Goal: Task Accomplishment & Management: Manage account settings

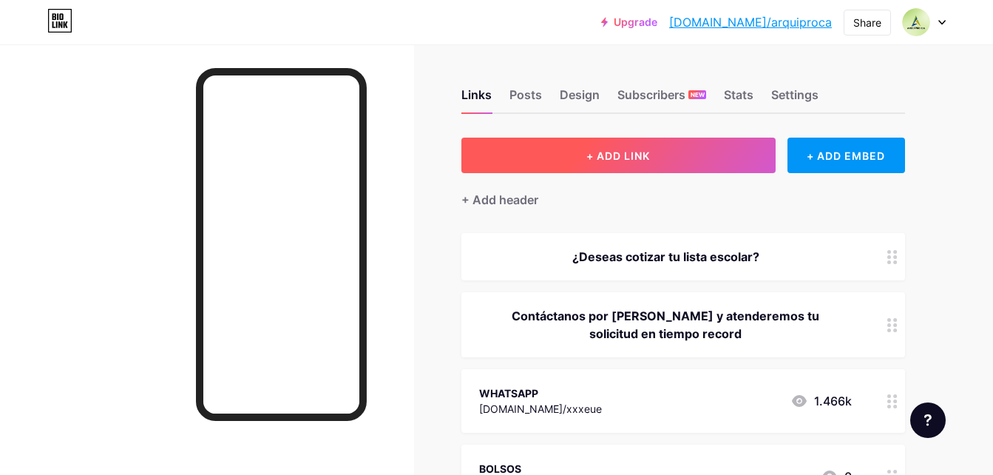
click at [623, 160] on span "+ ADD LINK" at bounding box center [618, 155] width 64 height 13
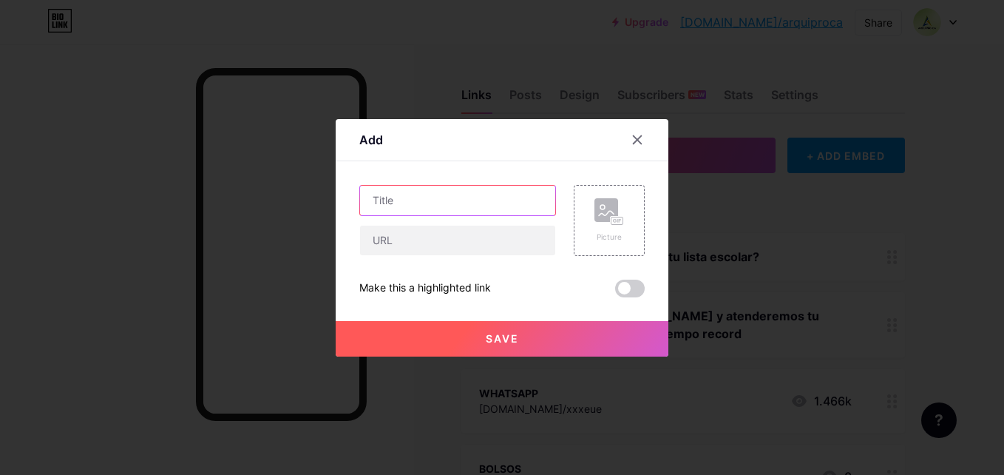
click at [491, 195] on input "text" at bounding box center [457, 201] width 195 height 30
type input "p"
type input "PEGAS"
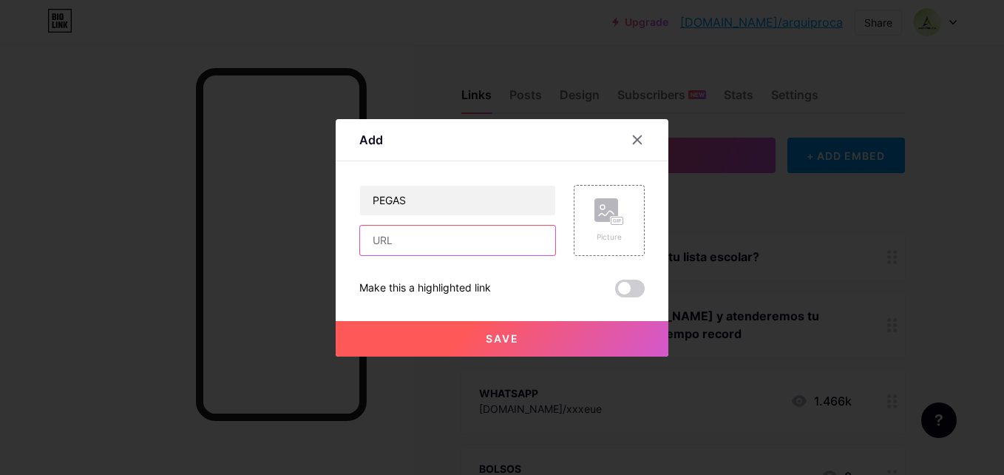
click at [467, 242] on input "text" at bounding box center [457, 240] width 195 height 30
paste input "[URL][DOMAIN_NAME]"
type input "[URL][DOMAIN_NAME]"
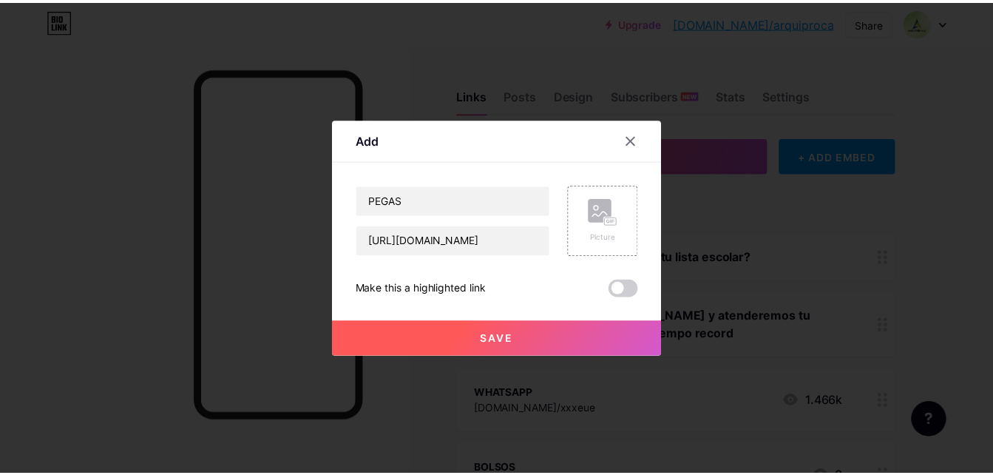
scroll to position [0, 0]
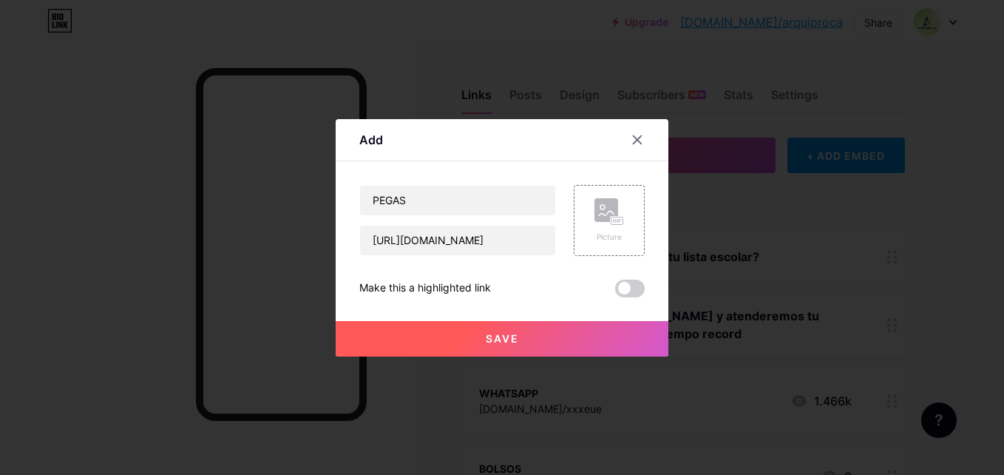
click at [528, 338] on button "Save" at bounding box center [502, 338] width 333 height 35
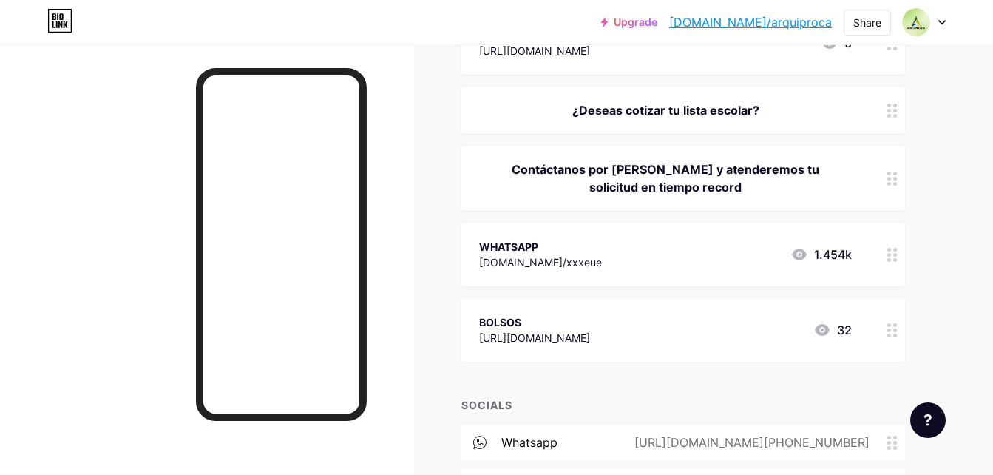
scroll to position [148, 0]
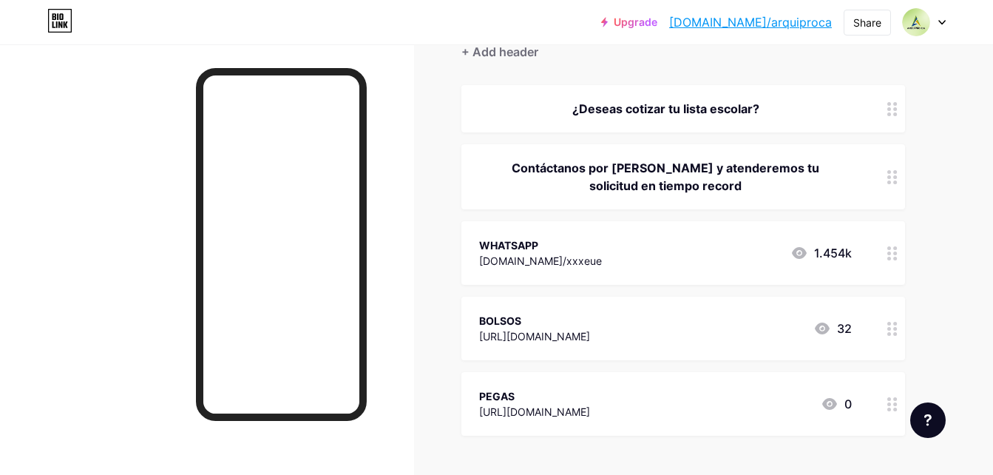
click at [933, 196] on div "Links Posts Design Subscribers NEW Stats Settings + ADD LINK + ADD EMBED + Add …" at bounding box center [483, 340] width 967 height 889
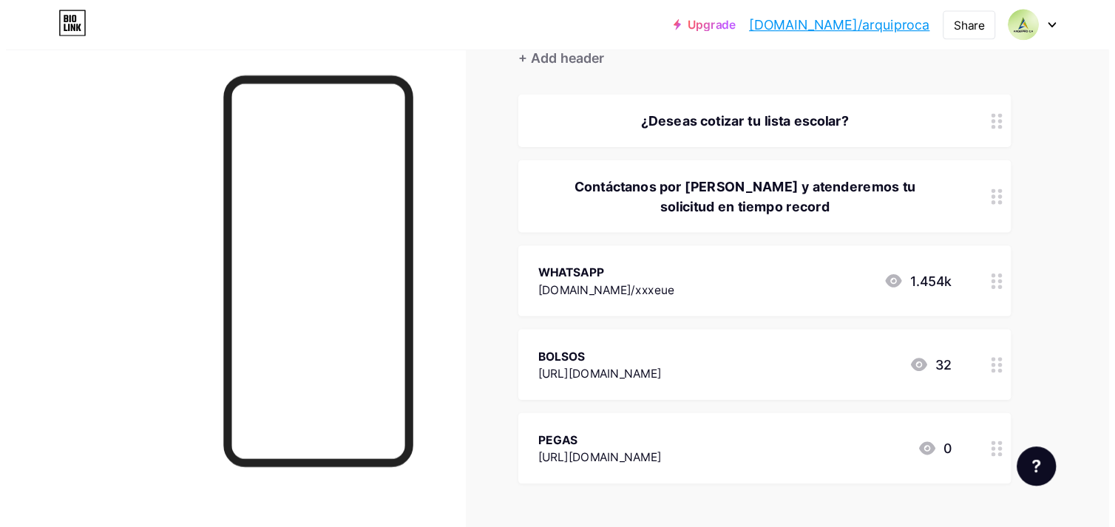
scroll to position [0, 0]
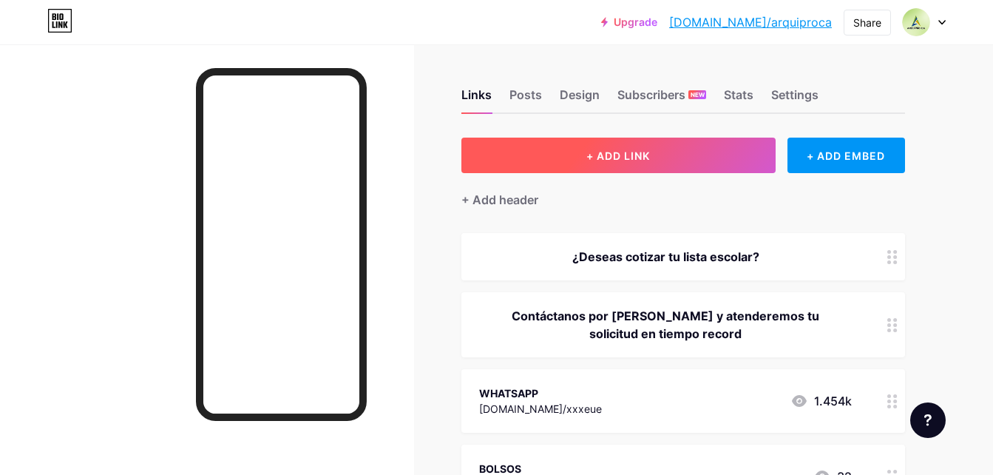
click at [705, 157] on button "+ ADD LINK" at bounding box center [618, 155] width 314 height 35
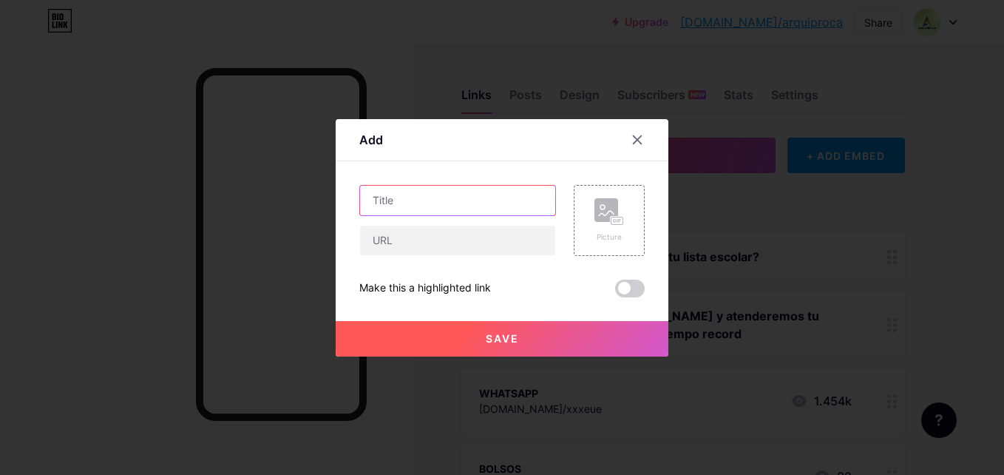
click at [493, 201] on input "text" at bounding box center [457, 201] width 195 height 30
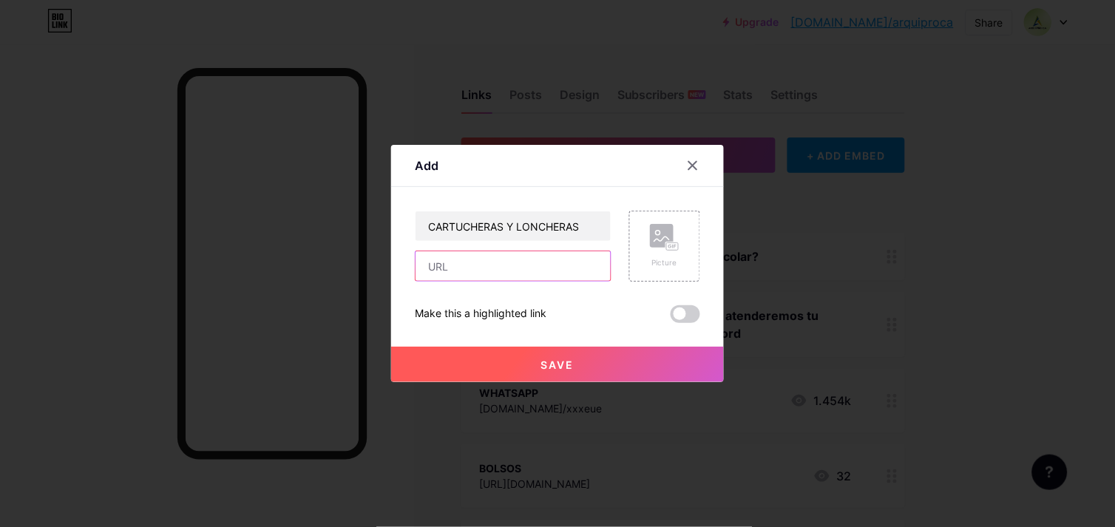
click at [503, 272] on input "text" at bounding box center [512, 266] width 195 height 30
drag, startPoint x: 588, startPoint y: 225, endPoint x: 506, endPoint y: 220, distance: 81.5
click at [506, 220] on input "CARTUCHERAS Y LONCHERAS" at bounding box center [512, 226] width 195 height 30
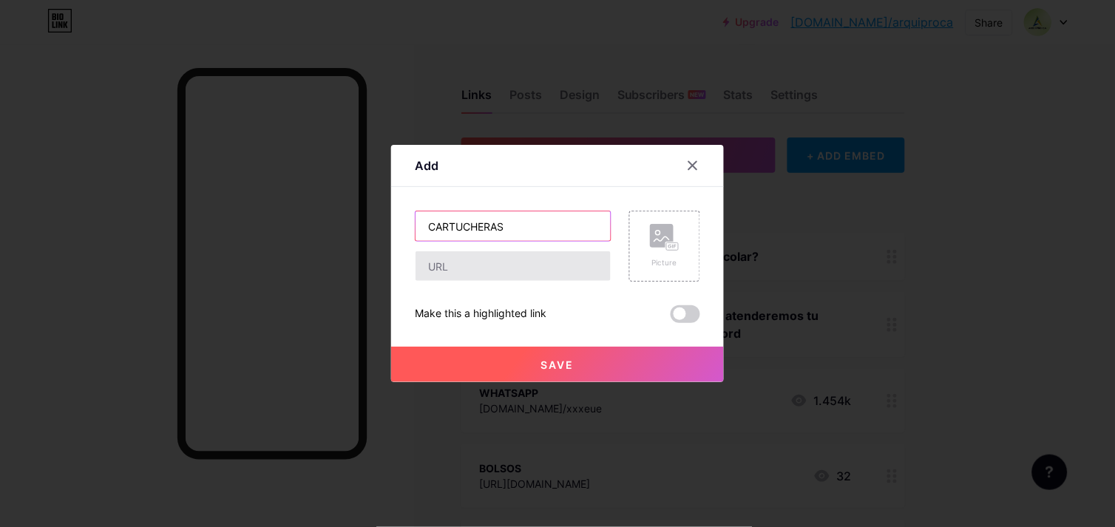
type input "CARTUCHERAS"
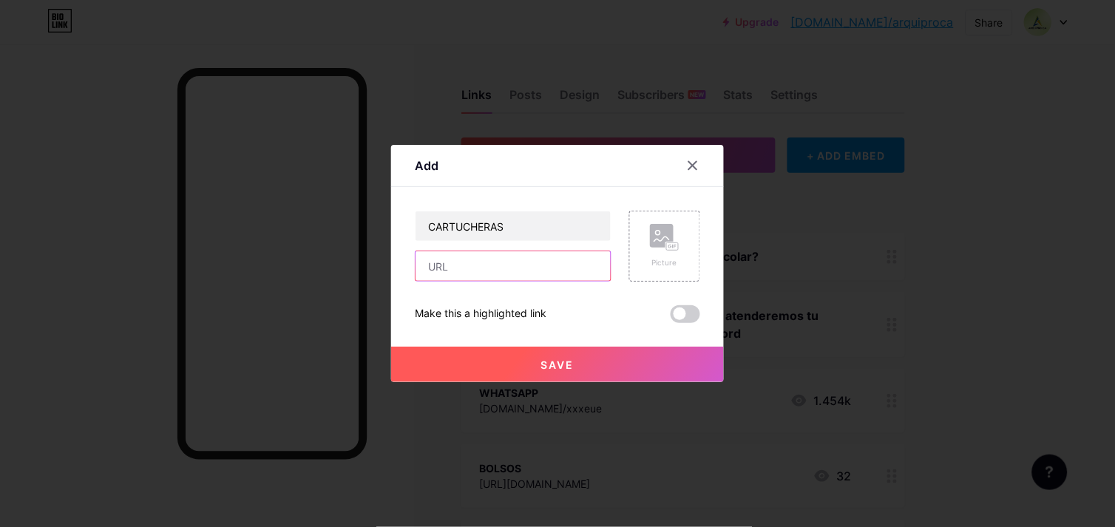
click at [472, 262] on input "text" at bounding box center [512, 266] width 195 height 30
paste input "[URL][DOMAIN_NAME]"
type input "[URL][DOMAIN_NAME]"
click at [533, 359] on button "Save" at bounding box center [557, 364] width 333 height 35
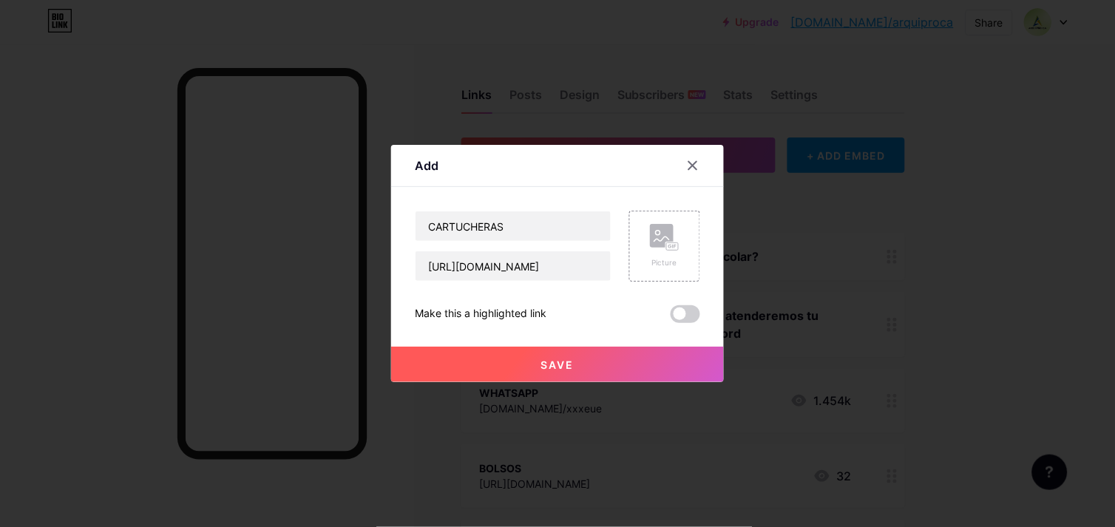
scroll to position [0, 0]
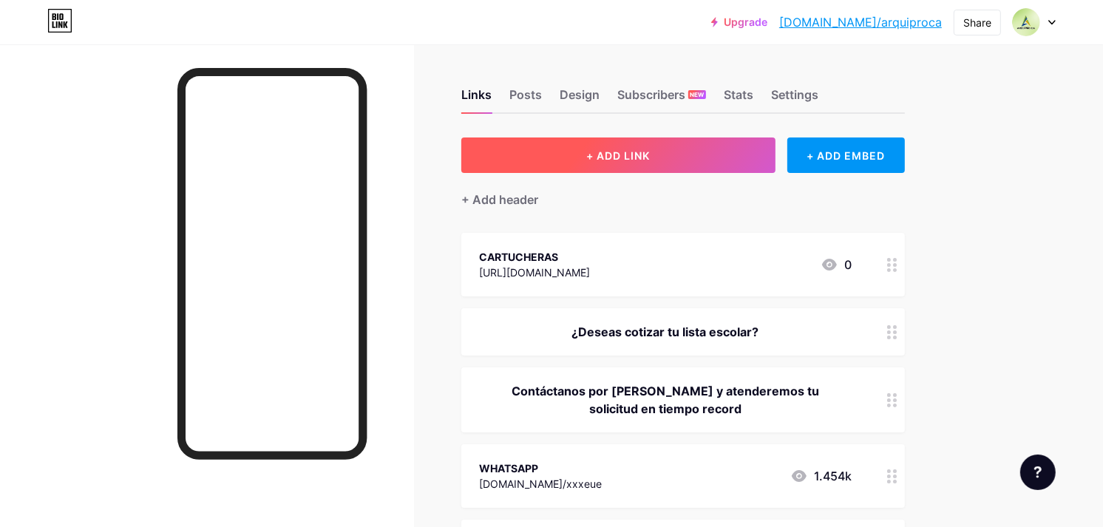
click at [655, 144] on button "+ ADD LINK" at bounding box center [618, 155] width 314 height 35
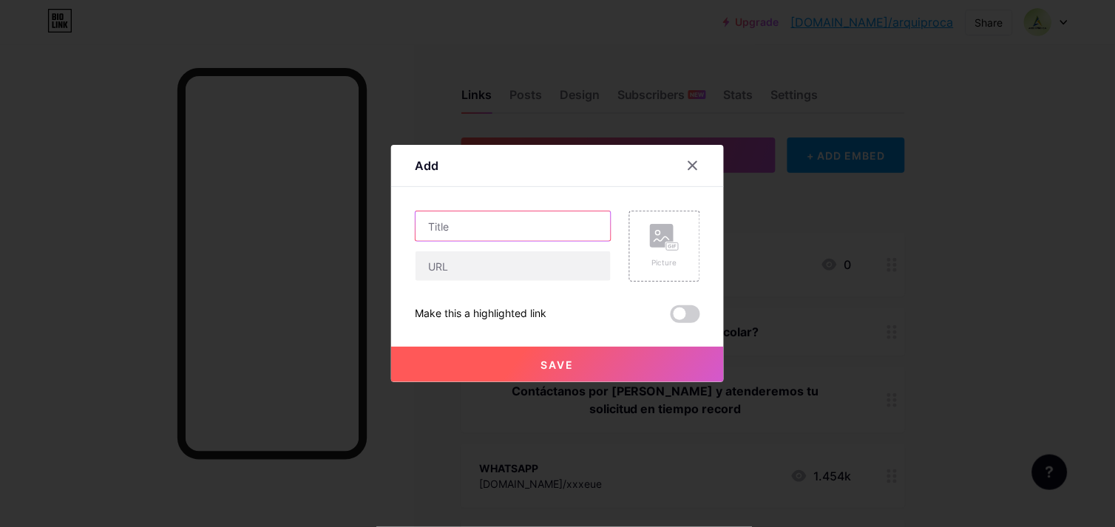
click at [529, 227] on input "text" at bounding box center [512, 226] width 195 height 30
type input "LONCHERAS"
click at [534, 268] on input "text" at bounding box center [512, 266] width 195 height 30
paste input "[URL][DOMAIN_NAME]"
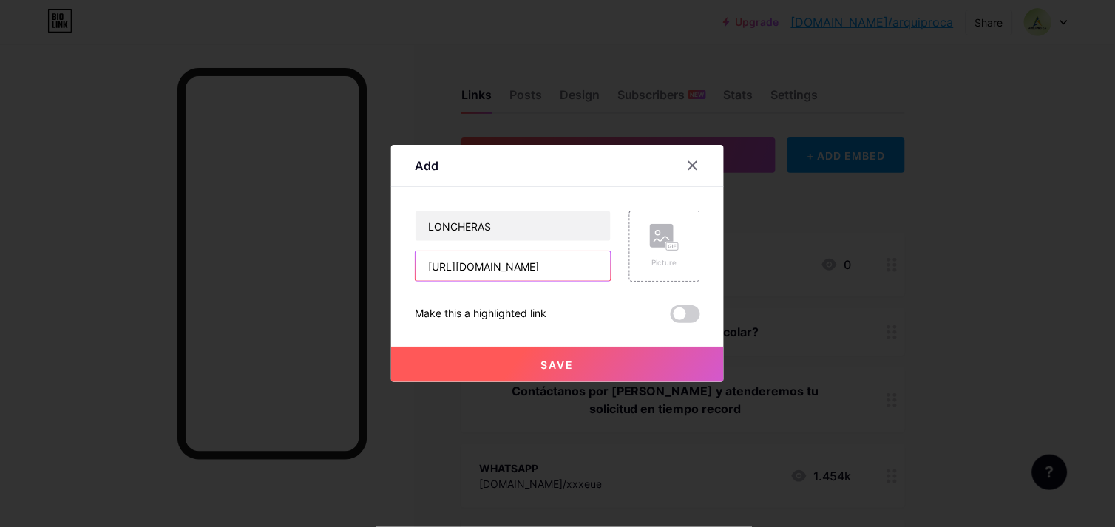
type input "[URL][DOMAIN_NAME]"
click at [597, 358] on button "Save" at bounding box center [557, 364] width 333 height 35
click at [586, 361] on button "Save" at bounding box center [557, 364] width 333 height 35
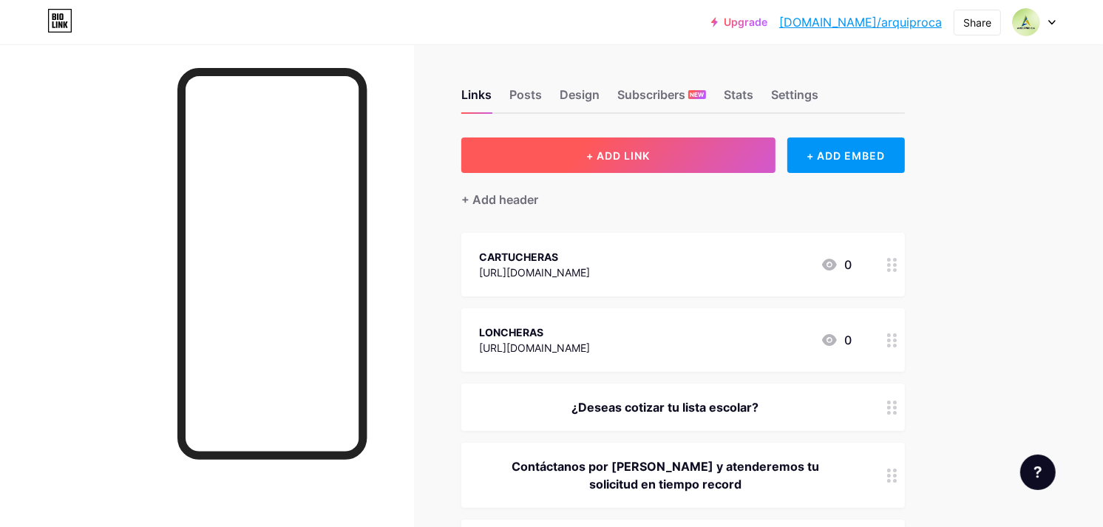
click at [669, 142] on button "+ ADD LINK" at bounding box center [618, 155] width 314 height 35
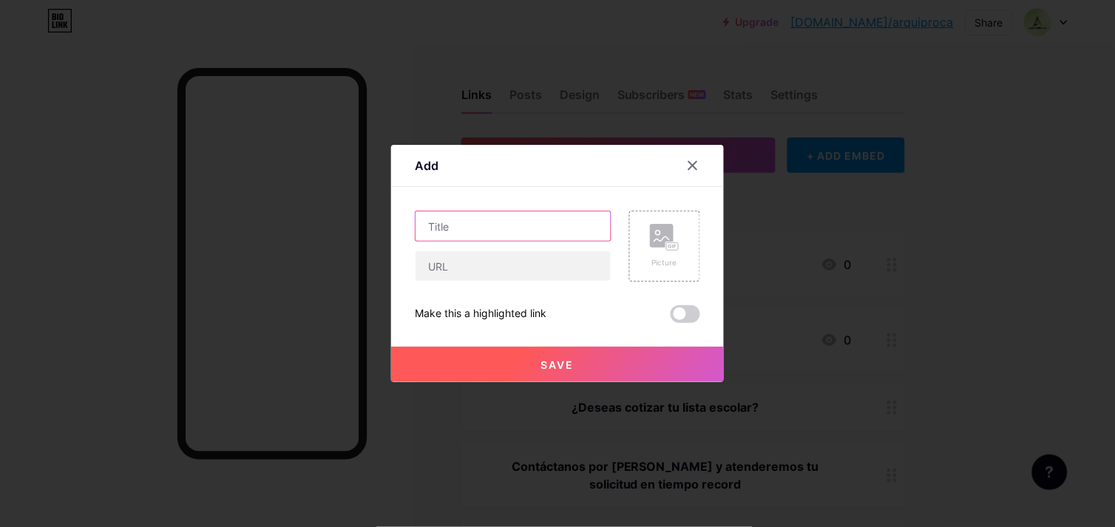
click at [569, 228] on input "text" at bounding box center [512, 226] width 195 height 30
type input "COLORES"
click at [523, 266] on input "text" at bounding box center [512, 266] width 195 height 30
click at [516, 269] on input "text" at bounding box center [512, 266] width 195 height 30
paste input "[URL][DOMAIN_NAME]"
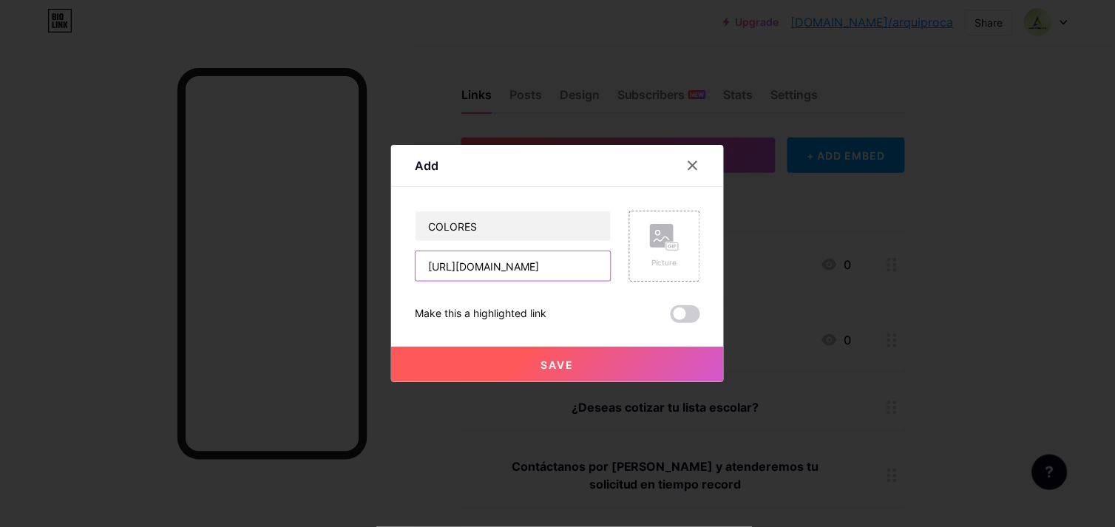
scroll to position [0, 303]
type input "[URL][DOMAIN_NAME]"
click at [563, 377] on button "Save" at bounding box center [557, 364] width 333 height 35
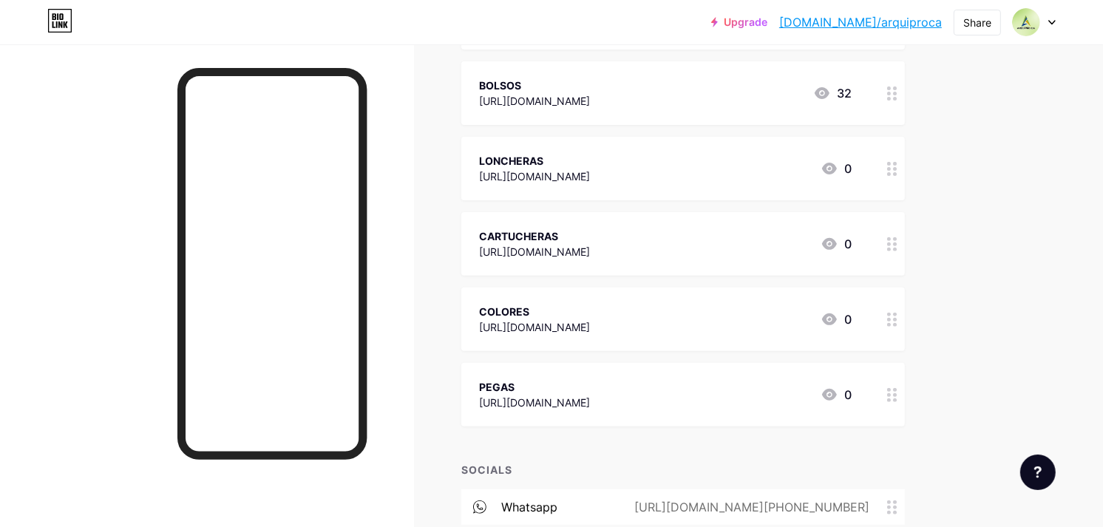
scroll to position [630, 0]
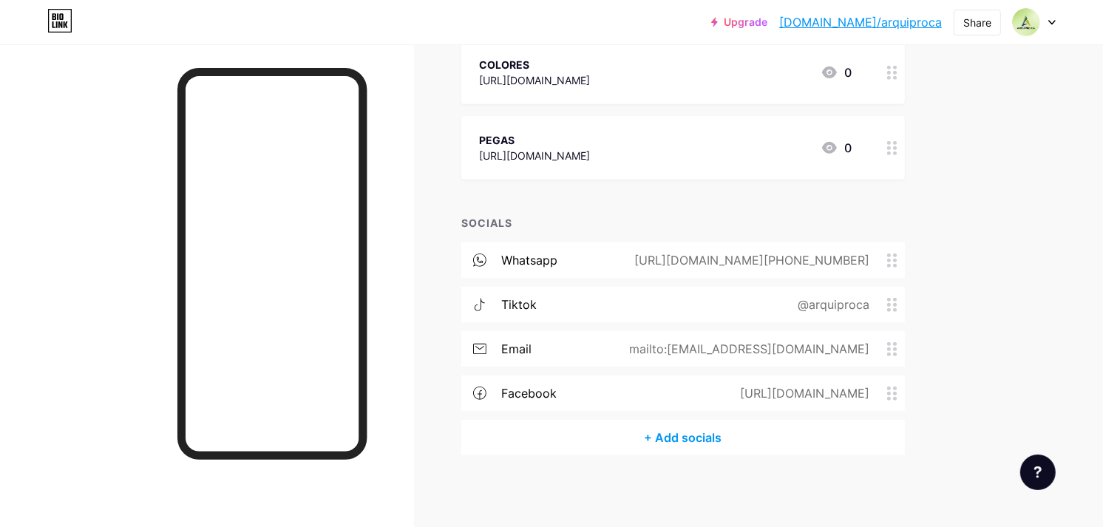
click at [880, 343] on div "mailto:[EMAIL_ADDRESS][DOMAIN_NAME]" at bounding box center [746, 349] width 282 height 18
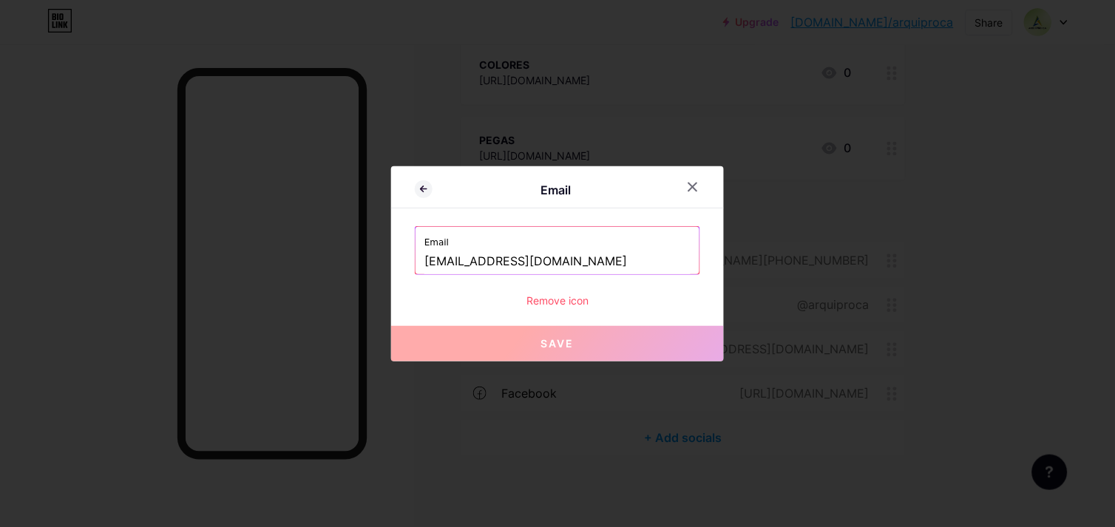
click at [992, 275] on div at bounding box center [557, 263] width 1115 height 527
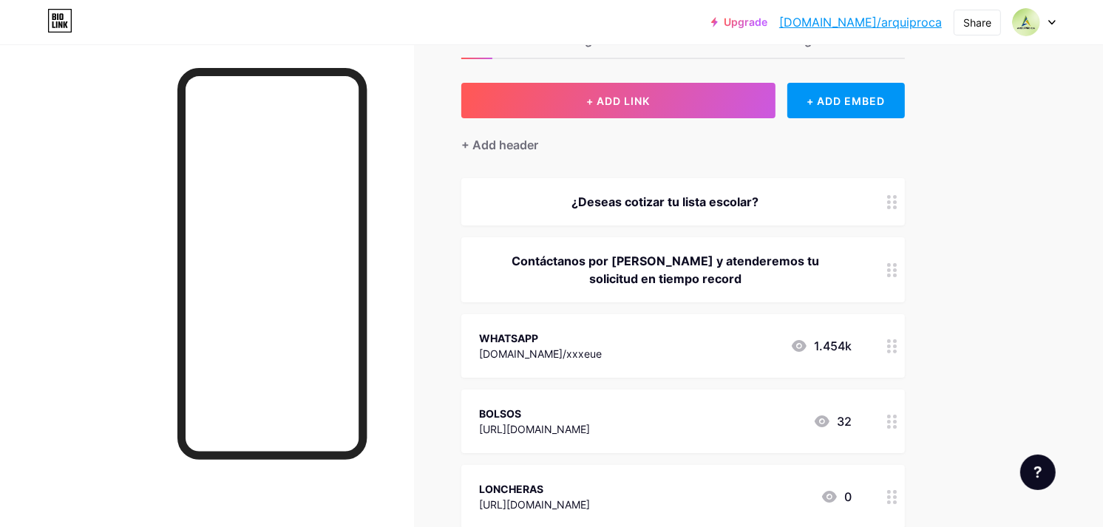
scroll to position [0, 0]
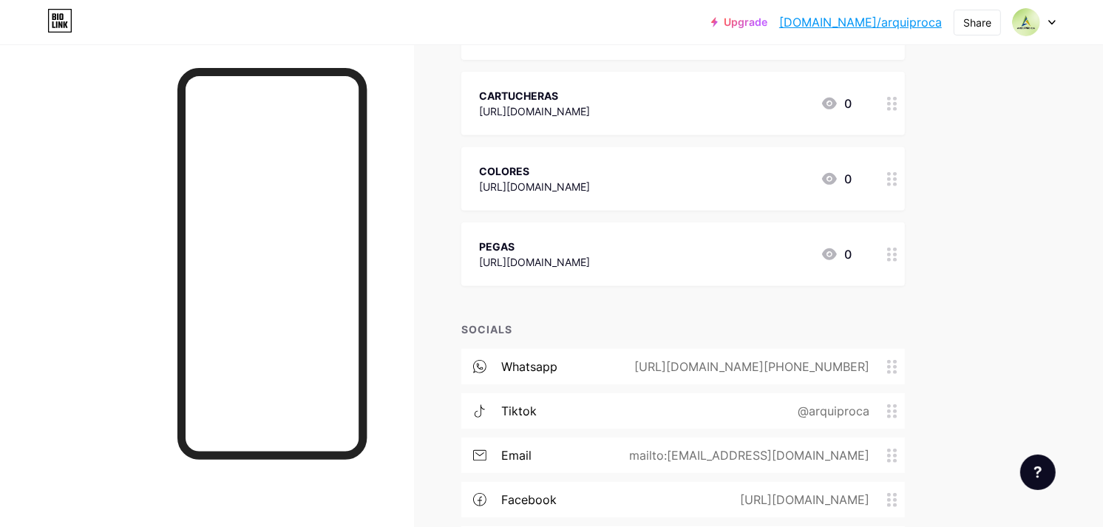
scroll to position [359, 0]
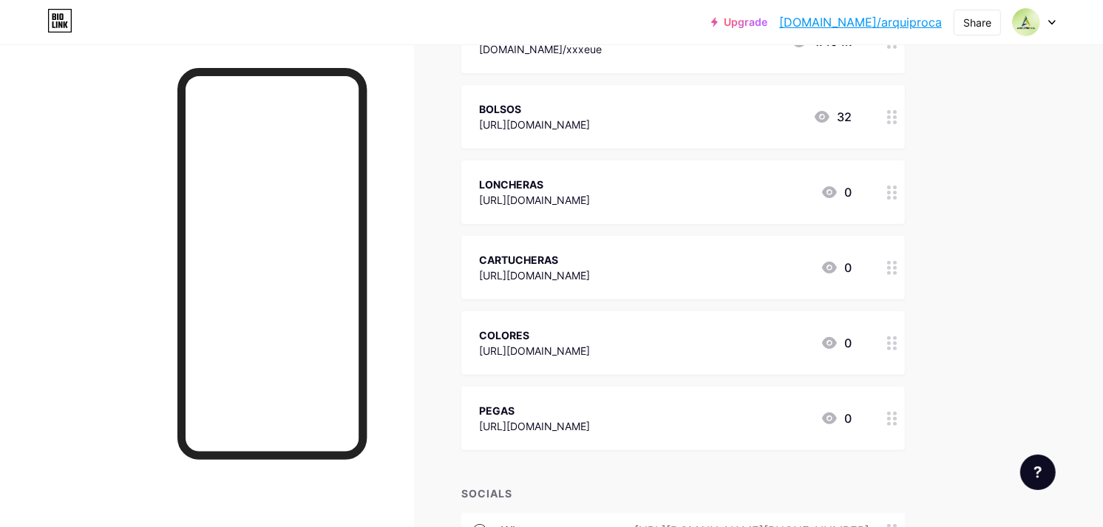
click at [973, 271] on div "Upgrade [DOMAIN_NAME]/arquip... [DOMAIN_NAME]/arquiproca Share Switch accounts …" at bounding box center [551, 220] width 1103 height 1159
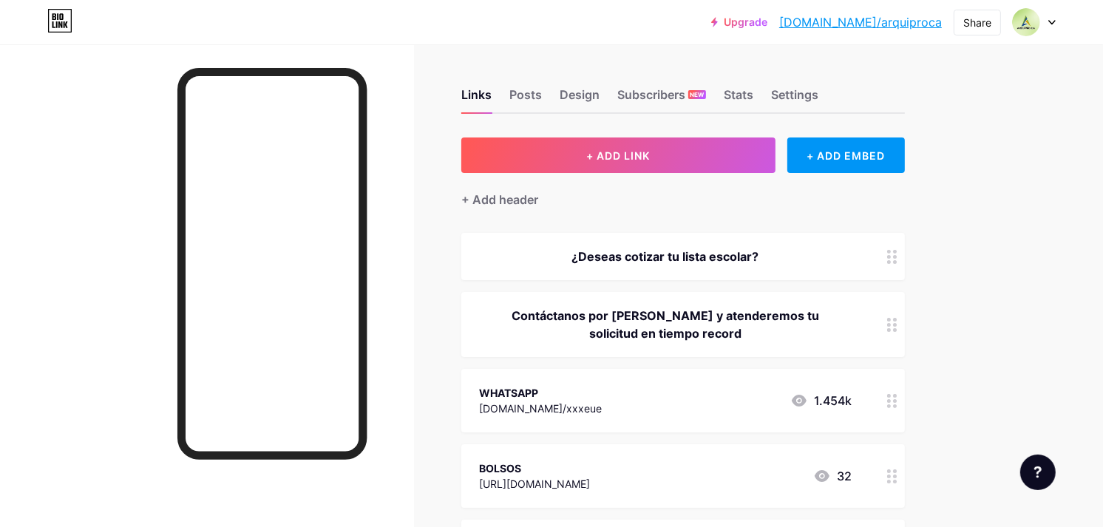
click at [526, 91] on div "Posts" at bounding box center [525, 99] width 33 height 27
click at [484, 96] on div "Links" at bounding box center [476, 99] width 30 height 27
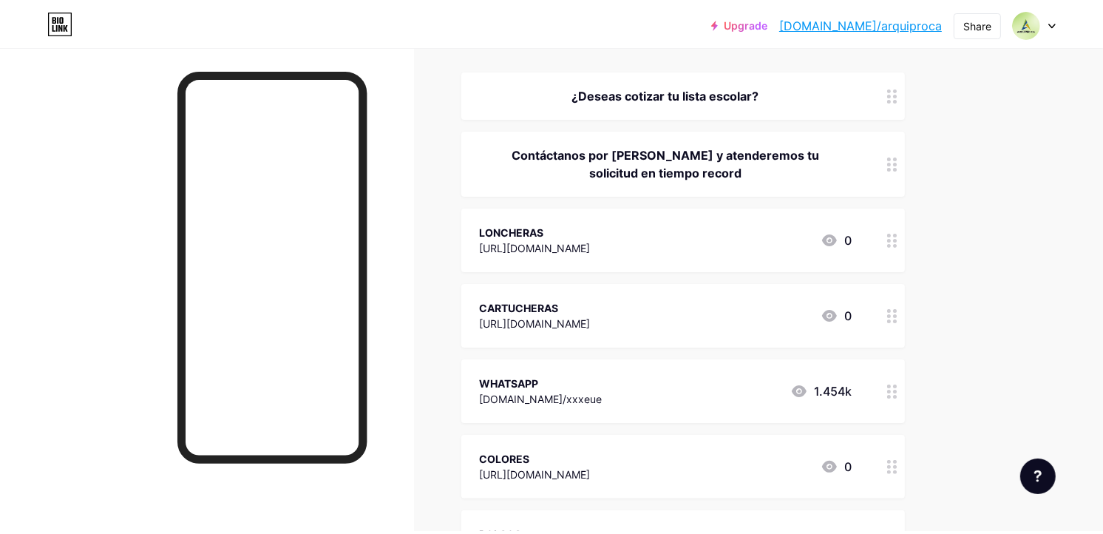
scroll to position [246, 0]
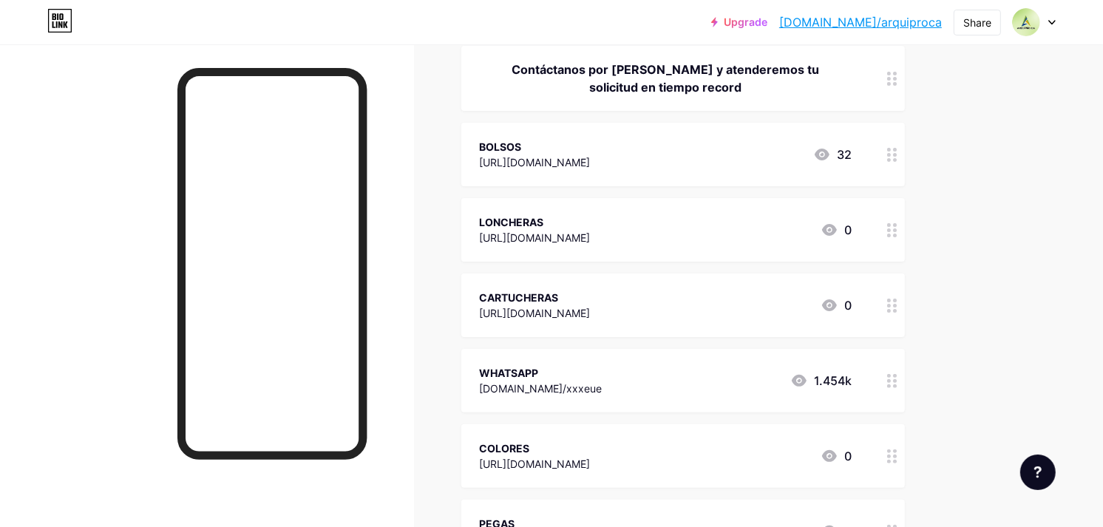
click at [973, 200] on div "Upgrade [DOMAIN_NAME]/arquip... [DOMAIN_NAME]/arquiproca Share Switch accounts …" at bounding box center [551, 333] width 1103 height 1159
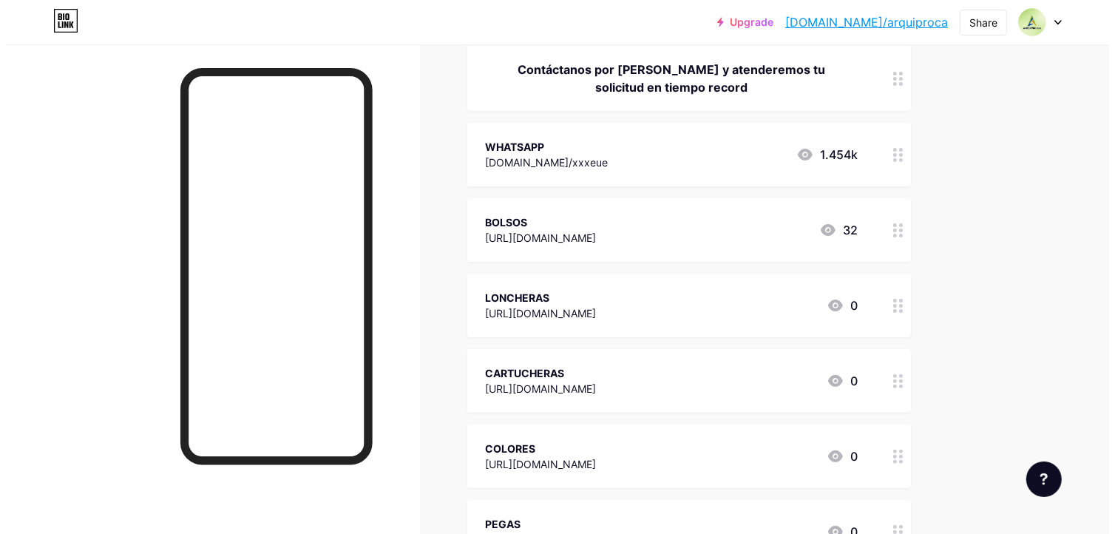
scroll to position [0, 0]
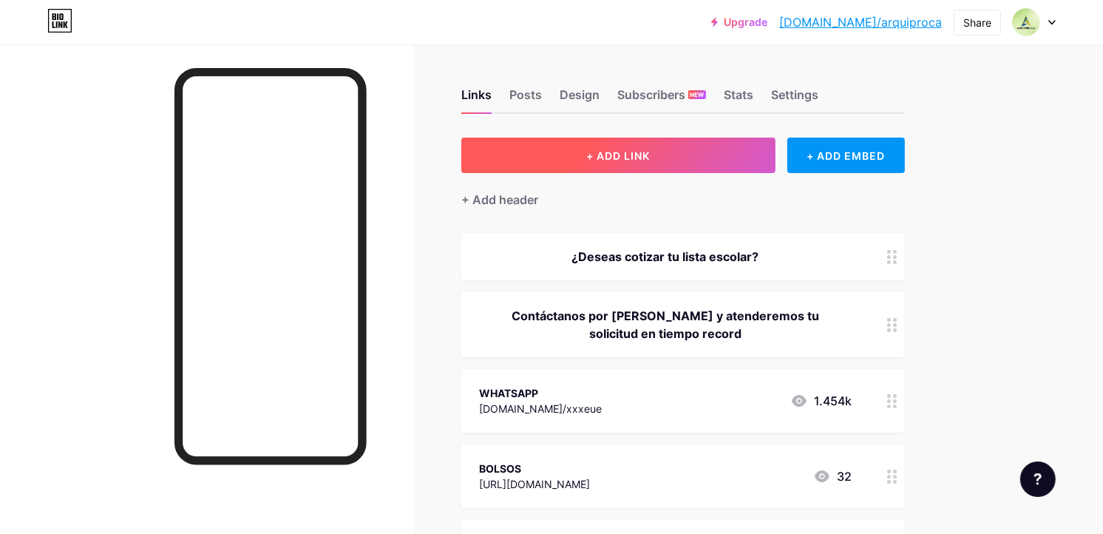
click at [667, 149] on button "+ ADD LINK" at bounding box center [618, 155] width 314 height 35
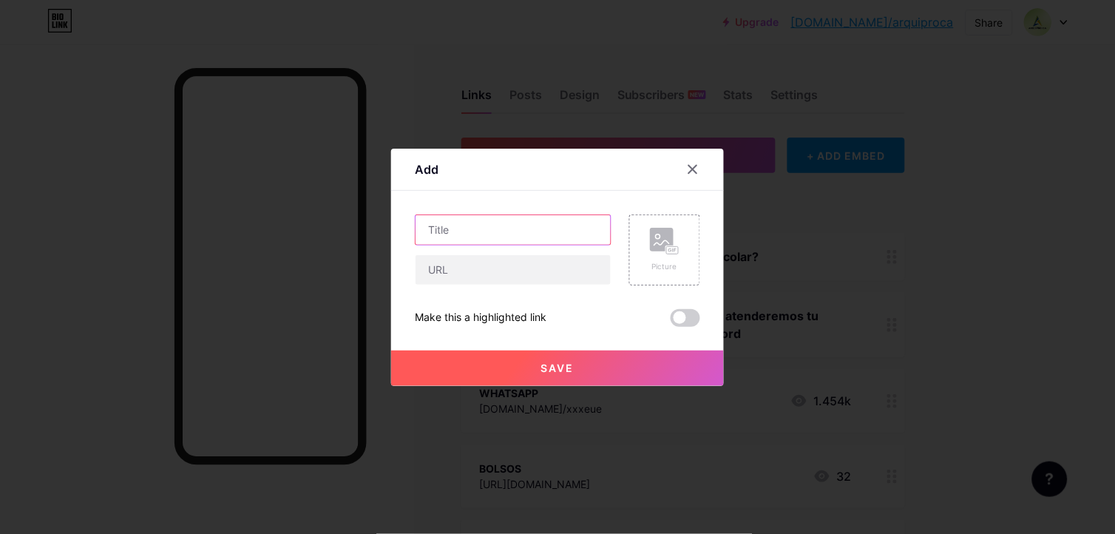
click at [519, 225] on input "text" at bounding box center [512, 230] width 195 height 30
type input "TIJERAS"
click at [505, 277] on input "text" at bounding box center [512, 270] width 195 height 30
paste input "[URL][DOMAIN_NAME]"
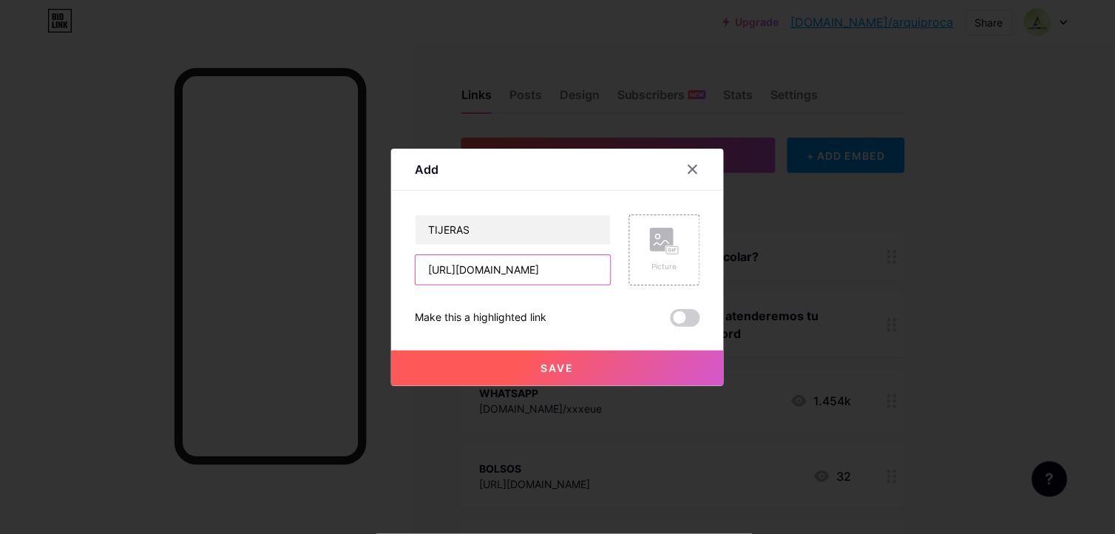
type input "[URL][DOMAIN_NAME]"
click at [541, 366] on span "Save" at bounding box center [557, 368] width 33 height 13
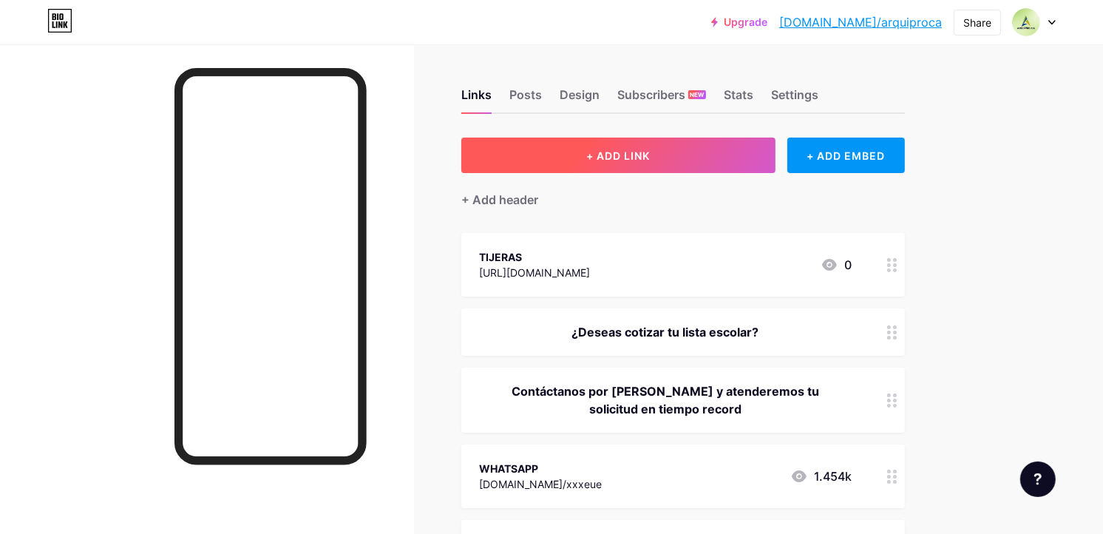
click at [566, 146] on button "+ ADD LINK" at bounding box center [618, 155] width 314 height 35
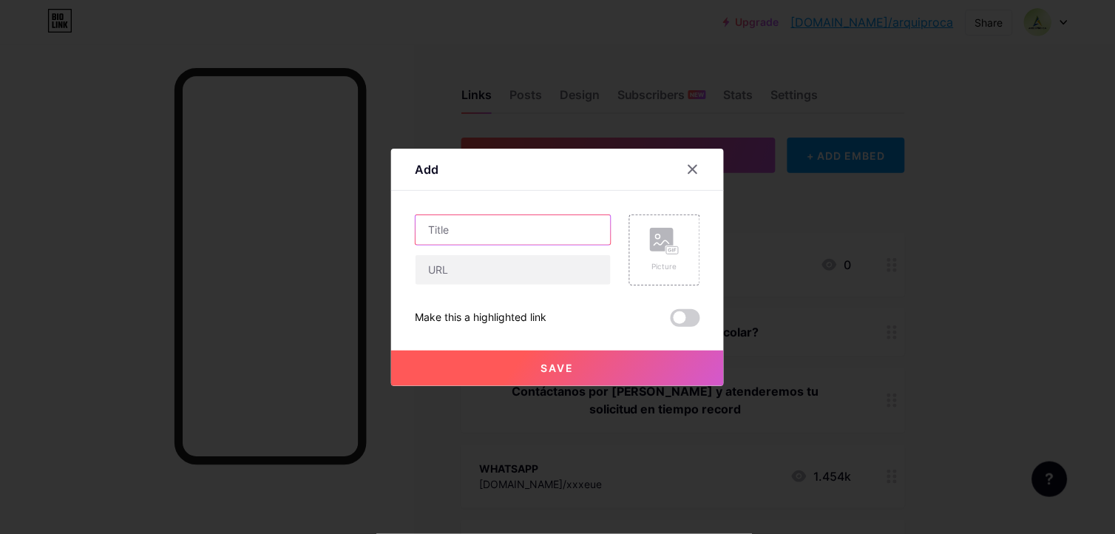
click at [537, 223] on input "text" at bounding box center [512, 230] width 195 height 30
type input "SACAPUNTAS"
click at [520, 261] on input "text" at bounding box center [512, 270] width 195 height 30
paste input "[URL][DOMAIN_NAME]"
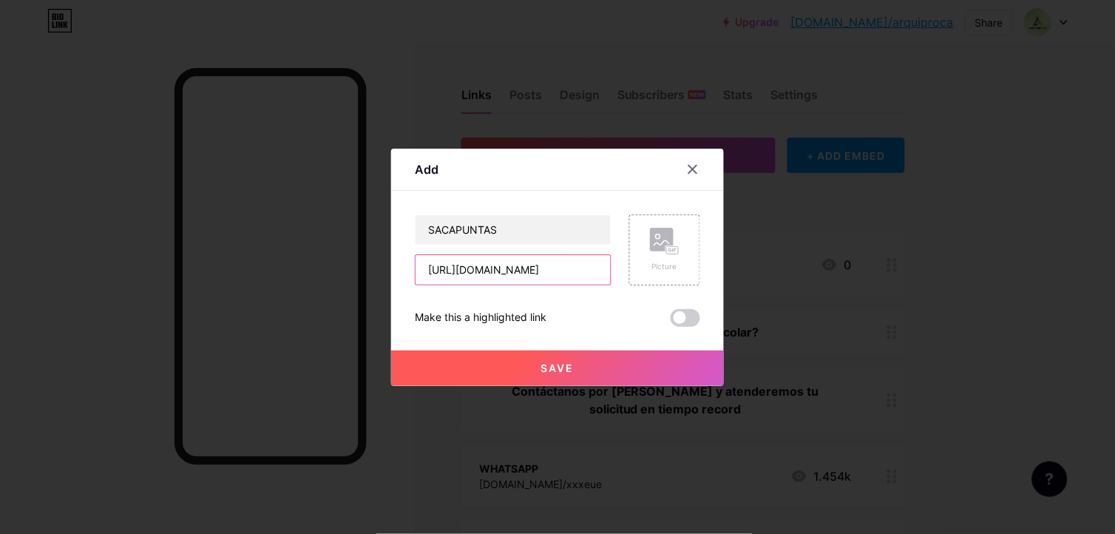
type input "[URL][DOMAIN_NAME]"
click at [566, 367] on span "Save" at bounding box center [557, 368] width 33 height 13
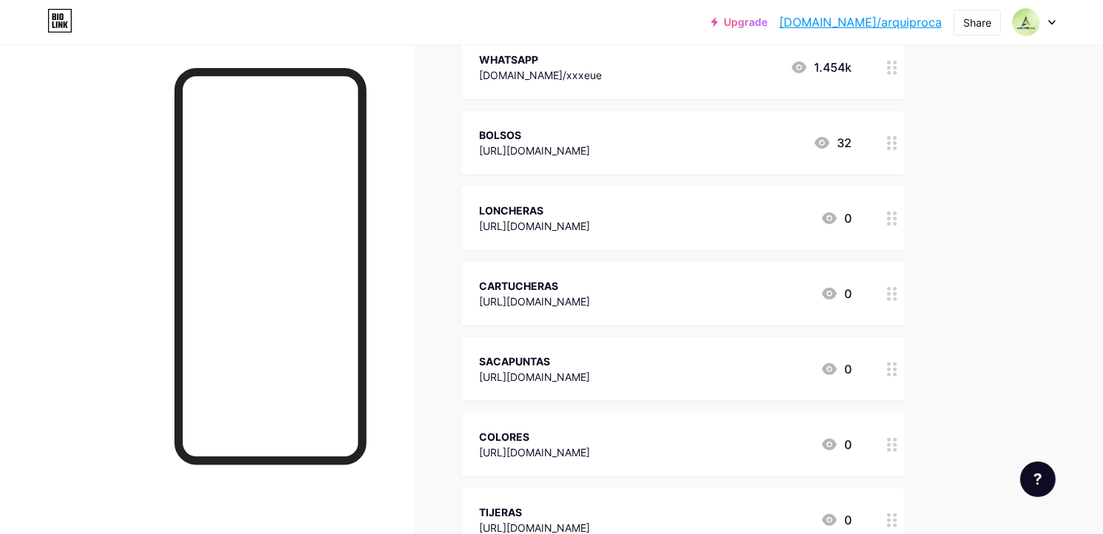
scroll to position [415, 0]
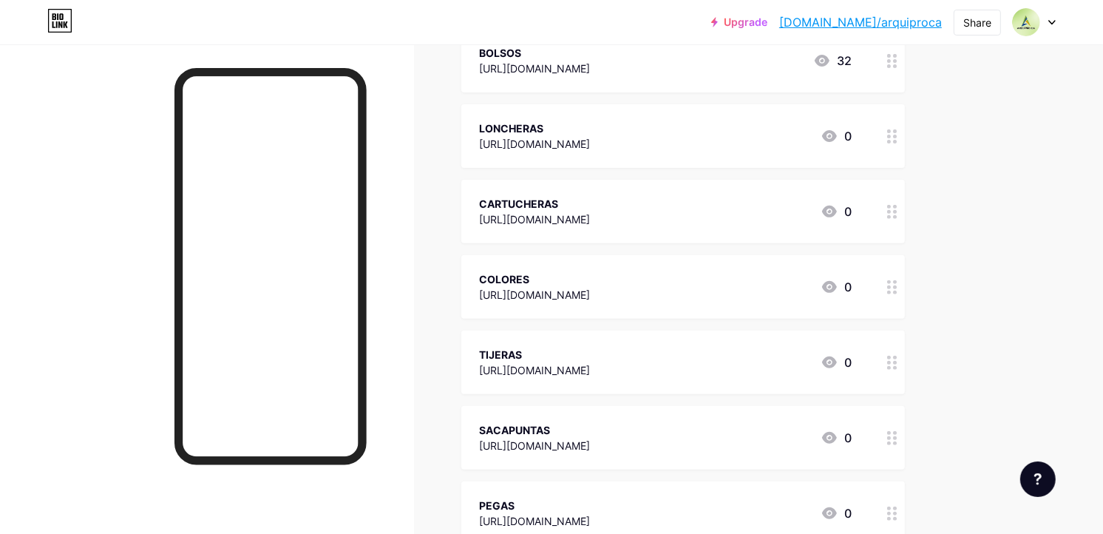
click at [988, 220] on div "Upgrade [DOMAIN_NAME]/arquip... [DOMAIN_NAME]/arquiproca Share Switch accounts …" at bounding box center [551, 240] width 1103 height 1310
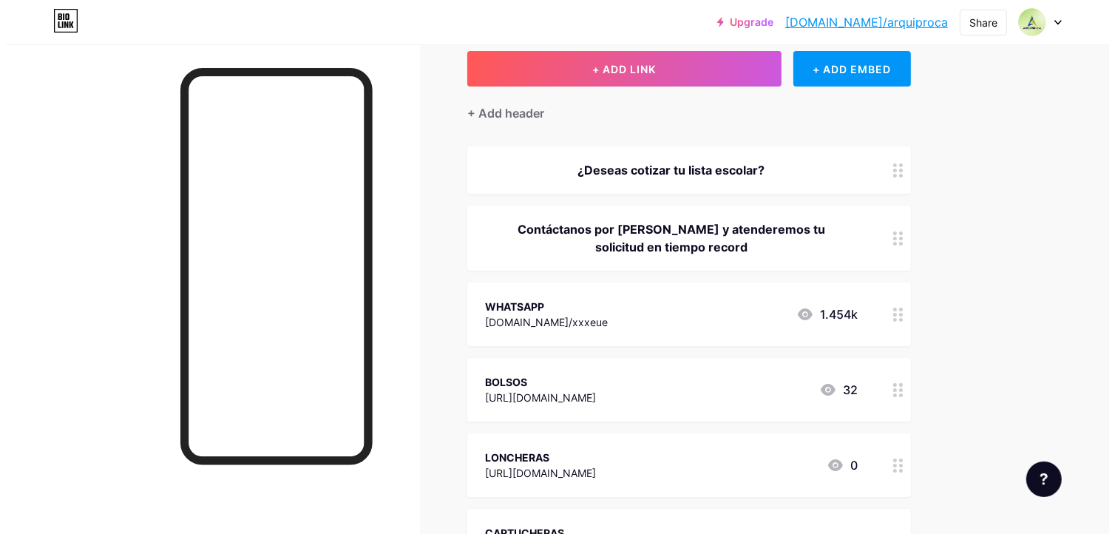
scroll to position [0, 0]
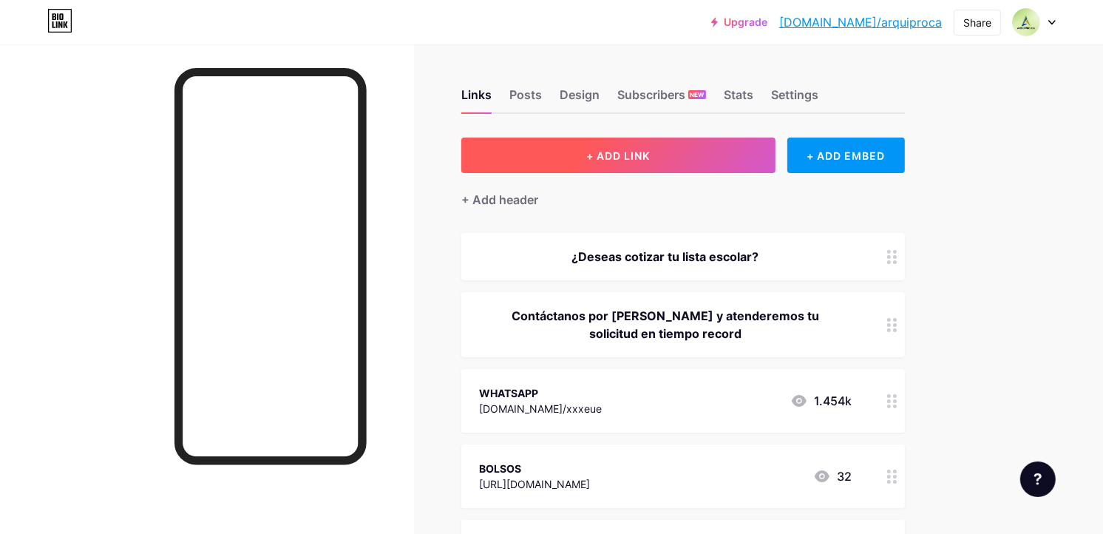
click at [594, 138] on button "+ ADD LINK" at bounding box center [618, 155] width 314 height 35
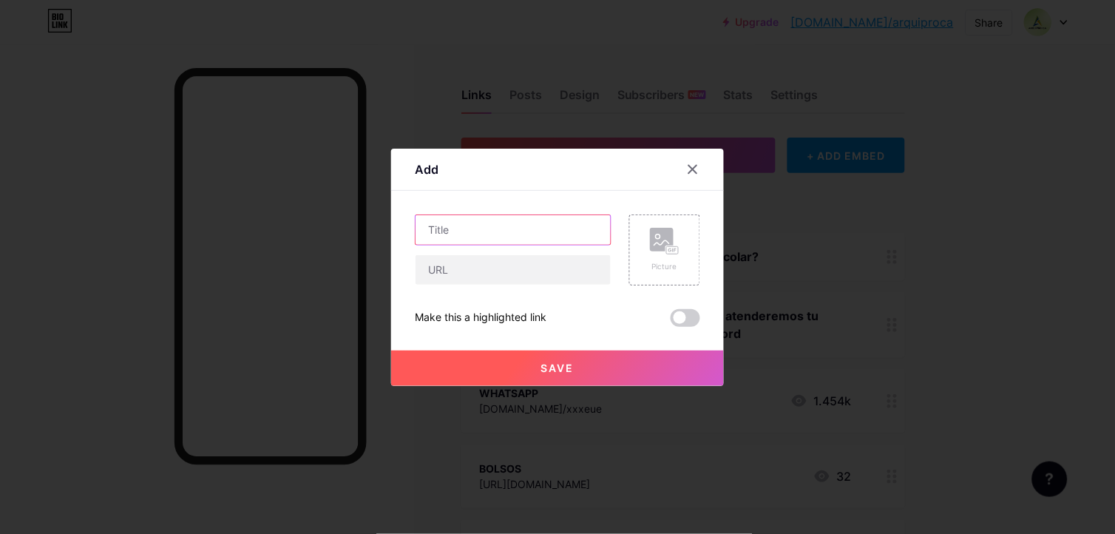
click at [540, 215] on input "text" at bounding box center [512, 230] width 195 height 30
type input "CUADERNOS"
click at [529, 265] on input "text" at bounding box center [512, 270] width 195 height 30
paste input "[URL][DOMAIN_NAME]"
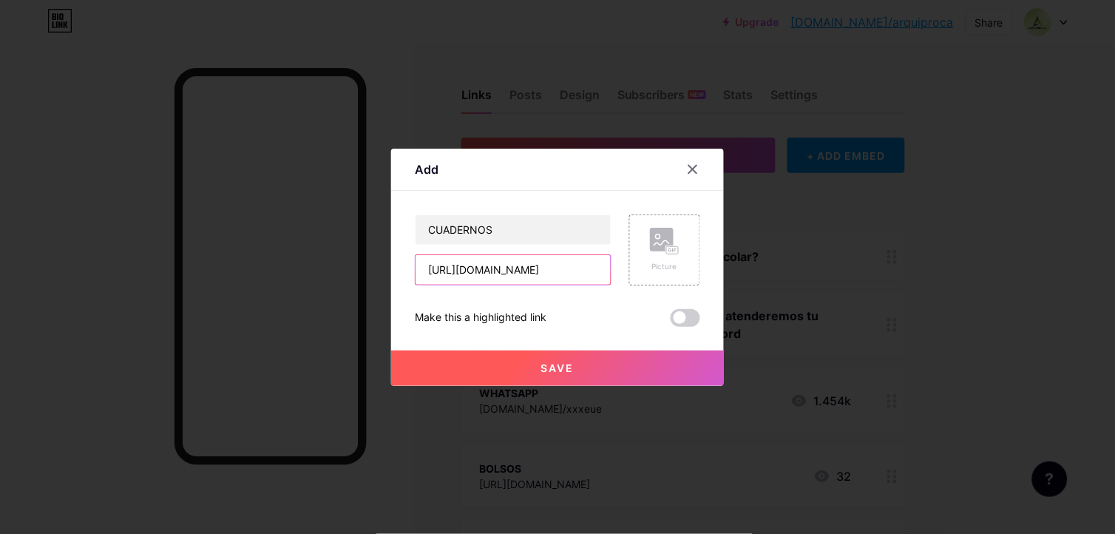
type input "[URL][DOMAIN_NAME]"
click at [581, 375] on button "Save" at bounding box center [557, 367] width 333 height 35
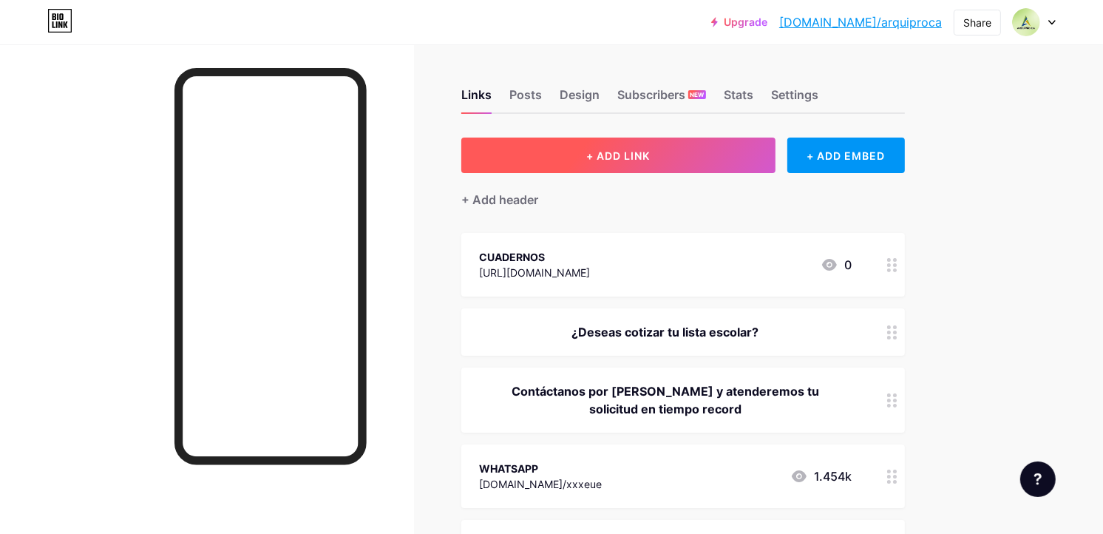
click at [620, 152] on span "+ ADD LINK" at bounding box center [618, 155] width 64 height 13
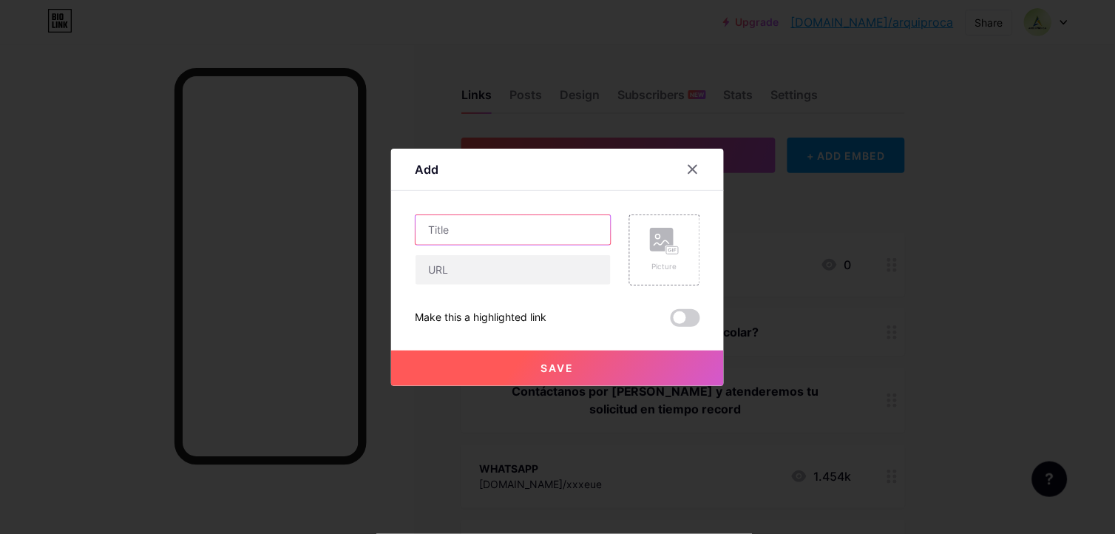
click at [513, 235] on input "text" at bounding box center [512, 230] width 195 height 30
type input "JUEGOS DIDÁCTICOS"
click at [521, 262] on input "text" at bounding box center [512, 270] width 195 height 30
paste input "[URL][DOMAIN_NAME]"
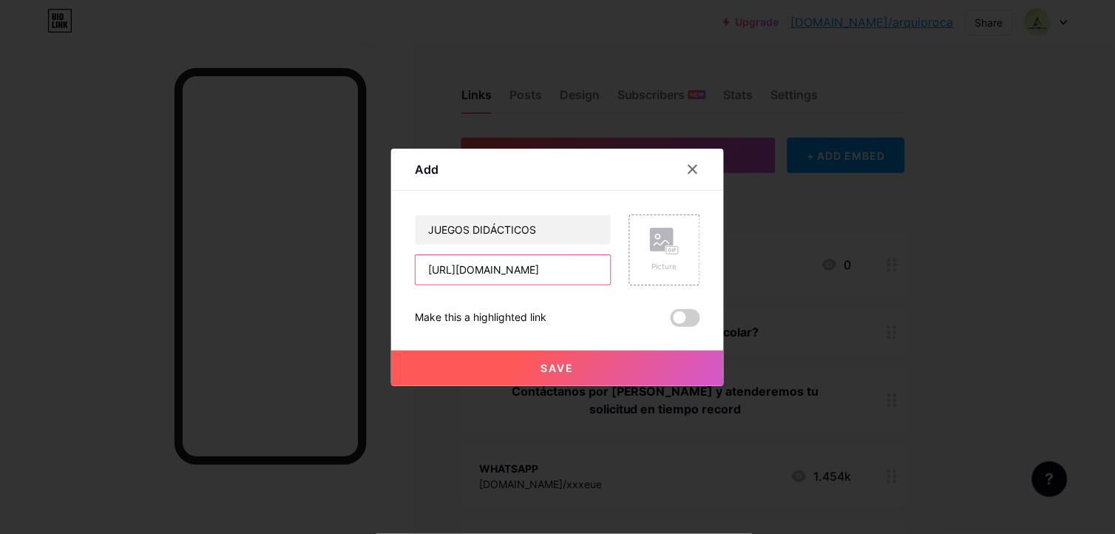
type input "[URL][DOMAIN_NAME]"
click at [591, 350] on button "Save" at bounding box center [557, 367] width 333 height 35
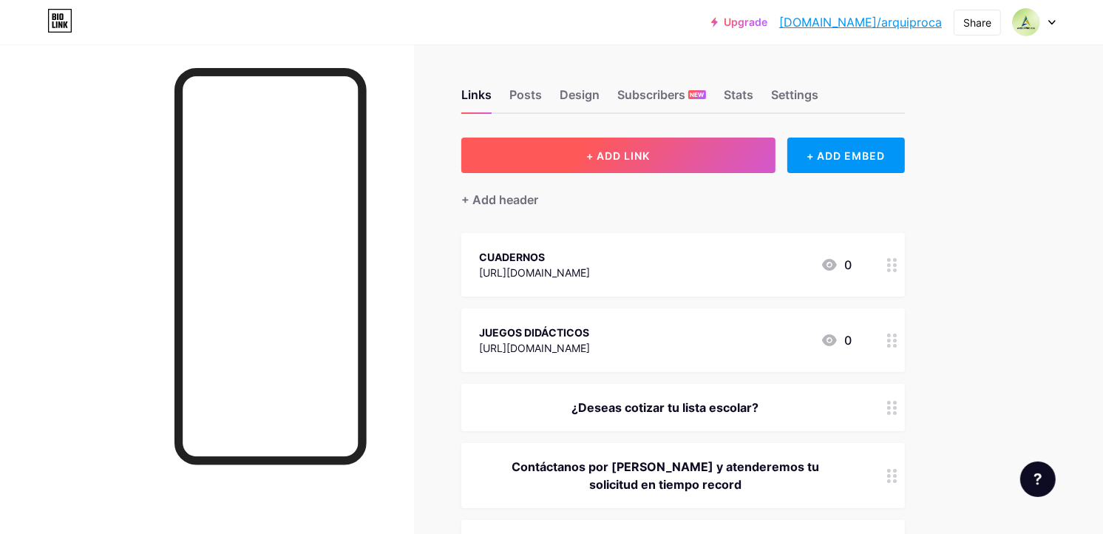
click at [608, 143] on button "+ ADD LINK" at bounding box center [618, 155] width 314 height 35
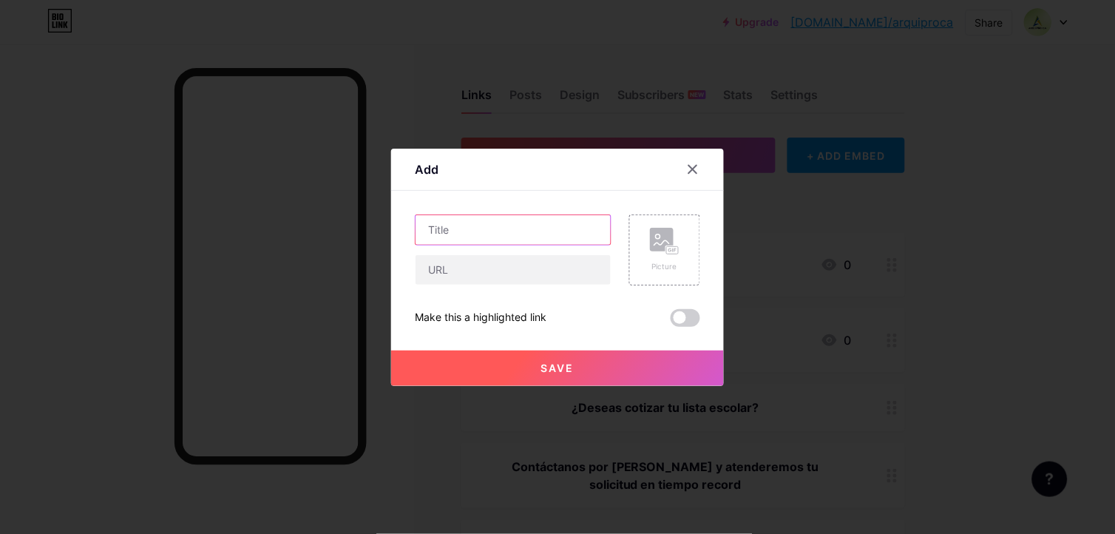
click at [552, 219] on input "text" at bounding box center [512, 230] width 195 height 30
type input "PINTURAS"
click at [525, 249] on div "PINTURAS" at bounding box center [513, 249] width 197 height 71
click at [526, 259] on input "text" at bounding box center [512, 270] width 195 height 30
paste input "[URL][DOMAIN_NAME]"
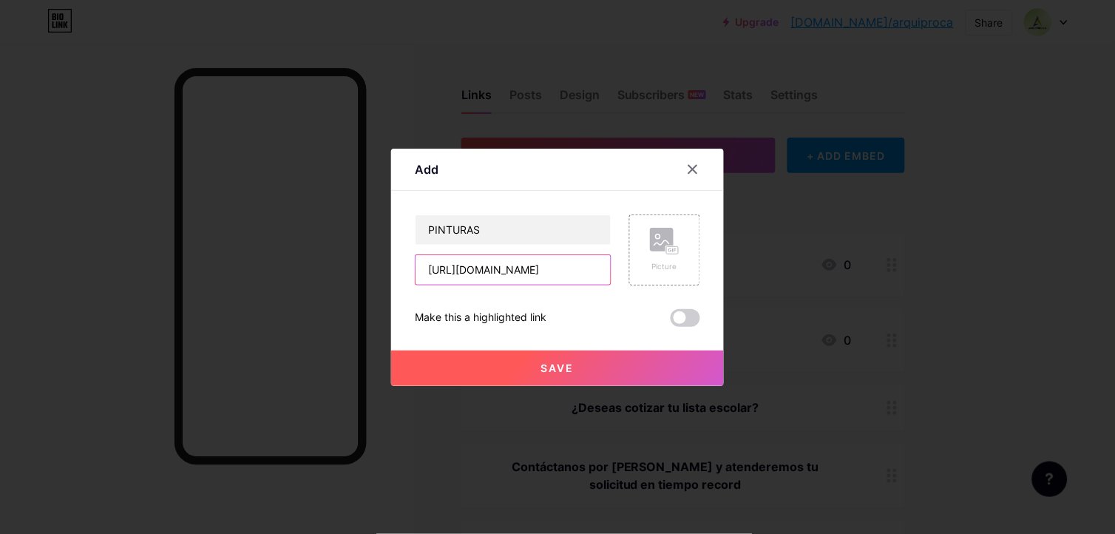
scroll to position [0, 297]
type input "[URL][DOMAIN_NAME]"
click at [570, 368] on button "Save" at bounding box center [557, 367] width 333 height 35
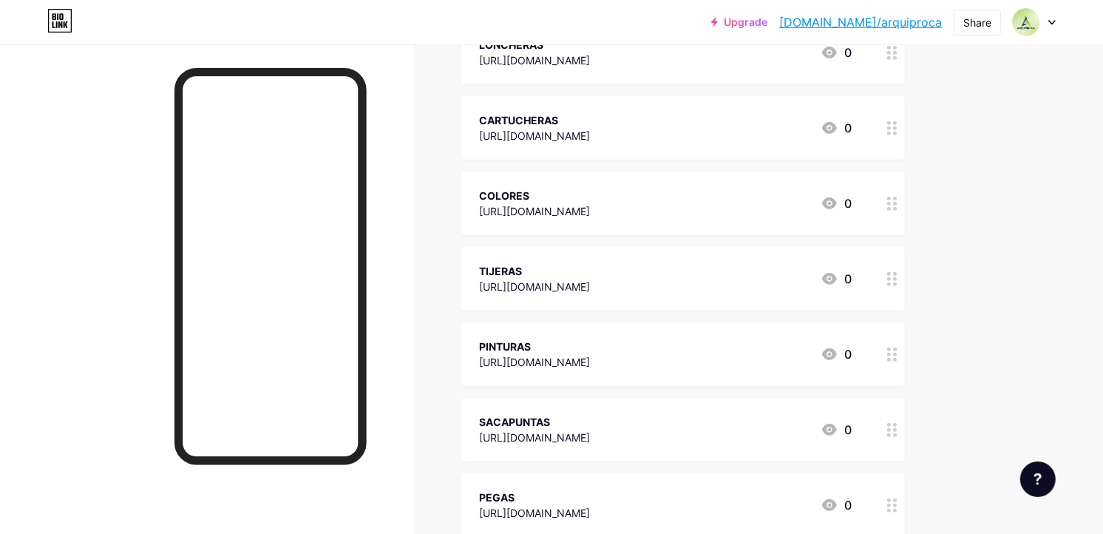
scroll to position [739, 0]
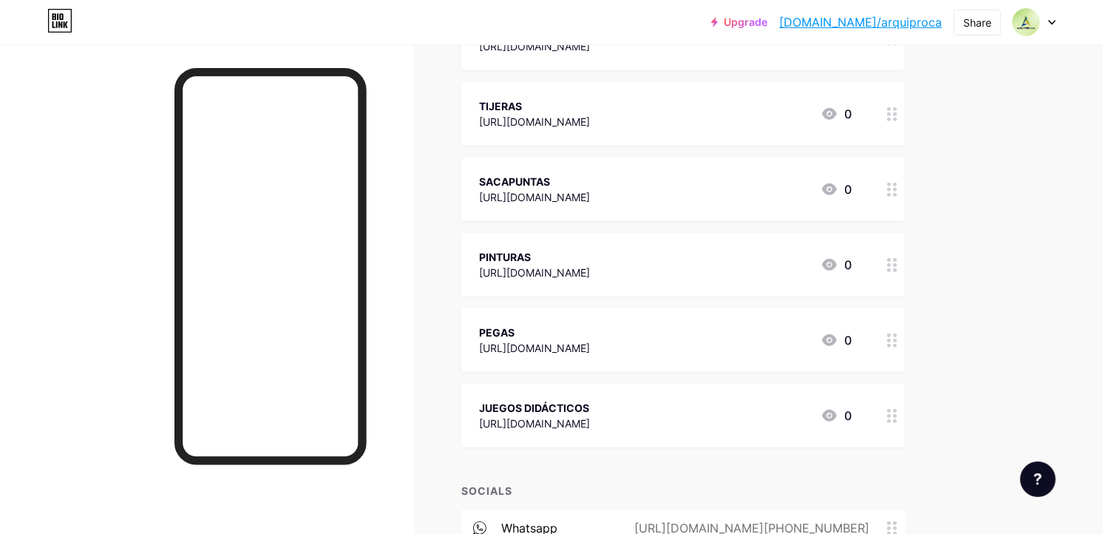
click at [986, 239] on div "Upgrade [DOMAIN_NAME]/arquip... [DOMAIN_NAME]/arquiproca Share Switch accounts …" at bounding box center [551, 29] width 1103 height 1536
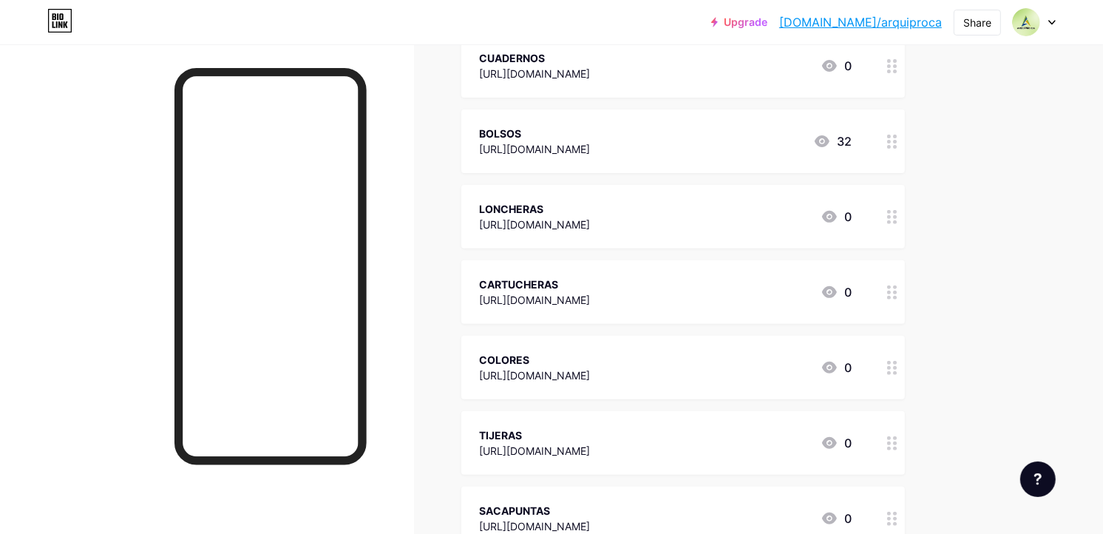
scroll to position [0, 0]
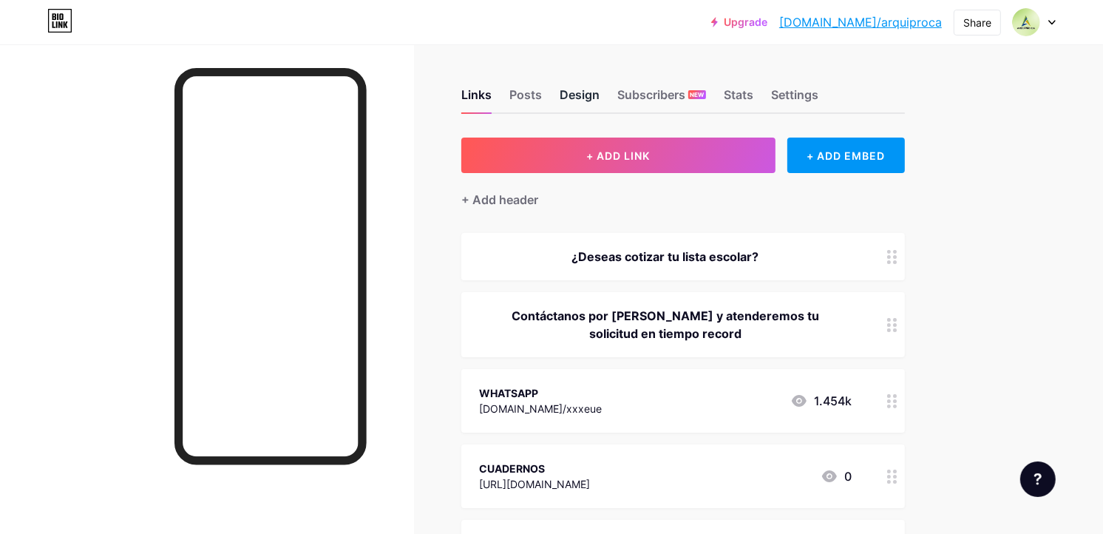
click at [578, 98] on div "Design" at bounding box center [580, 99] width 40 height 27
click at [563, 89] on div "Design" at bounding box center [580, 99] width 40 height 27
click at [496, 93] on div "Links Posts Design Subscribers NEW Stats Settings" at bounding box center [683, 88] width 444 height 52
click at [525, 90] on div "Posts" at bounding box center [525, 99] width 33 height 27
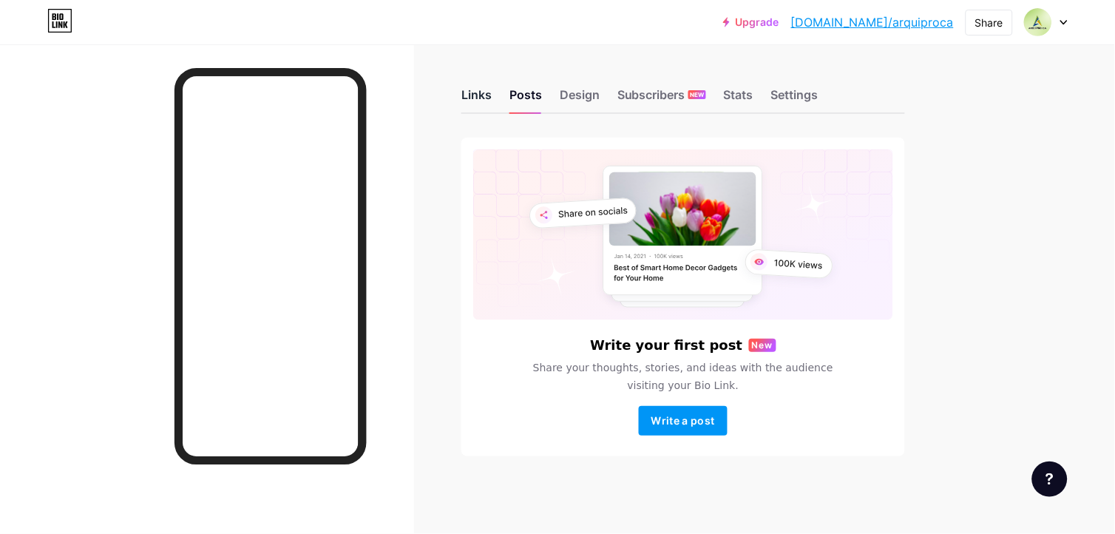
click at [486, 89] on div "Links" at bounding box center [476, 99] width 30 height 27
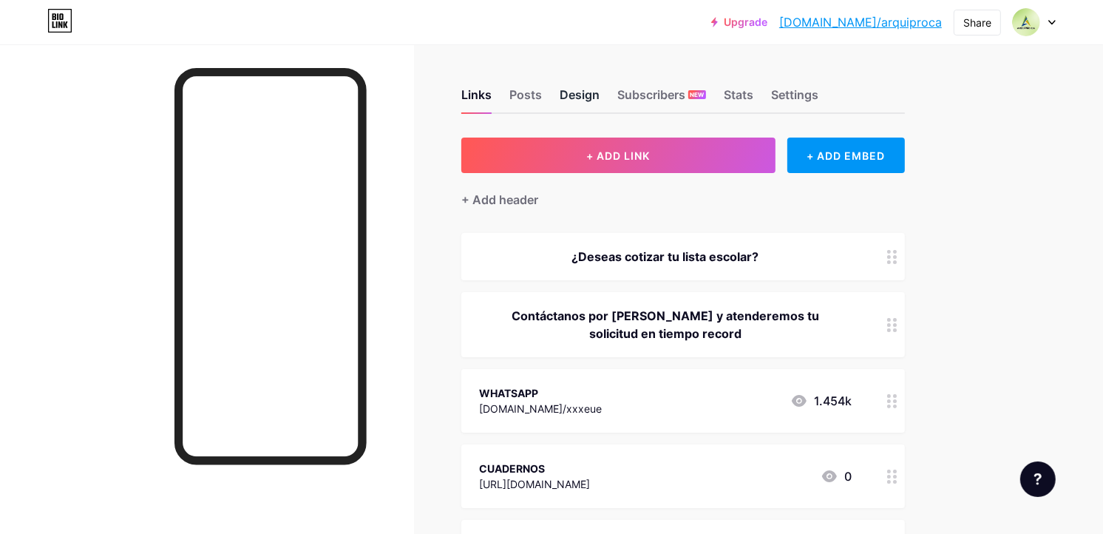
click at [591, 94] on div "Design" at bounding box center [580, 99] width 40 height 27
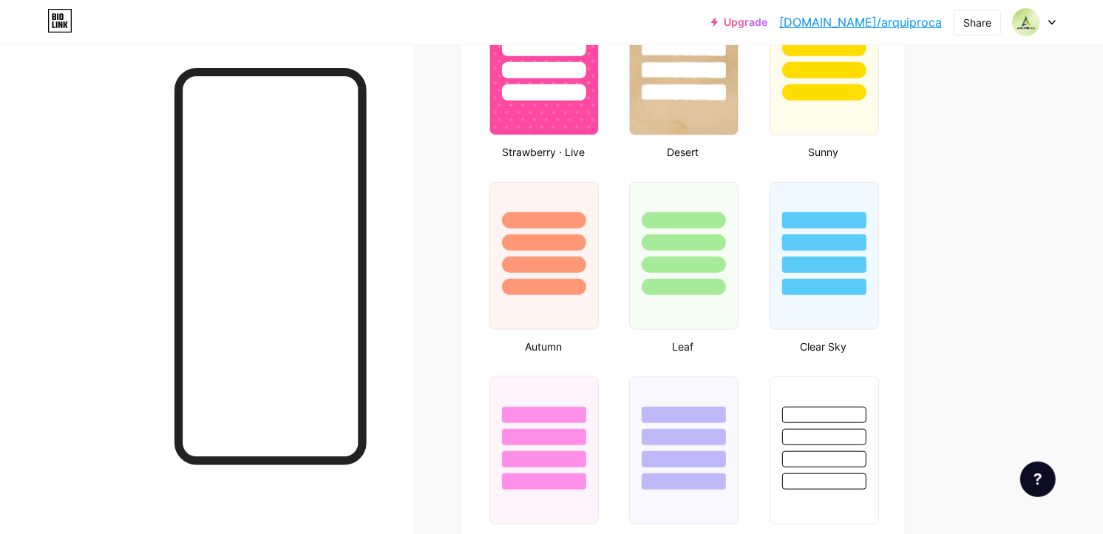
scroll to position [1258, 0]
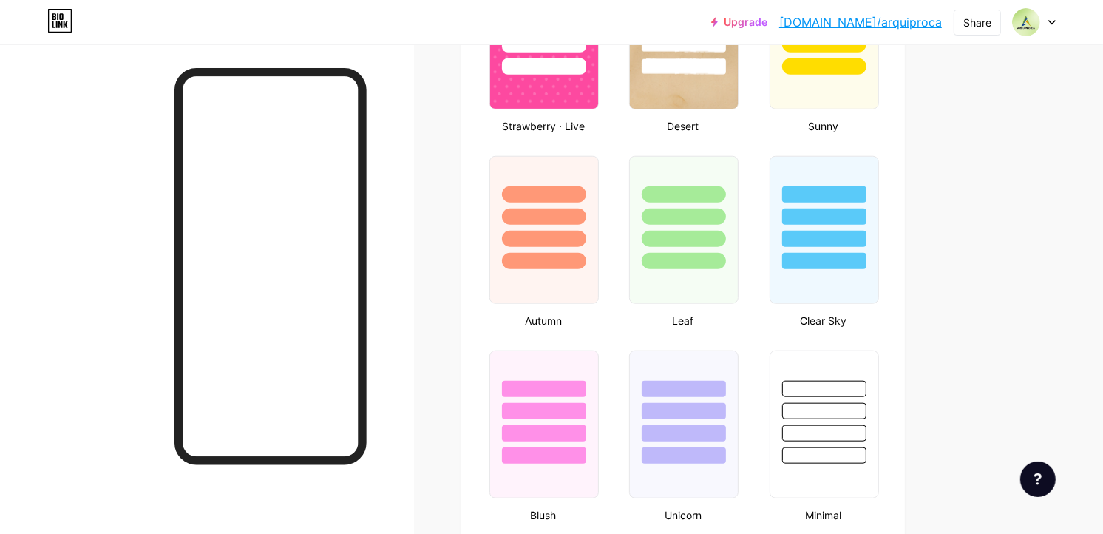
type input "#83b527"
type input "#000000"
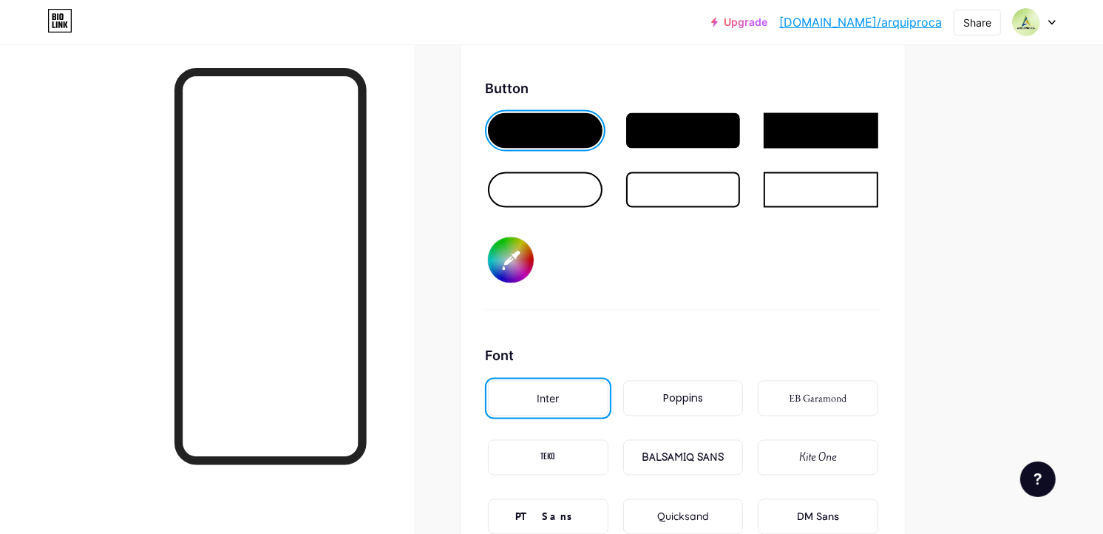
scroll to position [2161, 0]
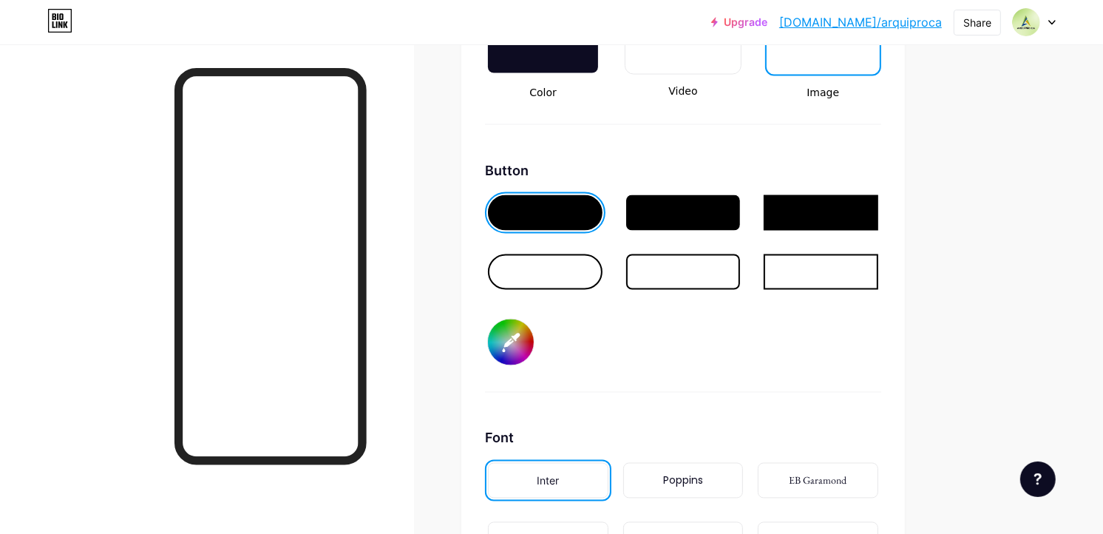
click at [512, 330] on input "#83b527" at bounding box center [511, 342] width 46 height 46
type input "#a2da4e"
click at [730, 336] on div "Button #a2da4e" at bounding box center [683, 276] width 396 height 232
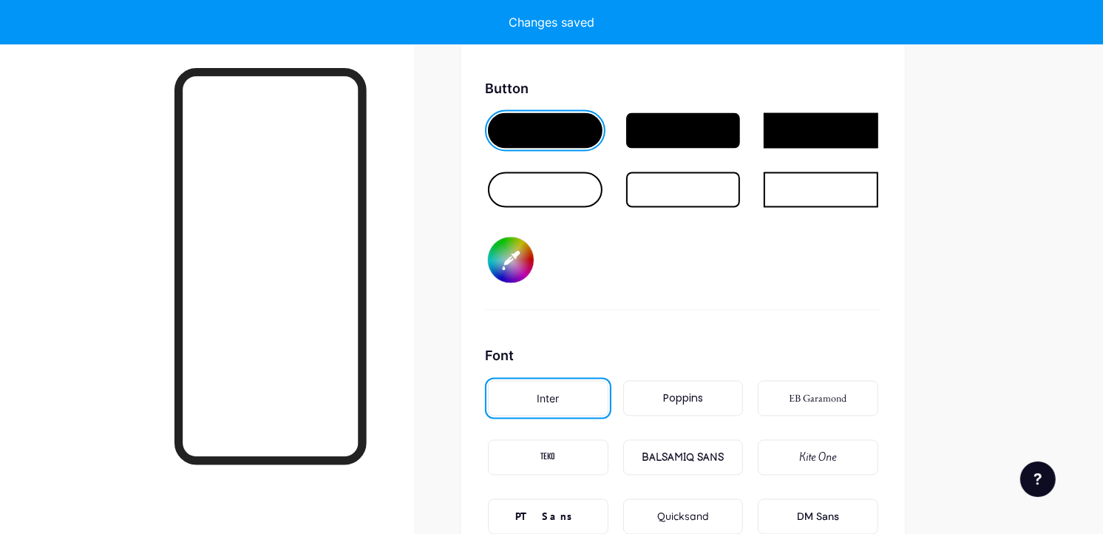
scroll to position [2325, 0]
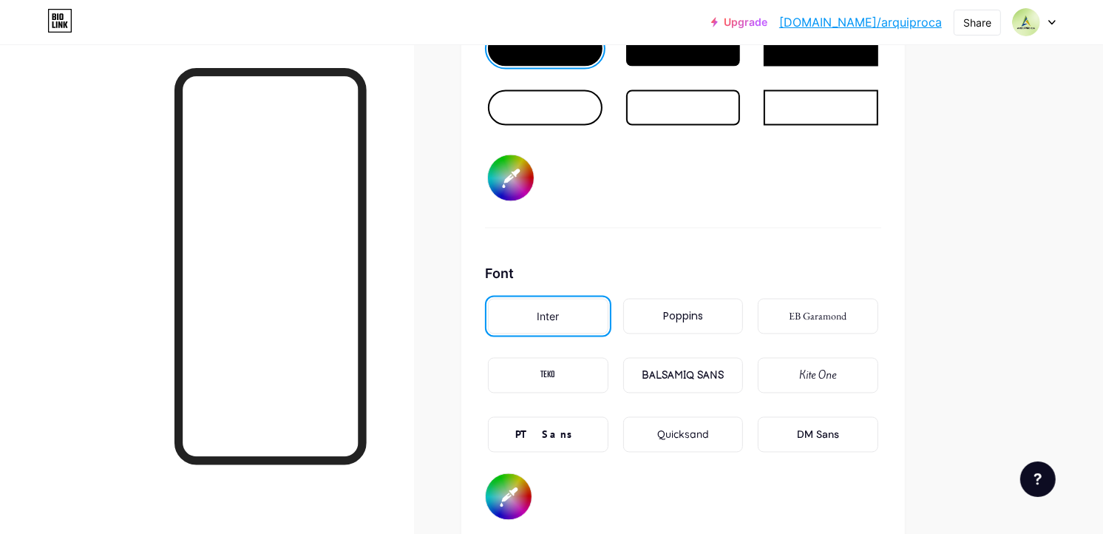
click at [696, 313] on div "Poppins" at bounding box center [683, 316] width 121 height 35
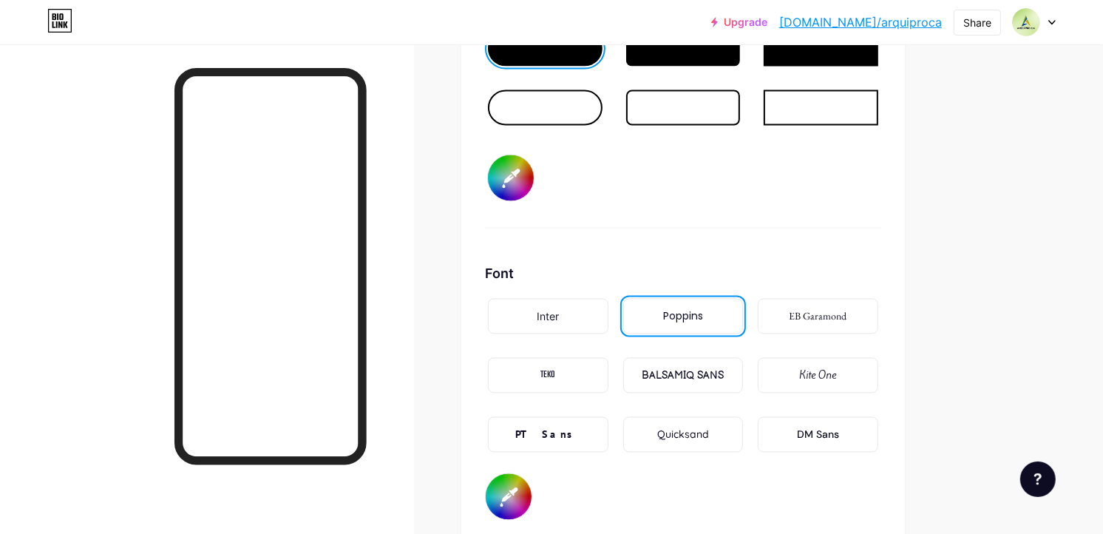
click at [564, 363] on div "TEKO" at bounding box center [548, 375] width 121 height 35
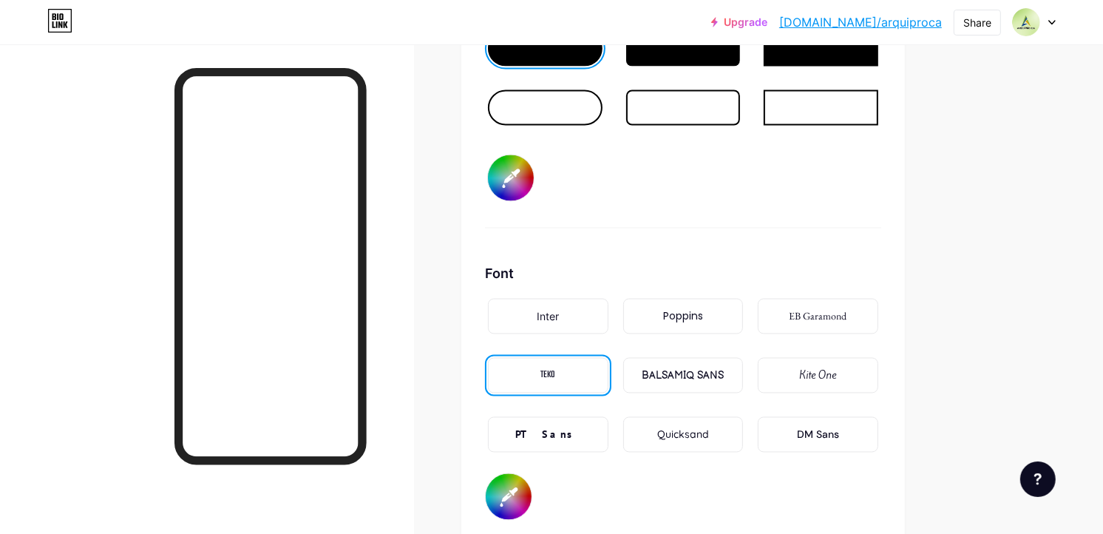
click at [666, 368] on div "BALSAMIQ SANS" at bounding box center [683, 376] width 82 height 16
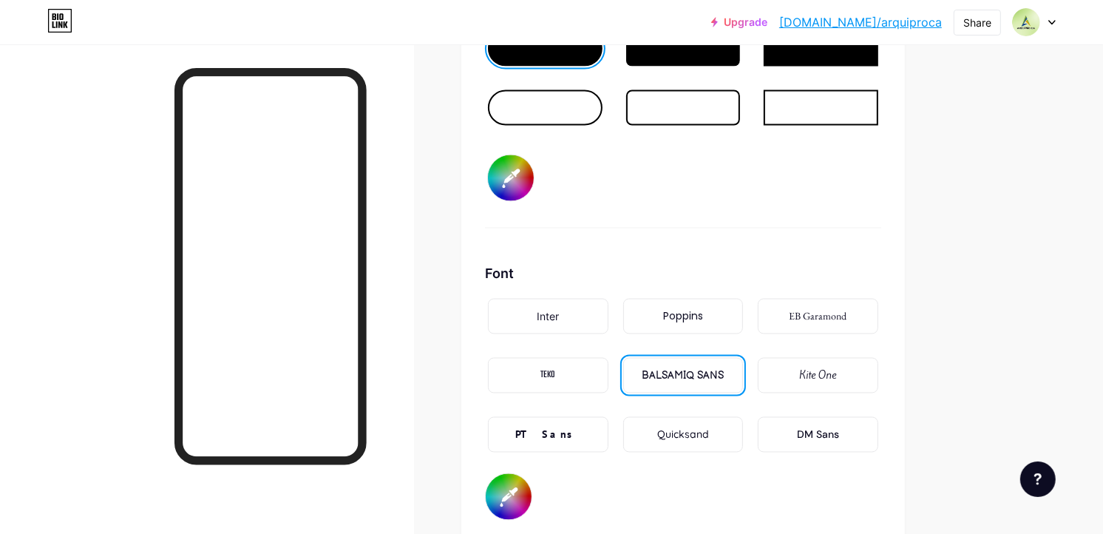
scroll to position [2407, 0]
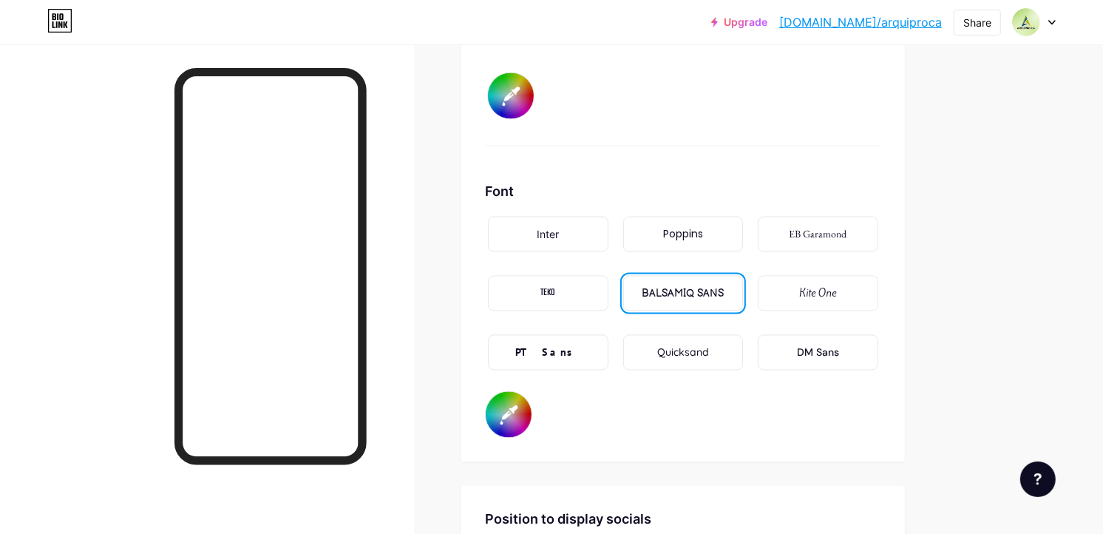
click at [688, 345] on div "Quicksand" at bounding box center [683, 353] width 52 height 16
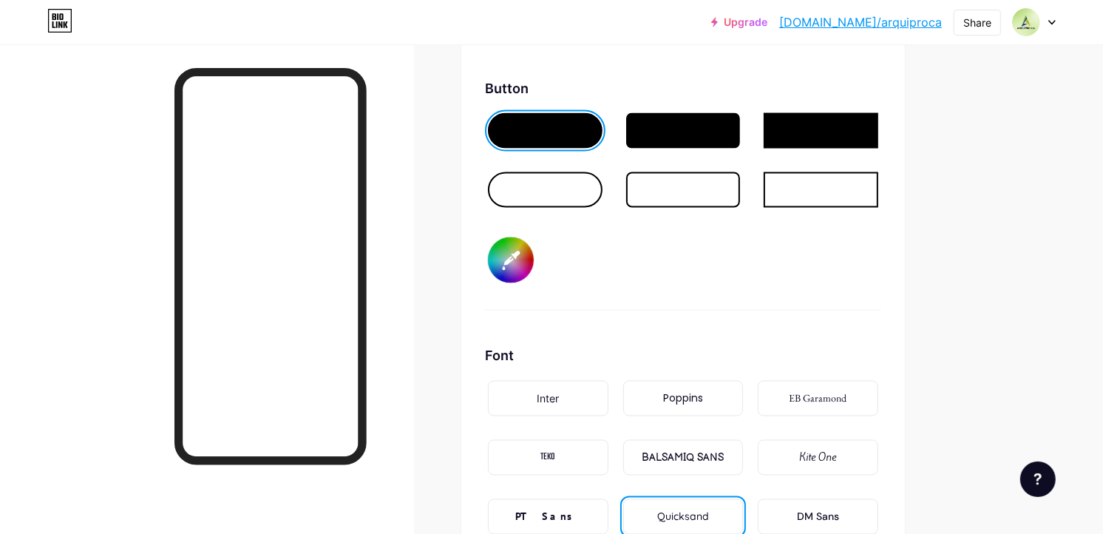
scroll to position [2325, 0]
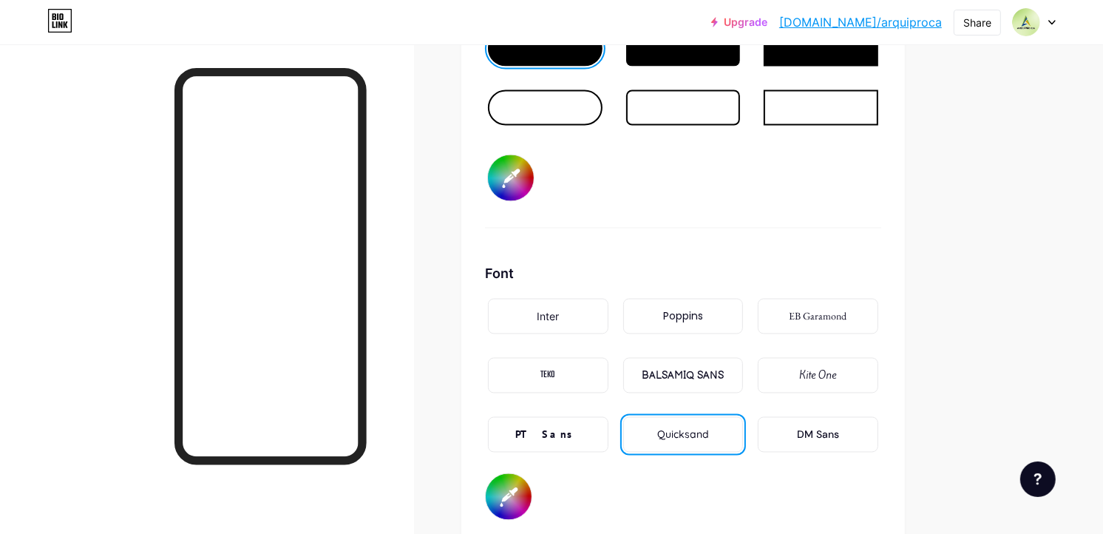
click at [796, 359] on div "Kite One" at bounding box center [818, 375] width 121 height 35
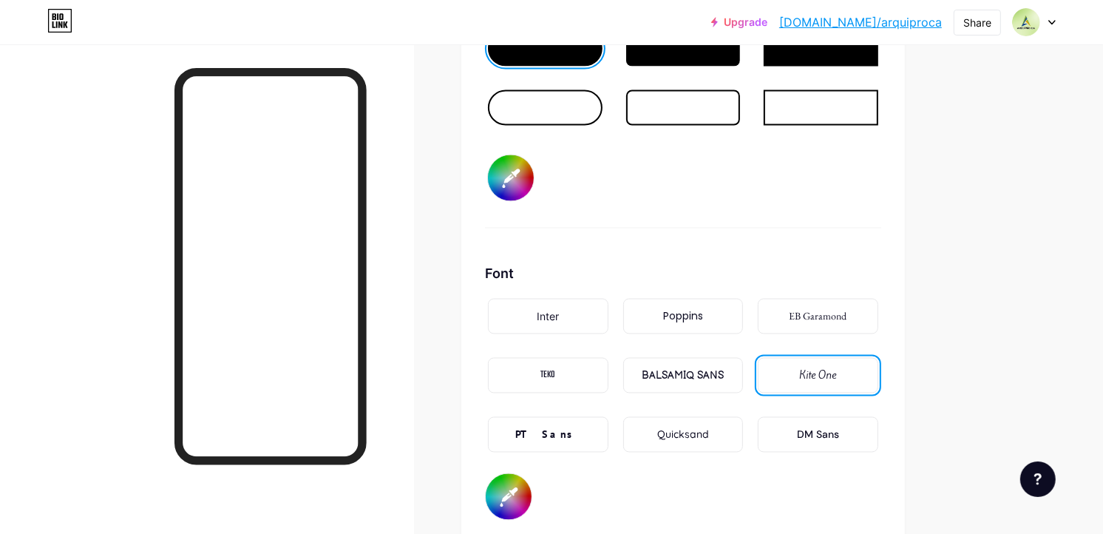
click at [824, 309] on div "EB Garamond" at bounding box center [819, 317] width 58 height 16
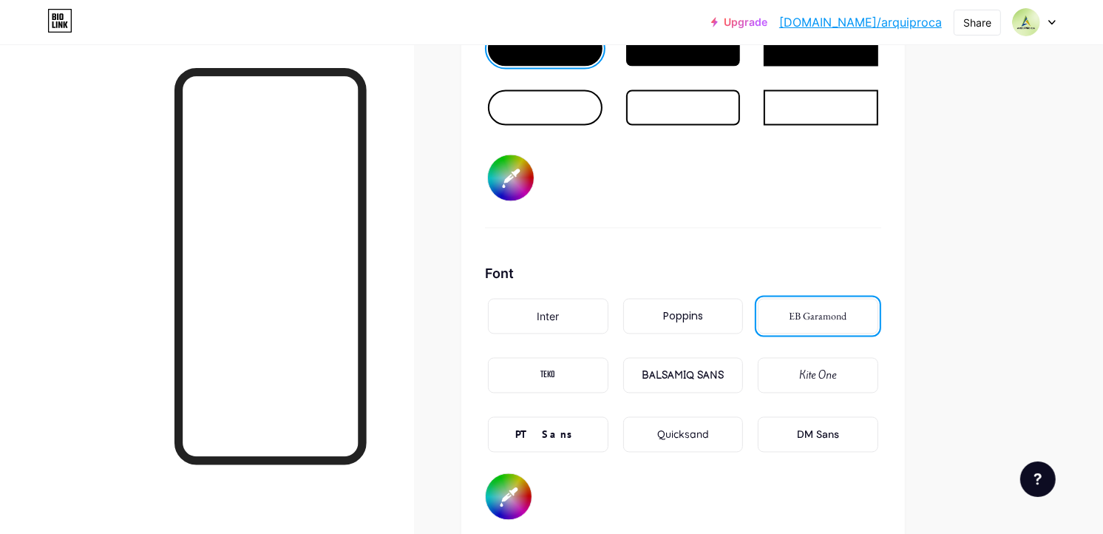
click at [804, 430] on div "DM Sans" at bounding box center [818, 434] width 121 height 35
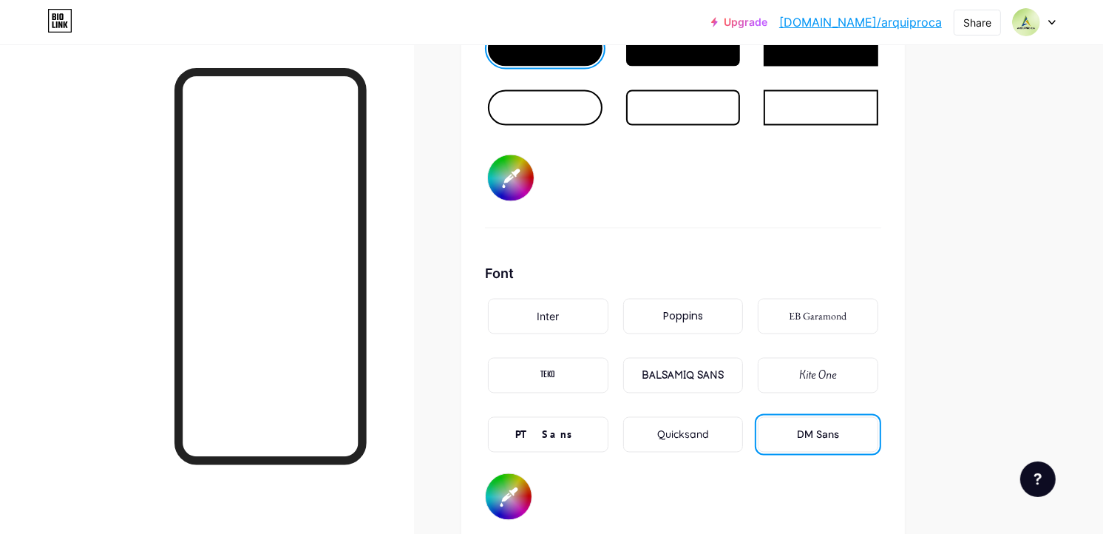
click at [675, 299] on div "Poppins" at bounding box center [683, 316] width 121 height 35
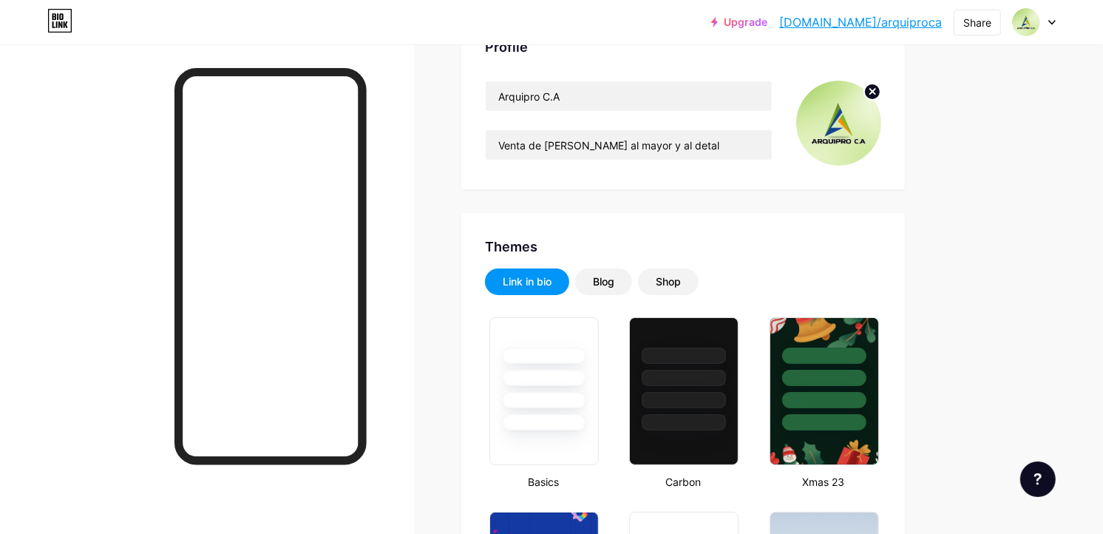
scroll to position [0, 0]
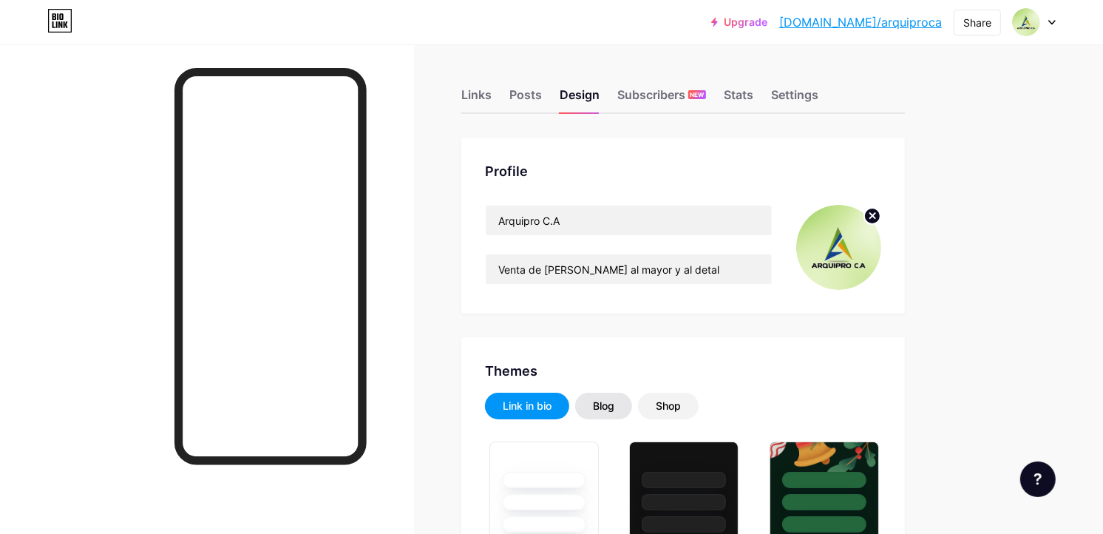
click at [614, 398] on div "Blog" at bounding box center [603, 405] width 21 height 15
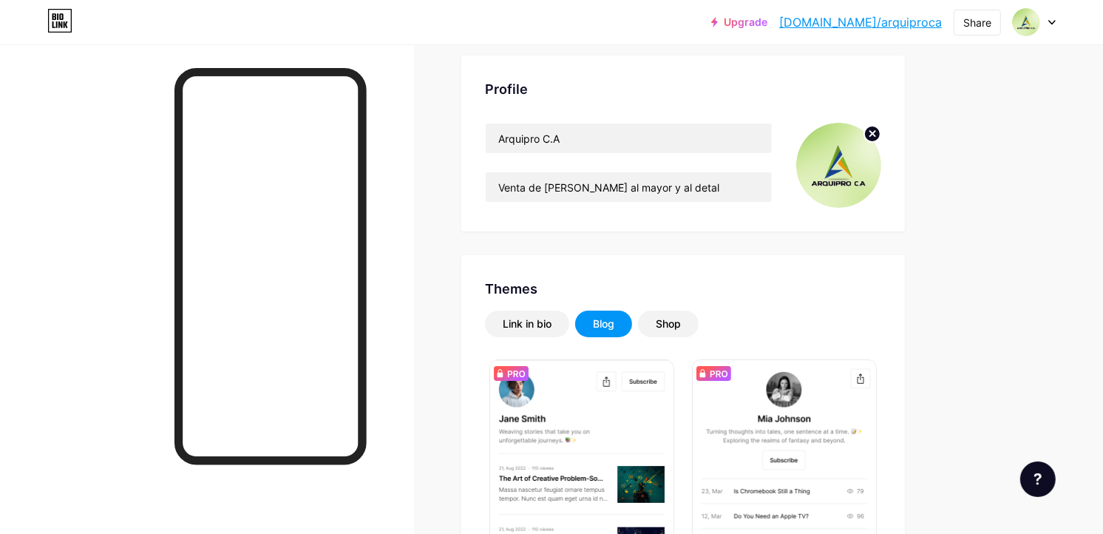
scroll to position [164, 0]
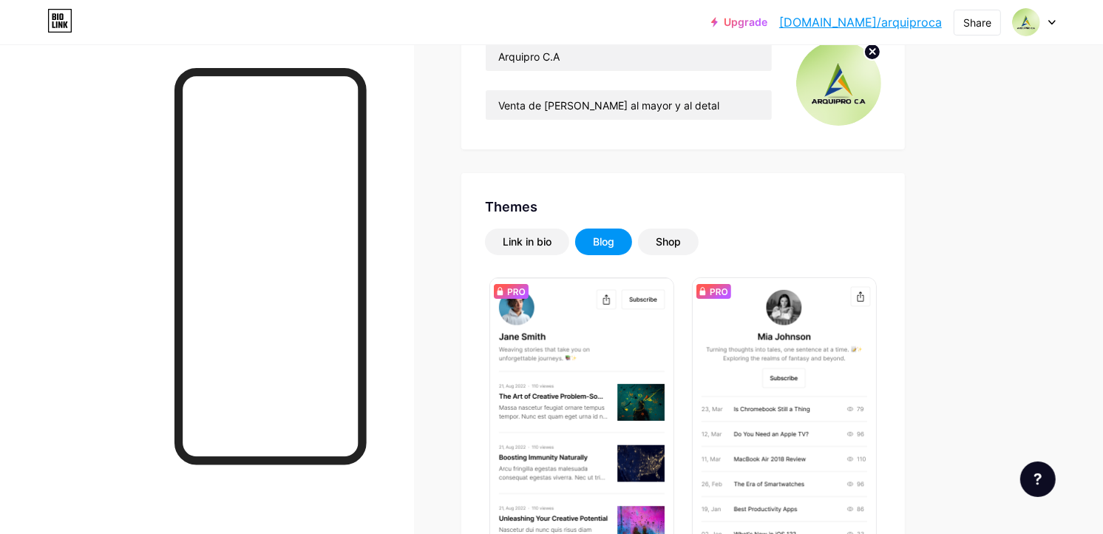
click at [668, 232] on div "Shop" at bounding box center [668, 241] width 61 height 27
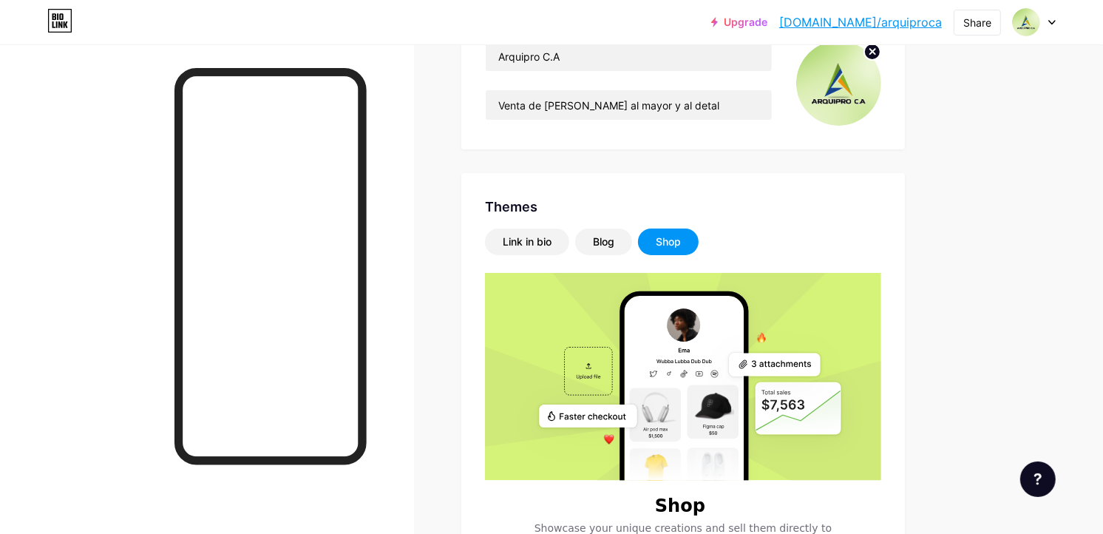
click at [469, 100] on div "Profile Arquipro C.A Venta de Papelería al mayor y al detal" at bounding box center [683, 61] width 444 height 176
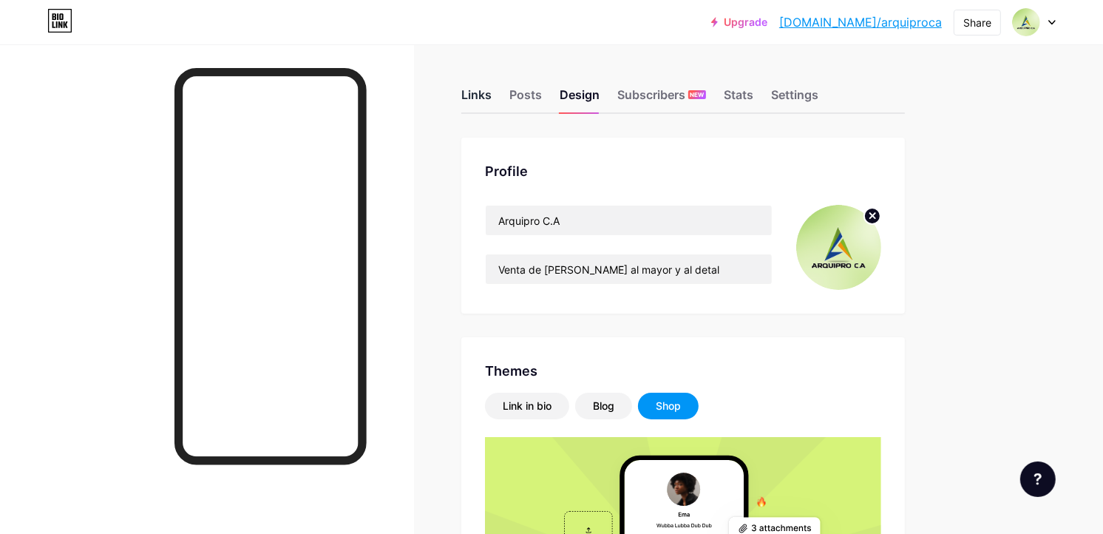
click at [474, 93] on div "Links" at bounding box center [476, 99] width 30 height 27
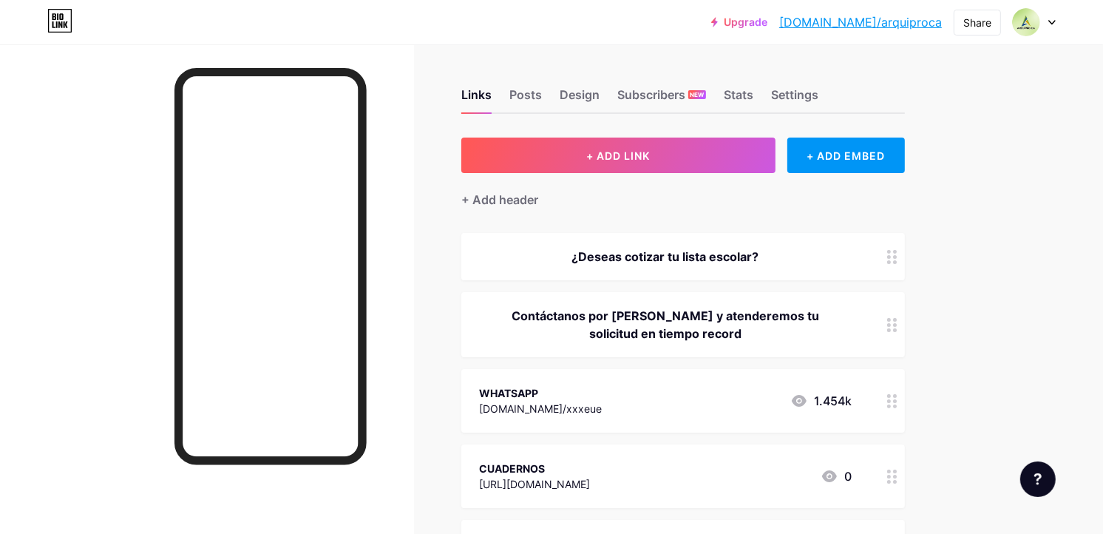
click at [860, 251] on div "¿Deseas cotizar tu lista escolar?" at bounding box center [683, 256] width 444 height 47
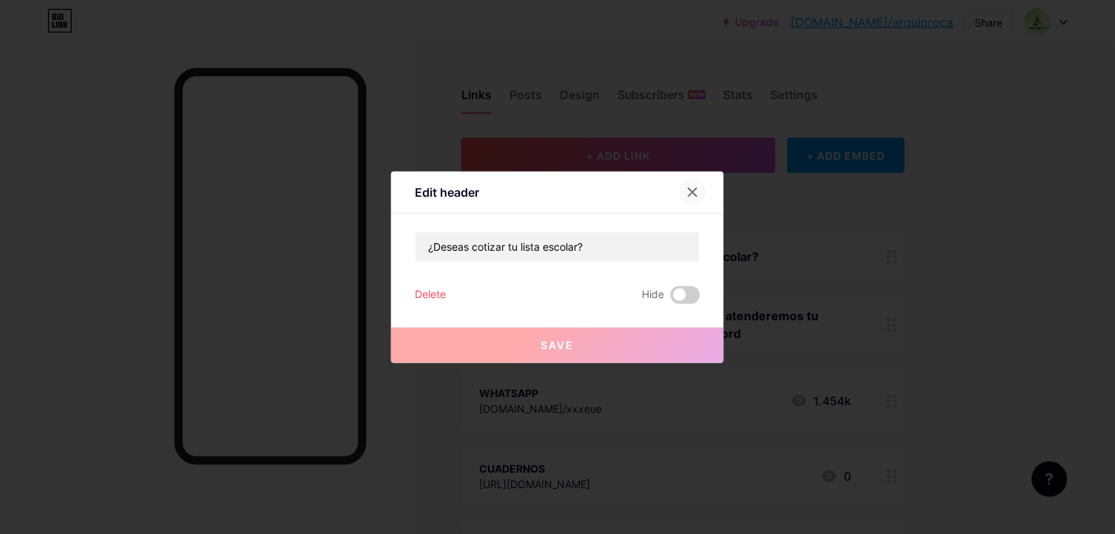
click at [698, 194] on div at bounding box center [692, 192] width 27 height 27
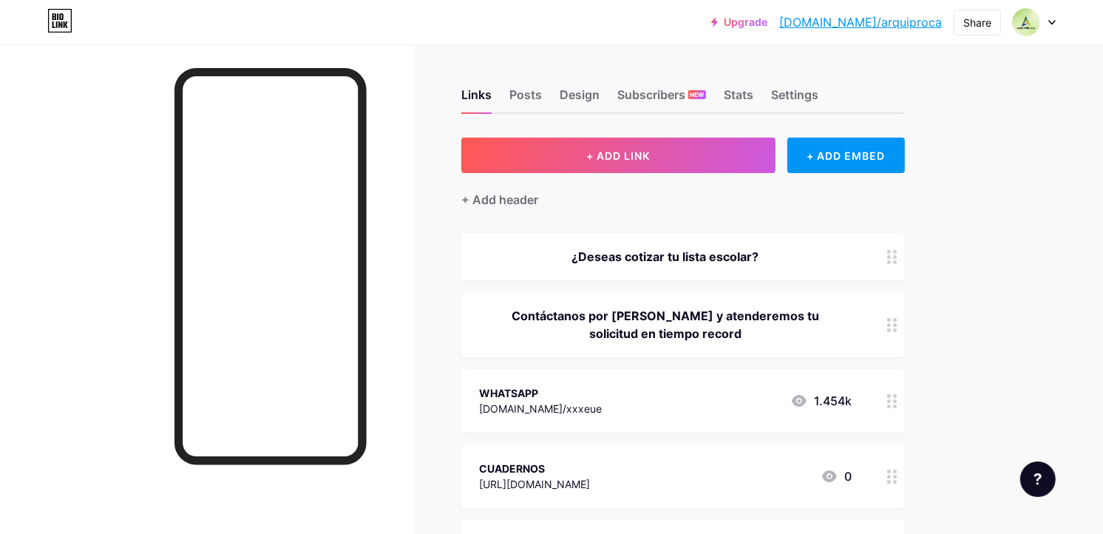
click at [701, 254] on div "¿Deseas cotizar tu lista escolar?" at bounding box center [665, 257] width 373 height 18
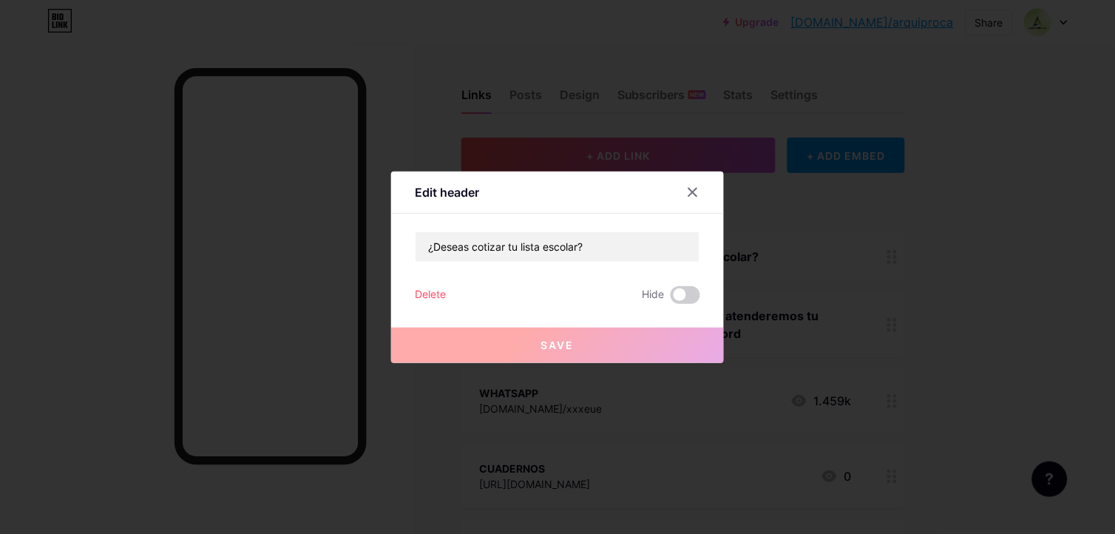
click at [940, 218] on div at bounding box center [557, 267] width 1115 height 534
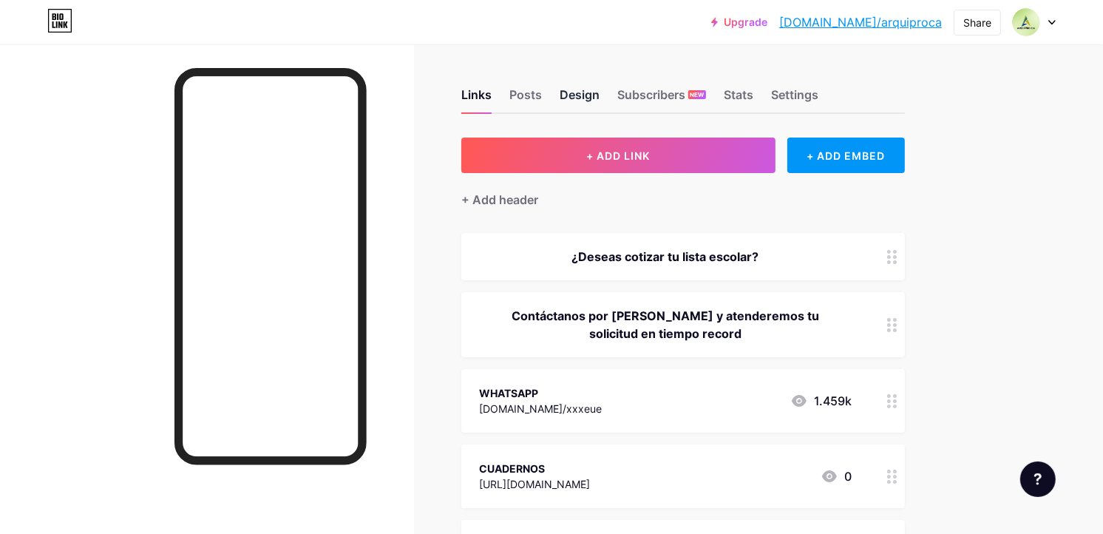
click at [587, 89] on div "Design" at bounding box center [580, 99] width 40 height 27
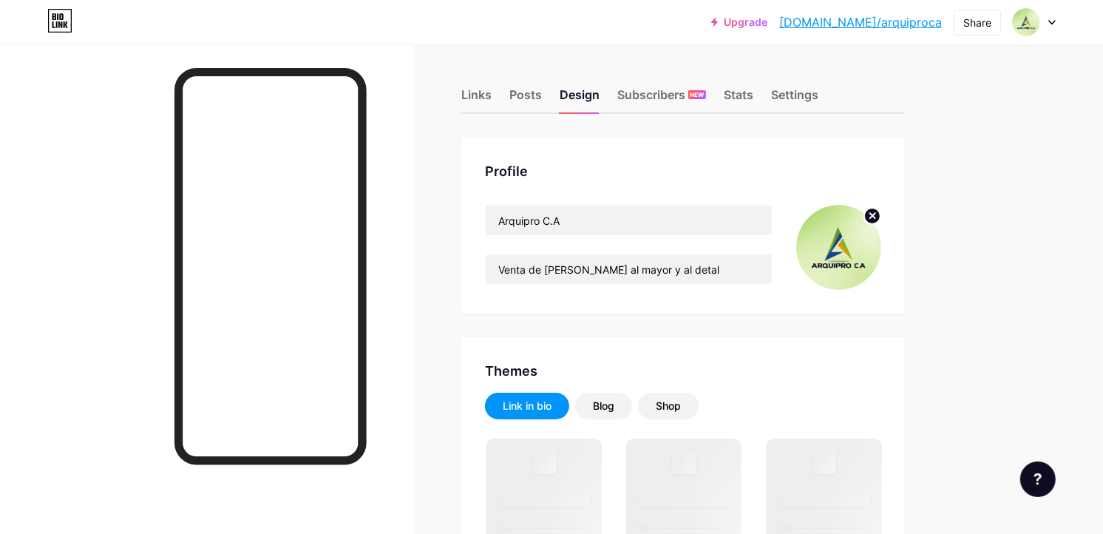
click at [488, 84] on div "Links Posts Design Subscribers NEW Stats Settings" at bounding box center [683, 88] width 444 height 52
click at [484, 92] on div "Links" at bounding box center [476, 99] width 30 height 27
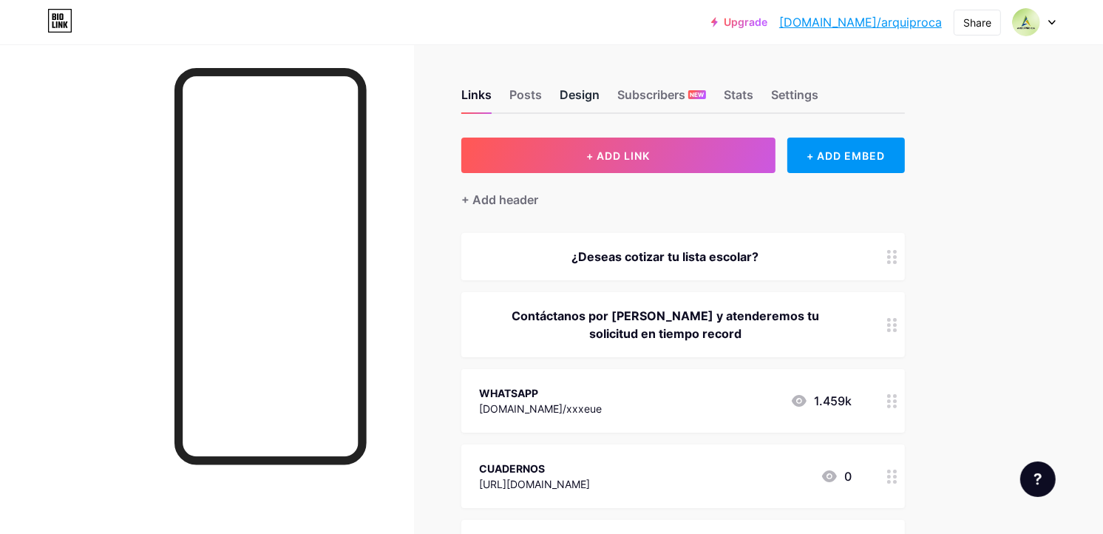
drag, startPoint x: 570, startPoint y: 94, endPoint x: 558, endPoint y: 89, distance: 12.9
click at [570, 94] on div "Design" at bounding box center [580, 99] width 40 height 27
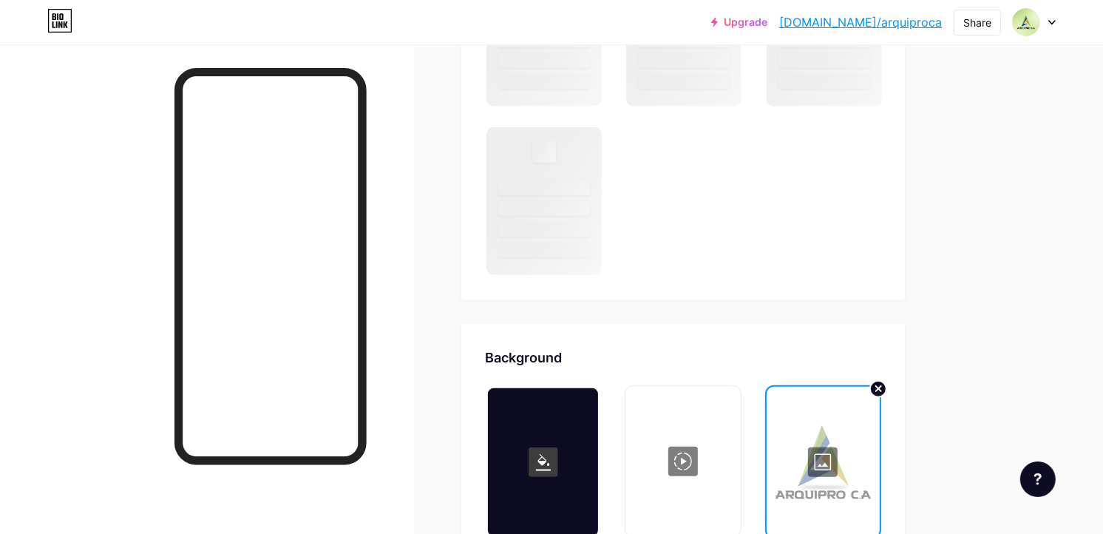
scroll to position [1258, 0]
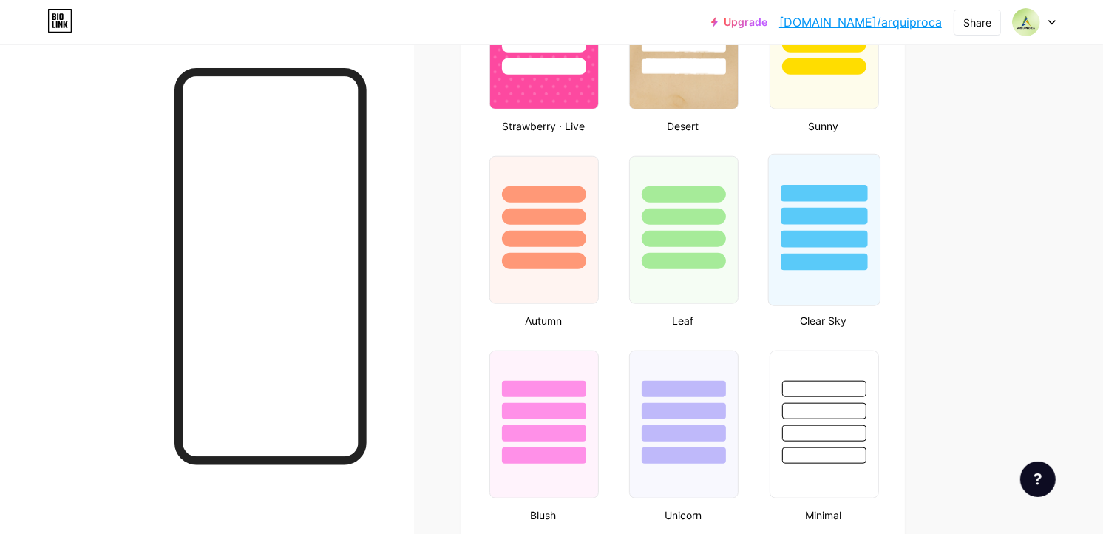
type input "#a2da4e"
type input "#000000"
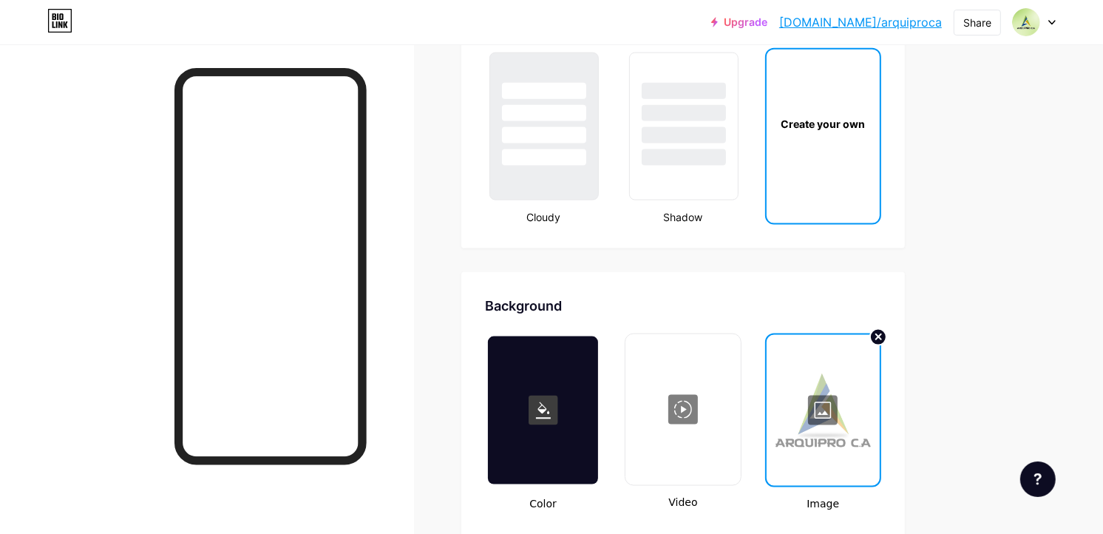
scroll to position [1832, 0]
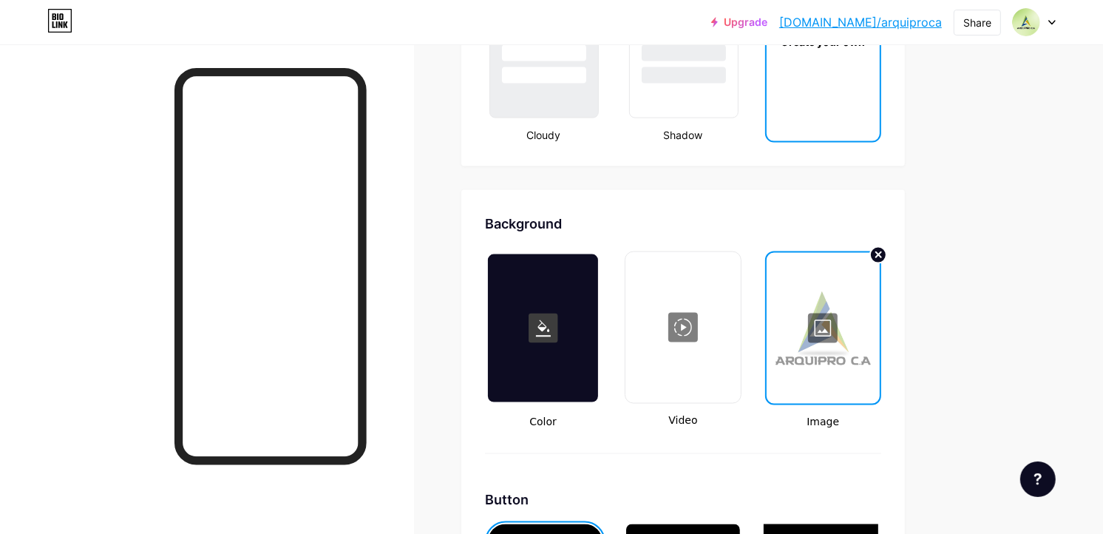
click at [793, 329] on div at bounding box center [823, 328] width 110 height 148
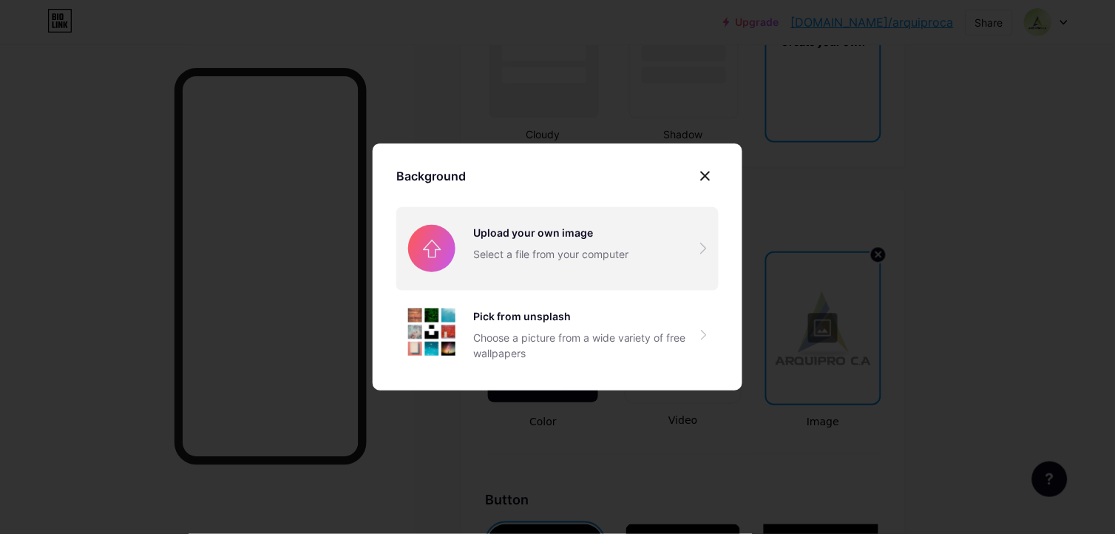
click at [634, 271] on input "file" at bounding box center [557, 248] width 322 height 83
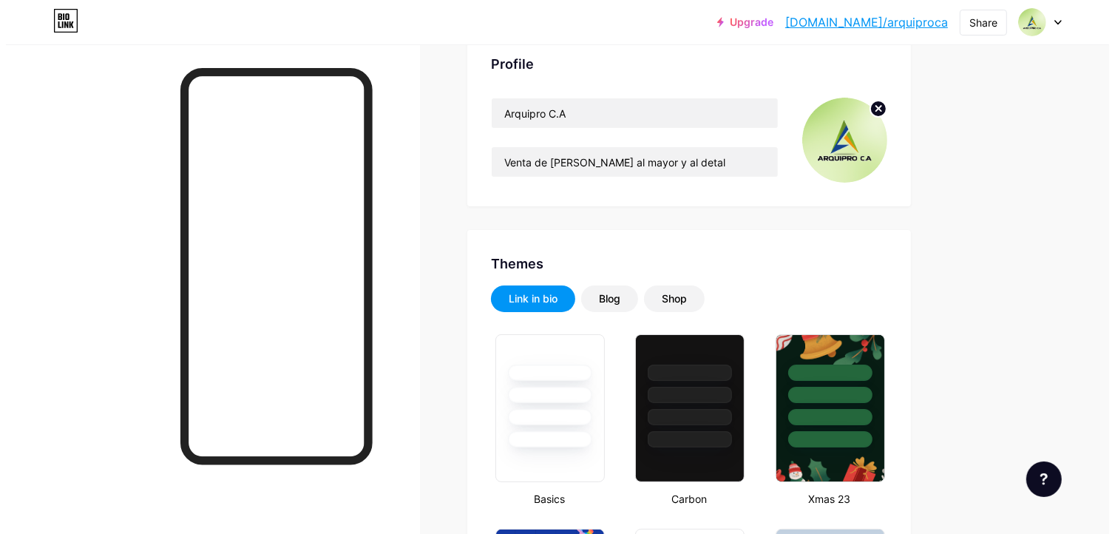
scroll to position [0, 0]
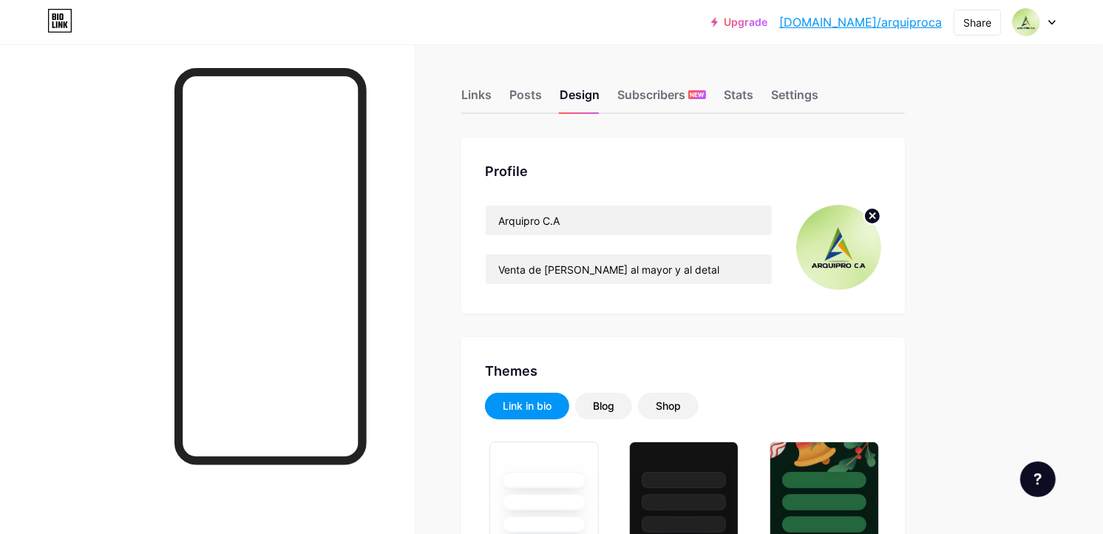
click at [492, 91] on div "Links Posts Design Subscribers NEW Stats Settings" at bounding box center [683, 88] width 444 height 52
click at [475, 97] on div "Links" at bounding box center [476, 99] width 30 height 27
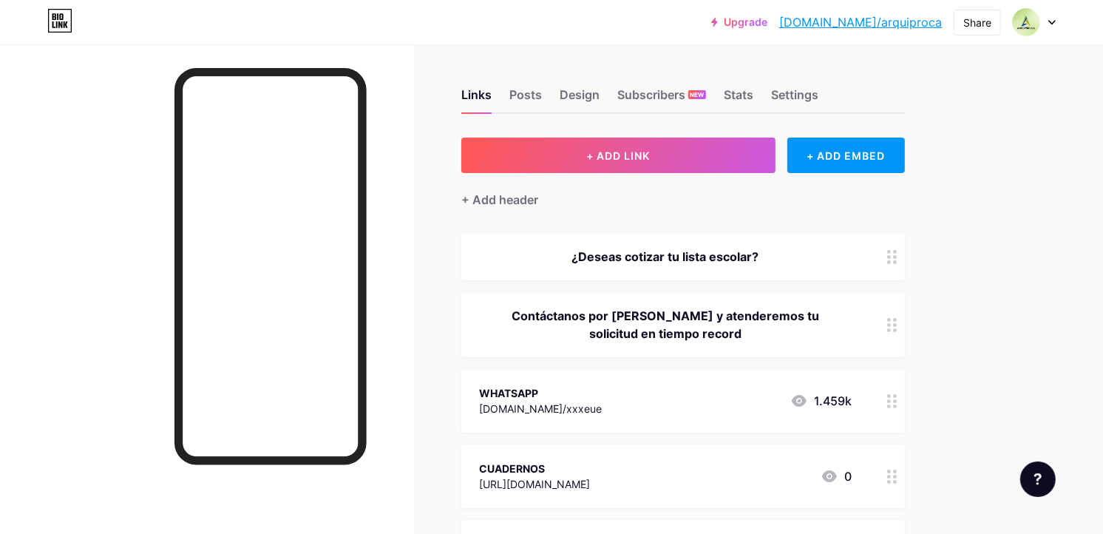
click at [707, 248] on div "¿Deseas cotizar tu lista escolar?" at bounding box center [665, 257] width 373 height 18
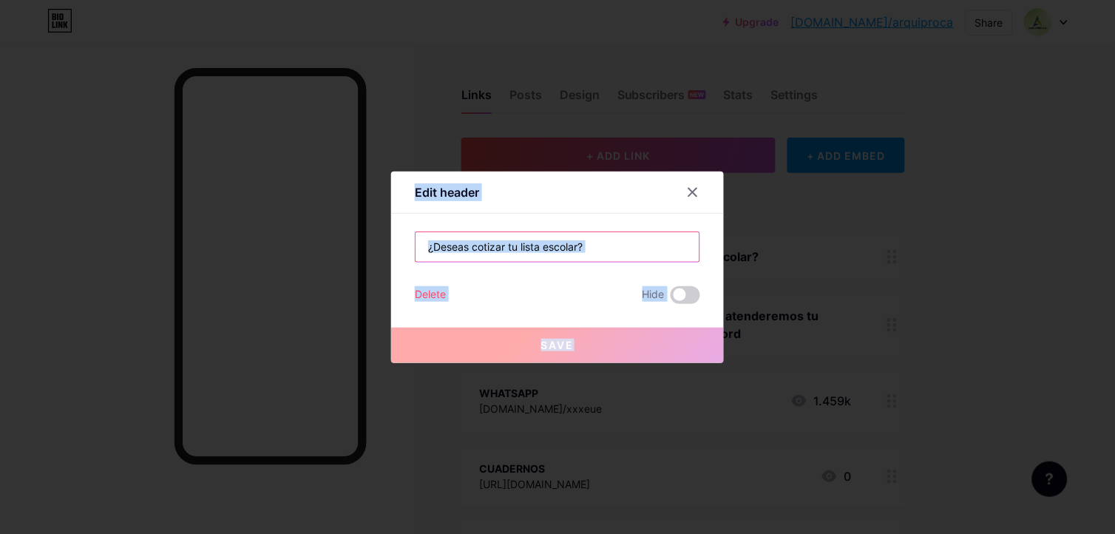
drag, startPoint x: 707, startPoint y: 248, endPoint x: 615, endPoint y: 237, distance: 92.3
click at [615, 237] on input "¿Deseas cotizar tu lista escolar?" at bounding box center [557, 247] width 284 height 30
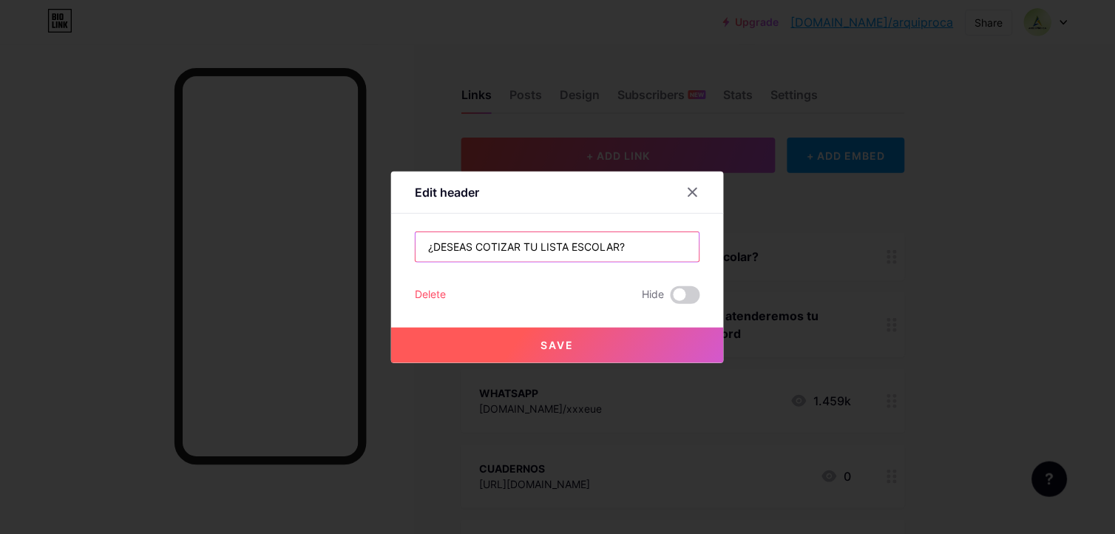
type input "¿DESEAS COTIZAR TU LISTA ESCOLAR?"
click at [597, 343] on button "Save" at bounding box center [557, 345] width 333 height 35
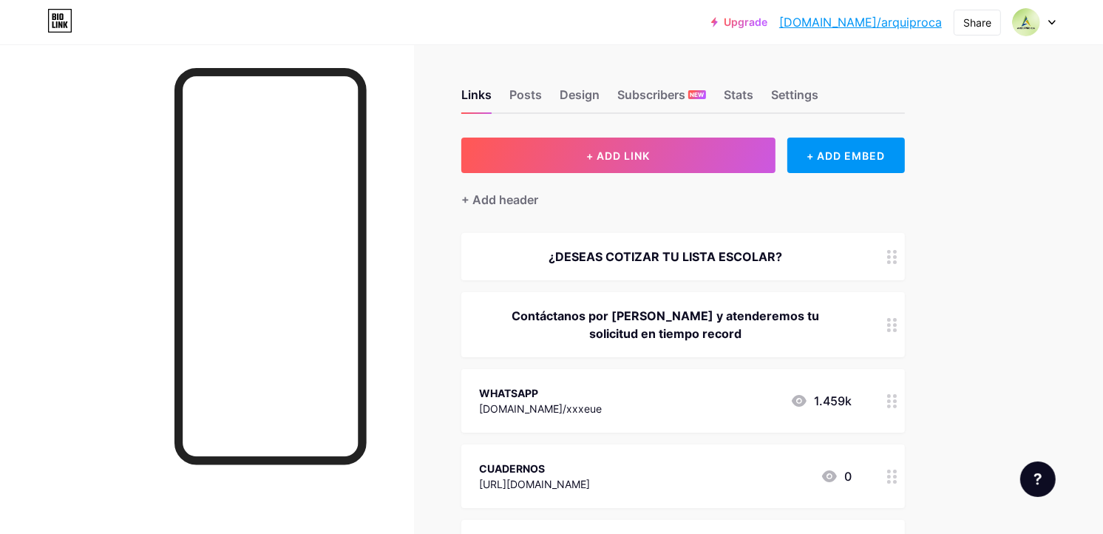
click at [719, 327] on div "Contáctanos por [PERSON_NAME] y atenderemos tu solicitud en tiempo record" at bounding box center [665, 324] width 373 height 35
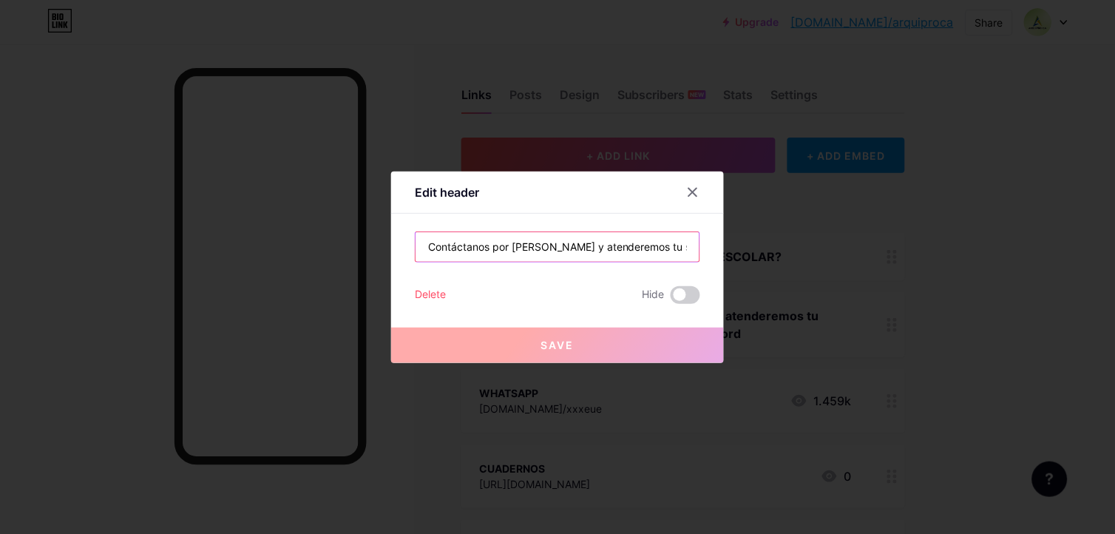
click at [505, 249] on input "Contáctanos por [PERSON_NAME] y atenderemos tu solicitud en tiempo record" at bounding box center [557, 247] width 284 height 30
click at [980, 256] on div at bounding box center [557, 267] width 1115 height 534
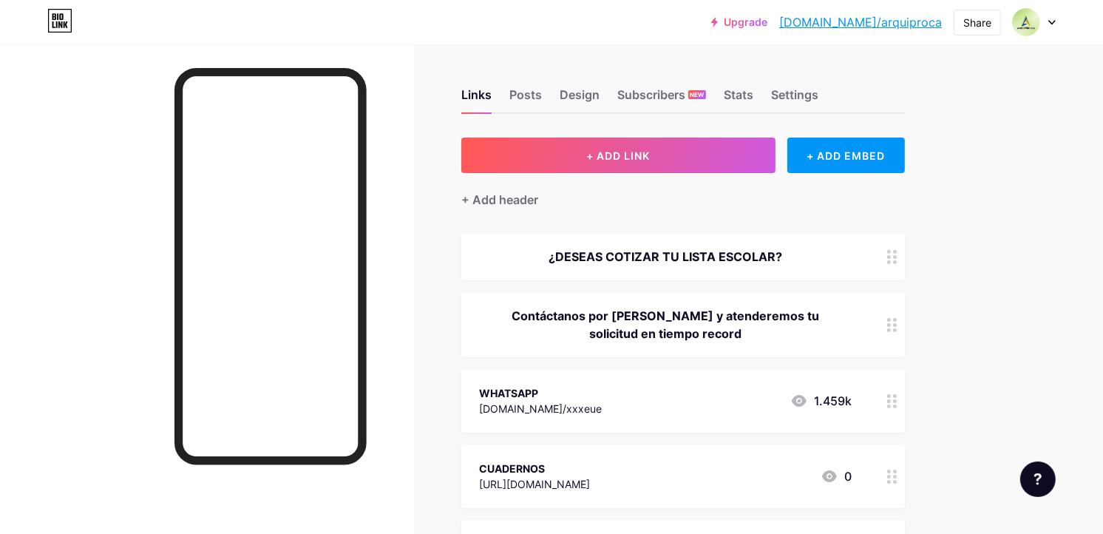
click at [699, 257] on div "¿DESEAS COTIZAR TU LISTA ESCOLAR?" at bounding box center [665, 257] width 373 height 18
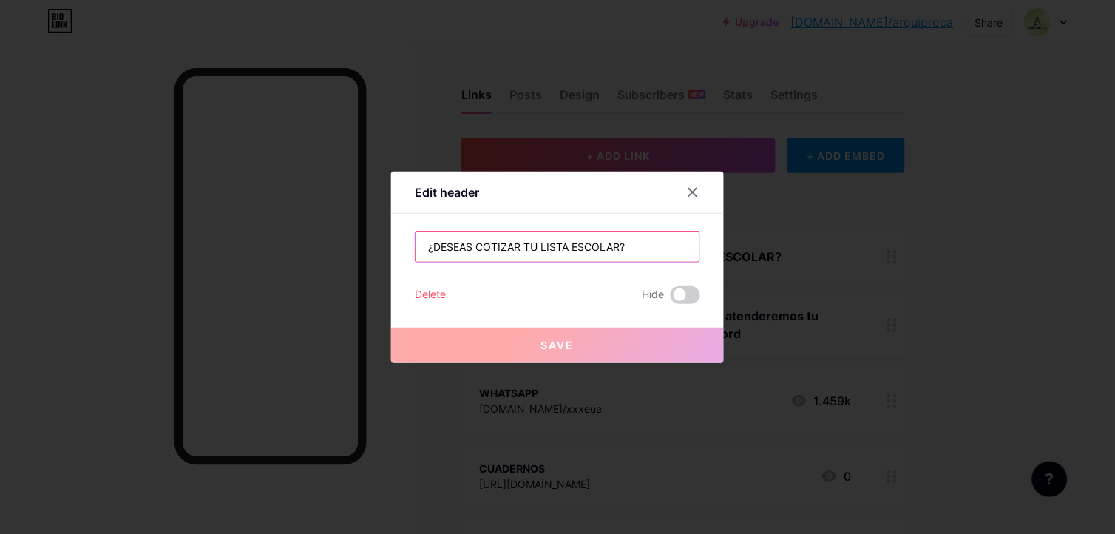
click at [637, 252] on input "¿DESEAS COTIZAR TU LISTA ESCOLAR?" at bounding box center [557, 247] width 284 height 30
paste input "Contáctanos por Whatsapp y atenderemos tu solic"
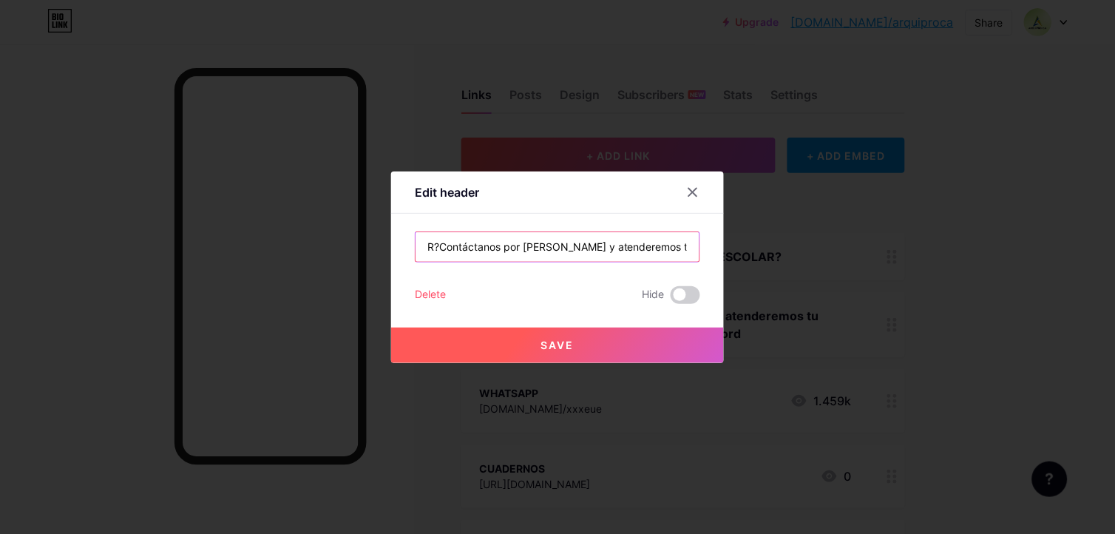
type input "¿DESEAS COTIZAR TU LISTA ESCOLAR?Contáctanos por [PERSON_NAME] y atenderemos tu…"
click at [547, 357] on button "Save" at bounding box center [557, 345] width 333 height 35
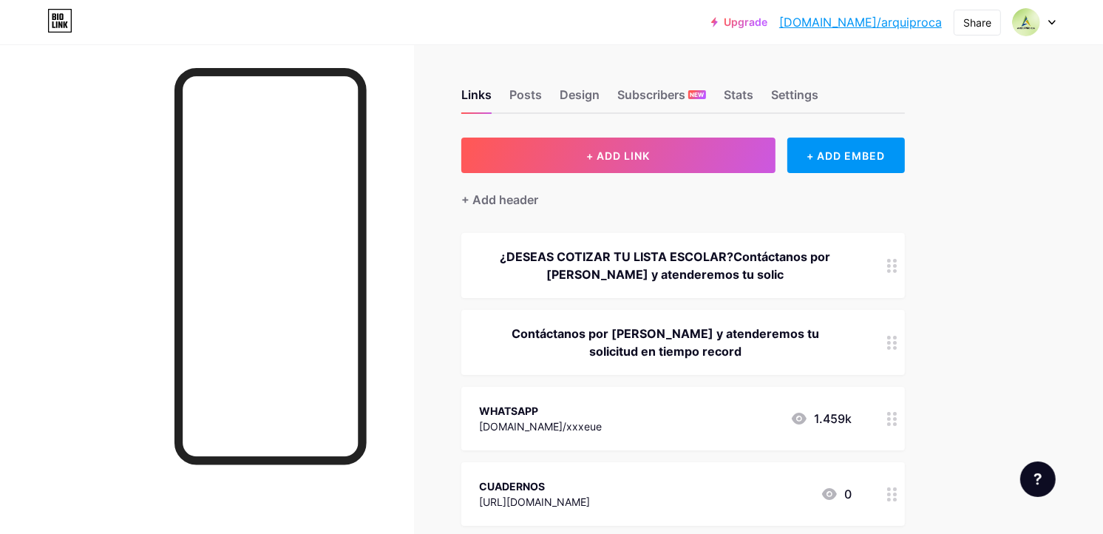
click at [681, 250] on div "¿DESEAS COTIZAR TU LISTA ESCOLAR?Contáctanos por [PERSON_NAME] y atenderemos tu…" at bounding box center [665, 265] width 373 height 35
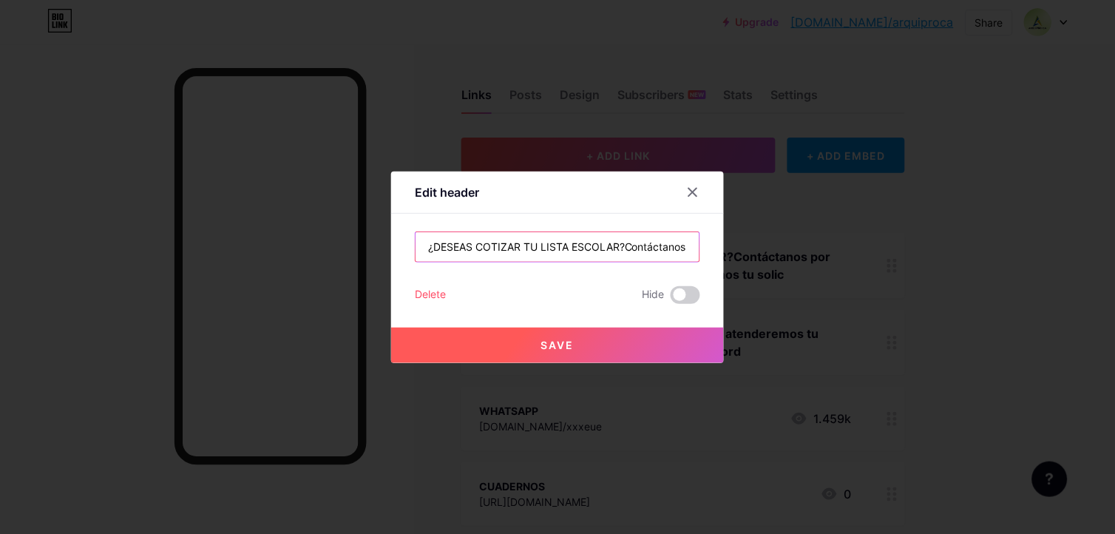
scroll to position [0, 186]
drag, startPoint x: 622, startPoint y: 245, endPoint x: 858, endPoint y: 254, distance: 236.7
click at [858, 254] on div "Edit header ¿DESEAS COTIZAR TU LISTA ESCOLAR?Contáctanos por Whatsapp y atender…" at bounding box center [557, 267] width 1115 height 534
click at [678, 248] on input "¿DESEAS COTIZAR TU LISTA ESCOLAR?" at bounding box center [557, 247] width 284 height 30
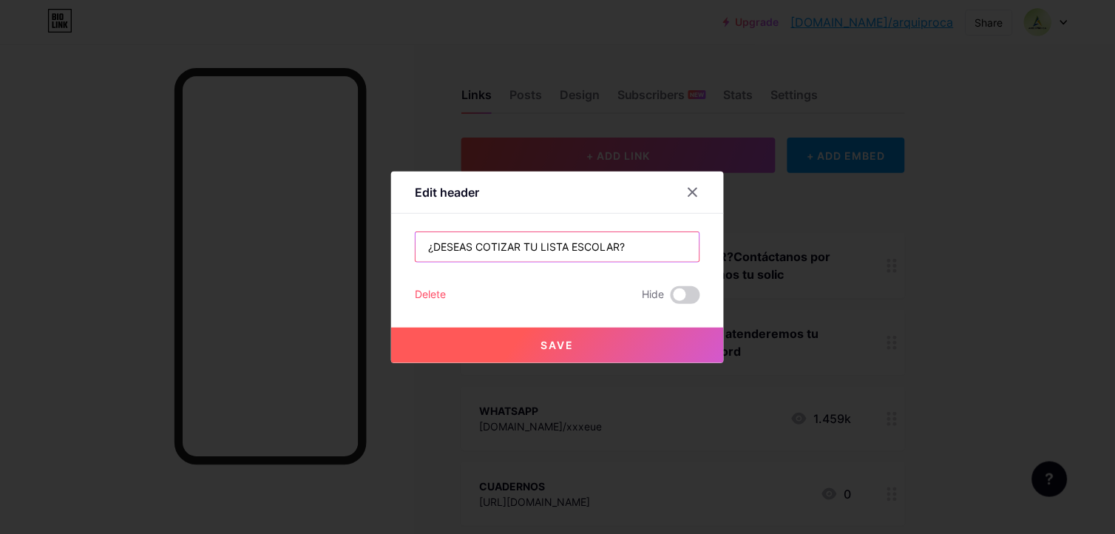
paste input "Contáct"
click at [691, 227] on div "Edit header ¿DESEAS COTIZAR TU LISTA ESCOLAR? Contáct Delete Hide Save" at bounding box center [557, 267] width 333 height 191
click at [654, 244] on input "¿DESEAS COTIZAR TU LISTA ESCOLAR? Contáct" at bounding box center [557, 247] width 284 height 30
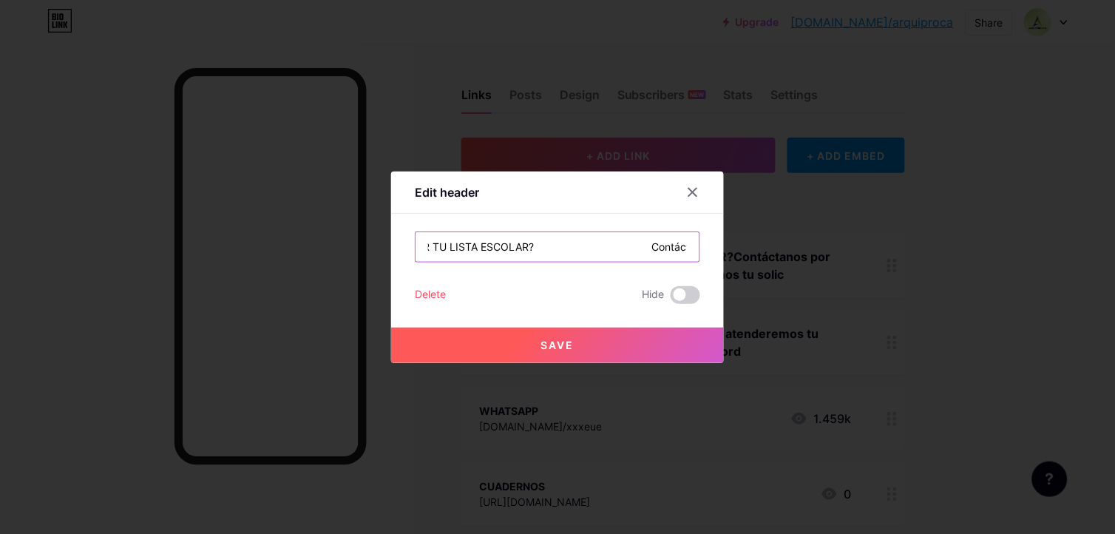
scroll to position [0, 93]
click at [679, 240] on input "¿DESEAS COTIZAR TU LISTA ESCOLAR? Contáct" at bounding box center [557, 247] width 284 height 30
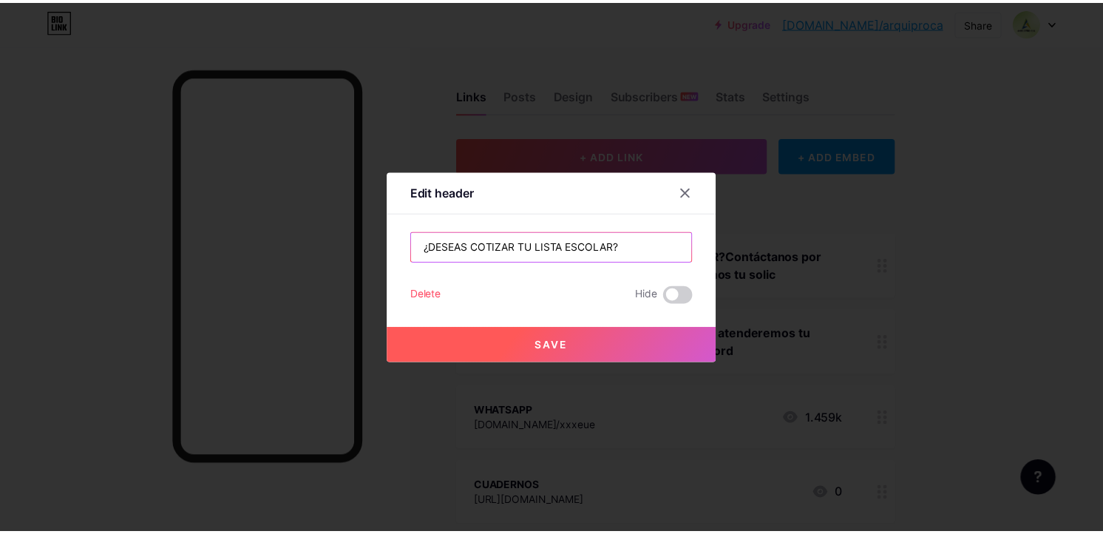
scroll to position [0, 0]
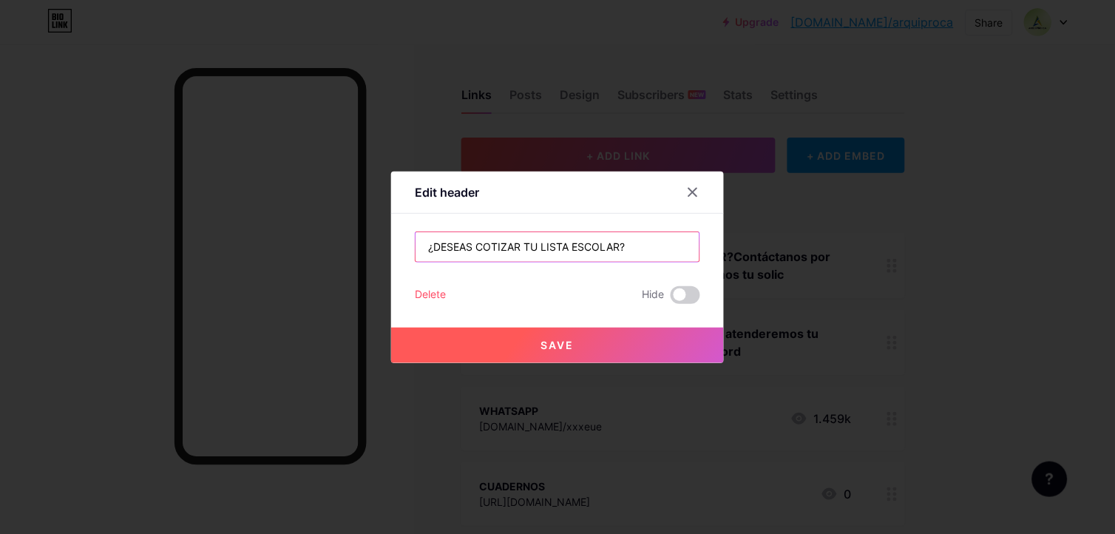
type input "¿DESEAS COTIZAR TU LISTA ESCOLAR?"
click at [592, 344] on button "Save" at bounding box center [557, 345] width 333 height 35
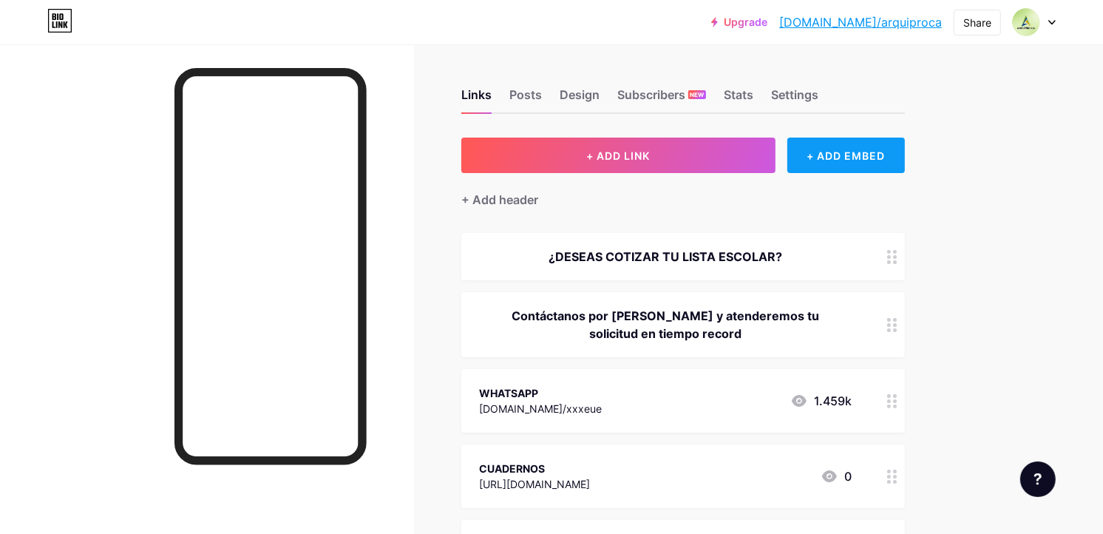
click at [847, 153] on div "+ ADD EMBED" at bounding box center [846, 155] width 118 height 35
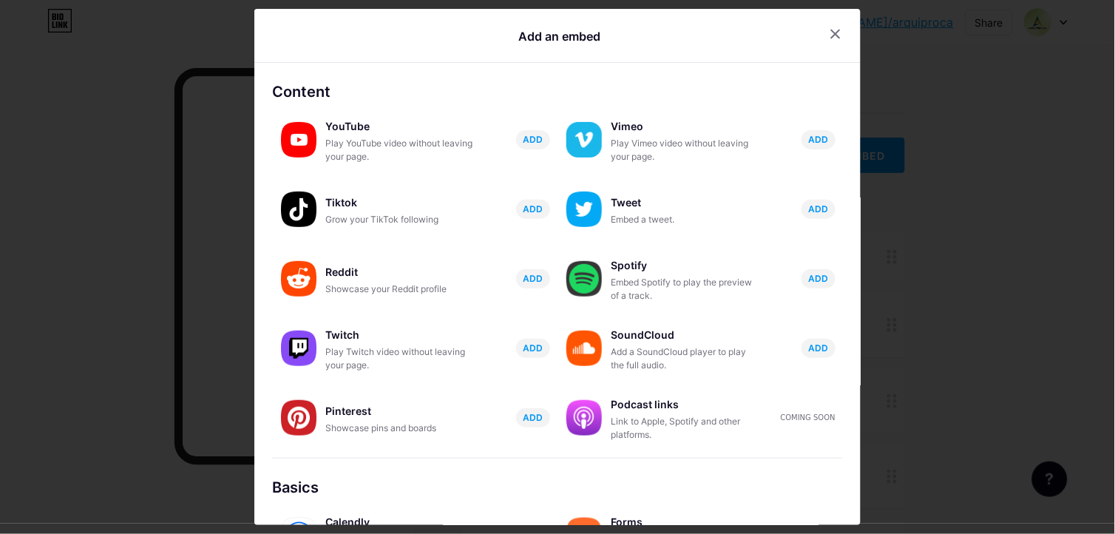
click at [827, 40] on div at bounding box center [835, 34] width 27 height 27
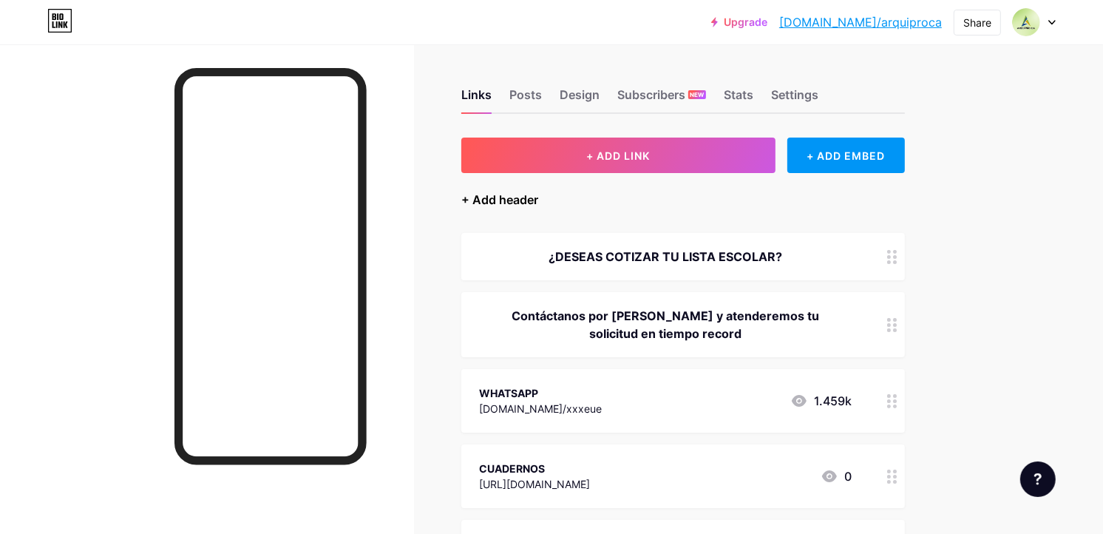
click at [493, 197] on div "+ Add header" at bounding box center [499, 200] width 77 height 18
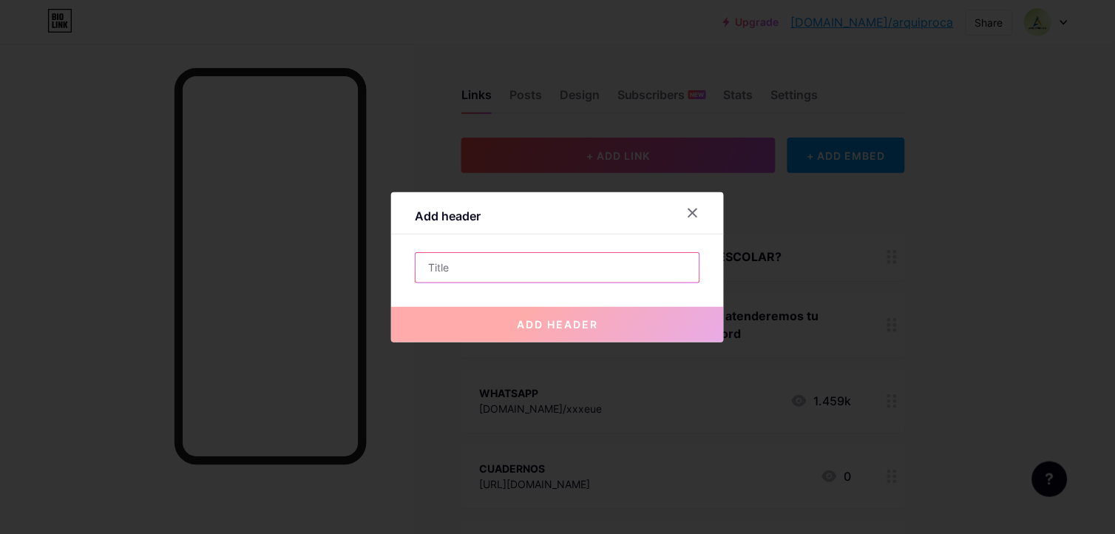
click at [611, 266] on input "text" at bounding box center [557, 268] width 284 height 30
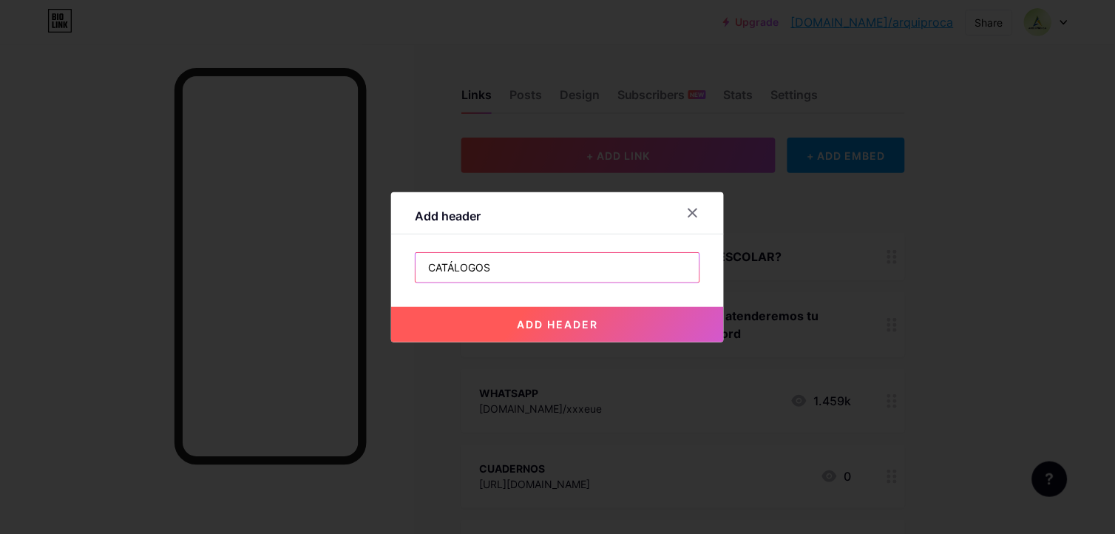
type input "CATÁLOGOS"
click at [562, 324] on span "add header" at bounding box center [557, 324] width 81 height 13
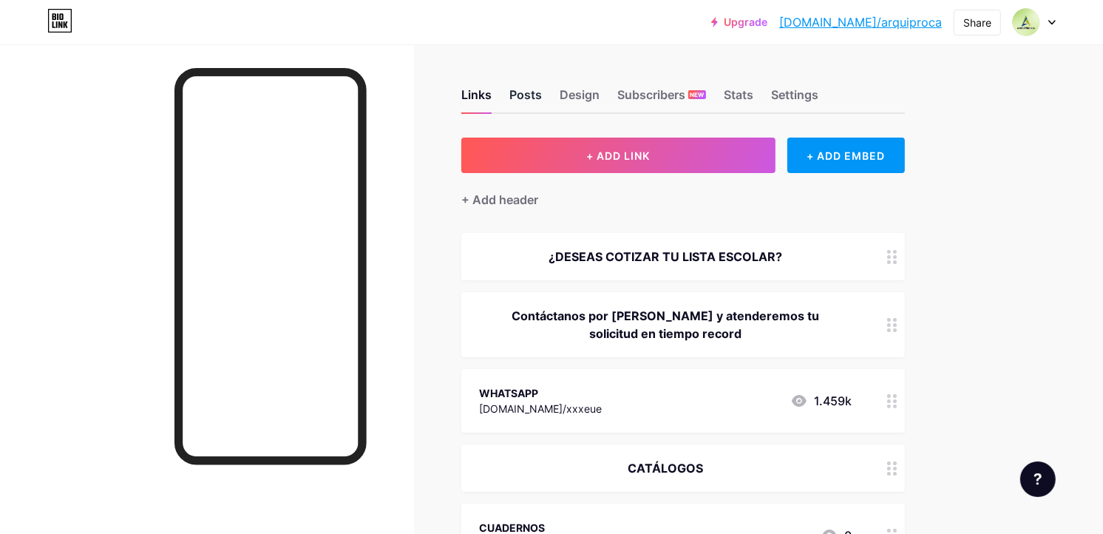
click at [529, 95] on div "Posts" at bounding box center [525, 99] width 33 height 27
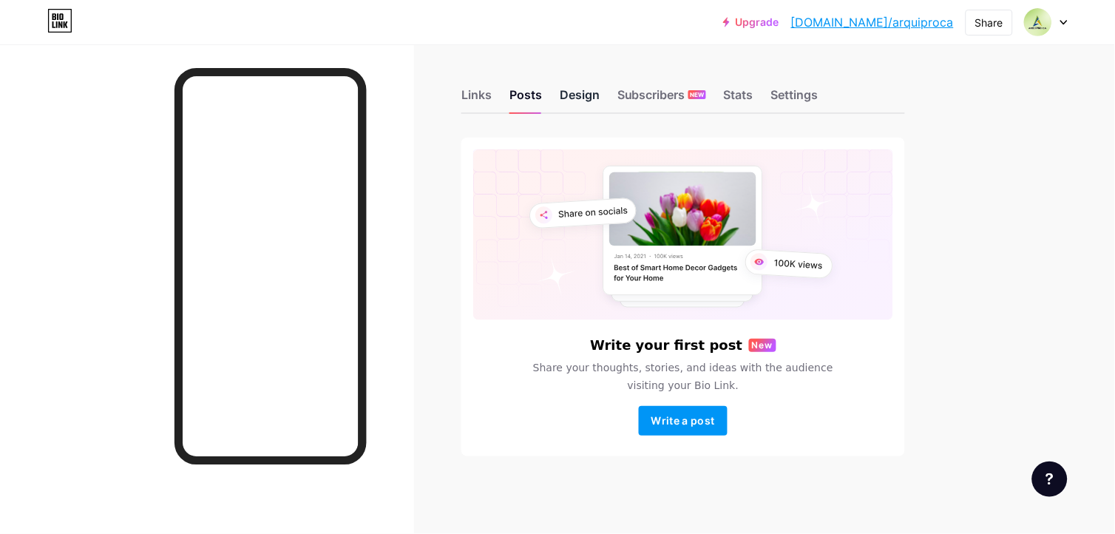
click at [575, 89] on div "Design" at bounding box center [580, 99] width 40 height 27
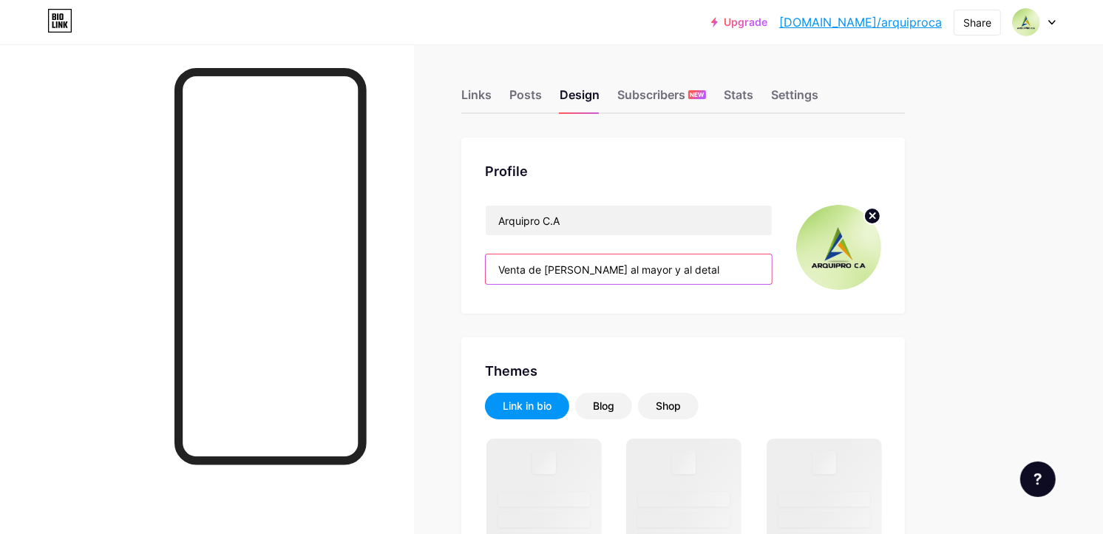
click at [543, 268] on input "Venta de [PERSON_NAME] al mayor y al detal" at bounding box center [629, 269] width 286 height 30
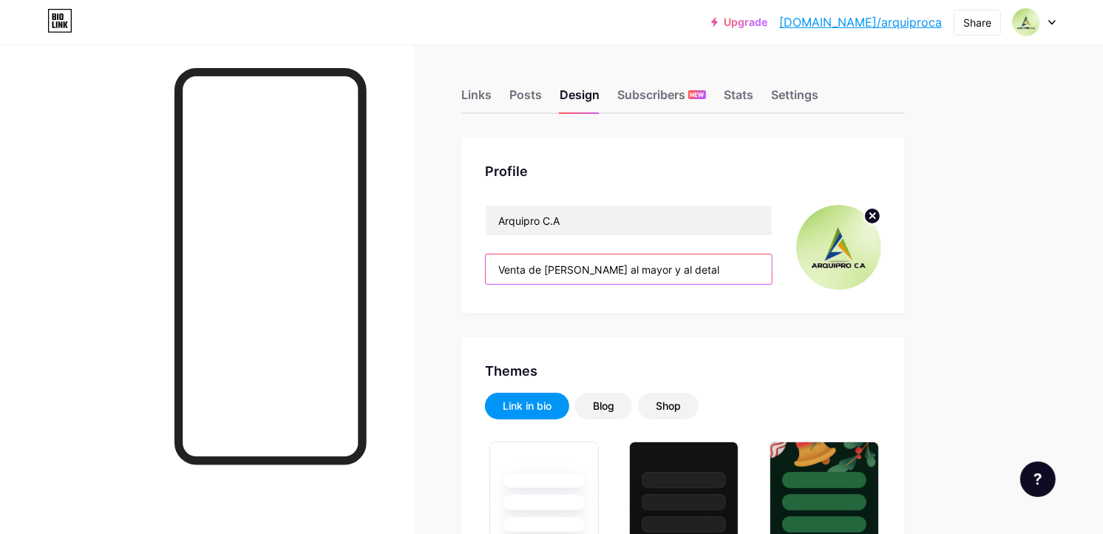
type input "#a2da4e"
type input "#000000"
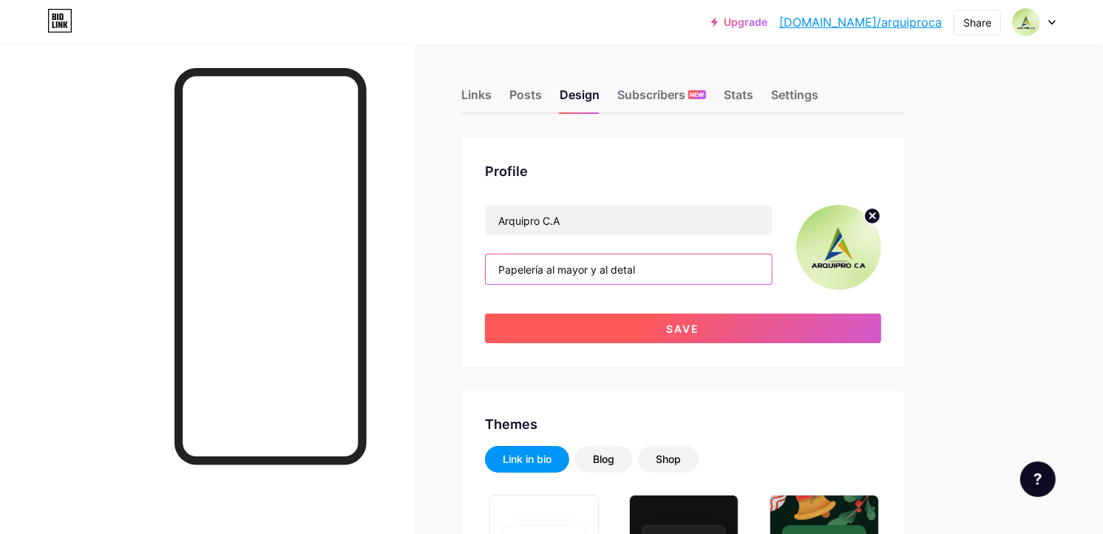
type input "Papelería al mayor y al detal"
click at [637, 322] on button "Save" at bounding box center [683, 328] width 396 height 30
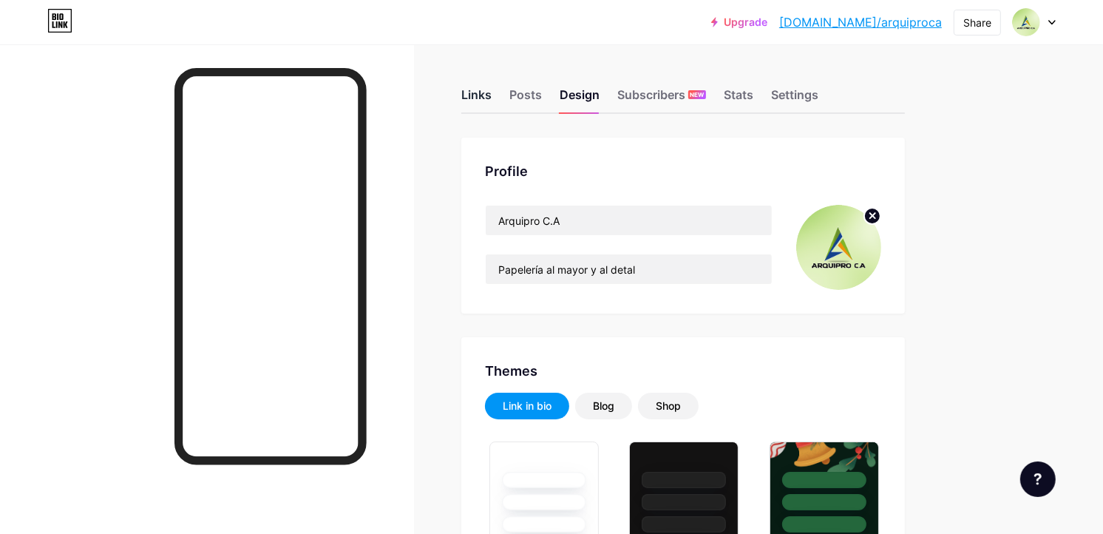
click at [475, 92] on div "Links" at bounding box center [476, 99] width 30 height 27
